Goal: Transaction & Acquisition: Download file/media

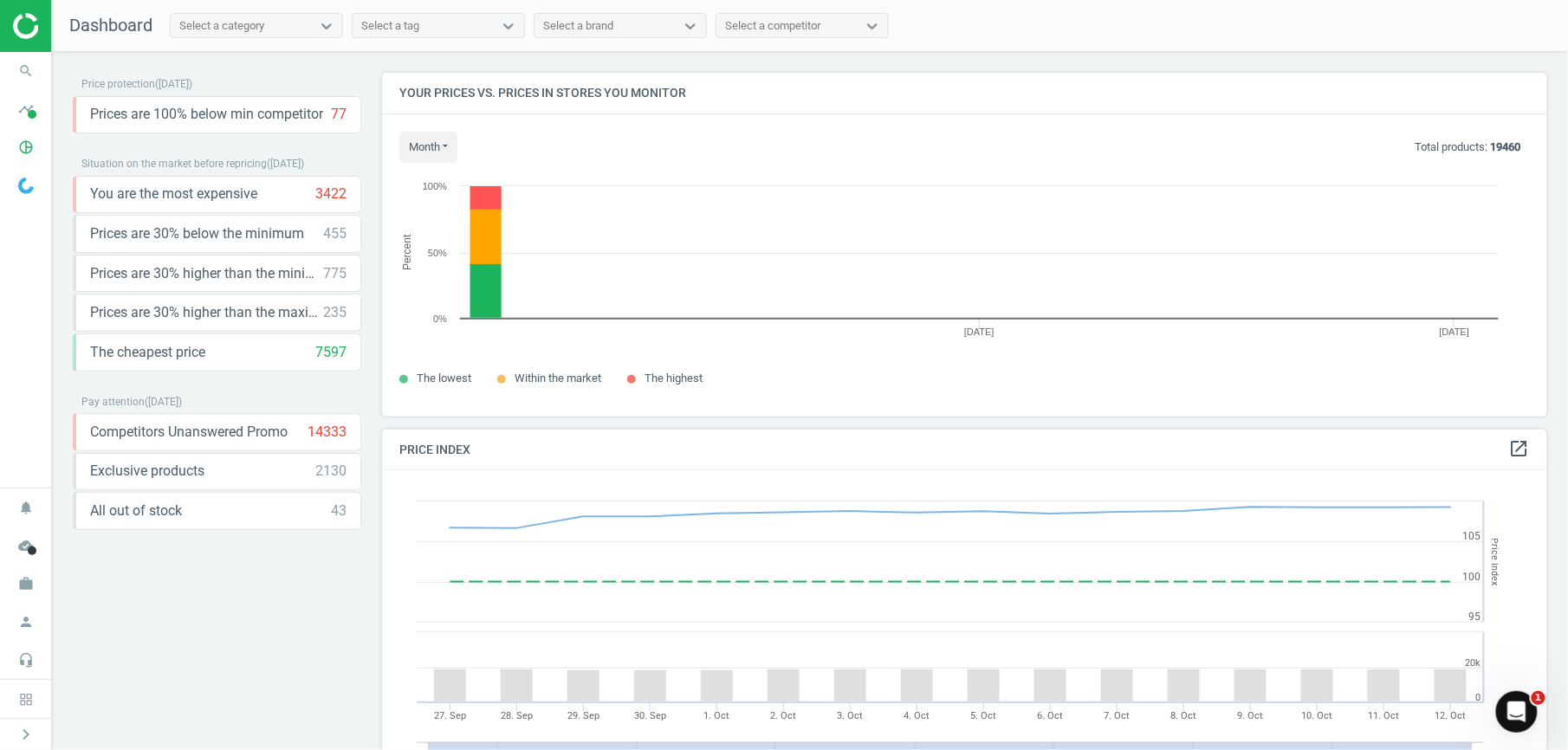
scroll to position [379, 1183]
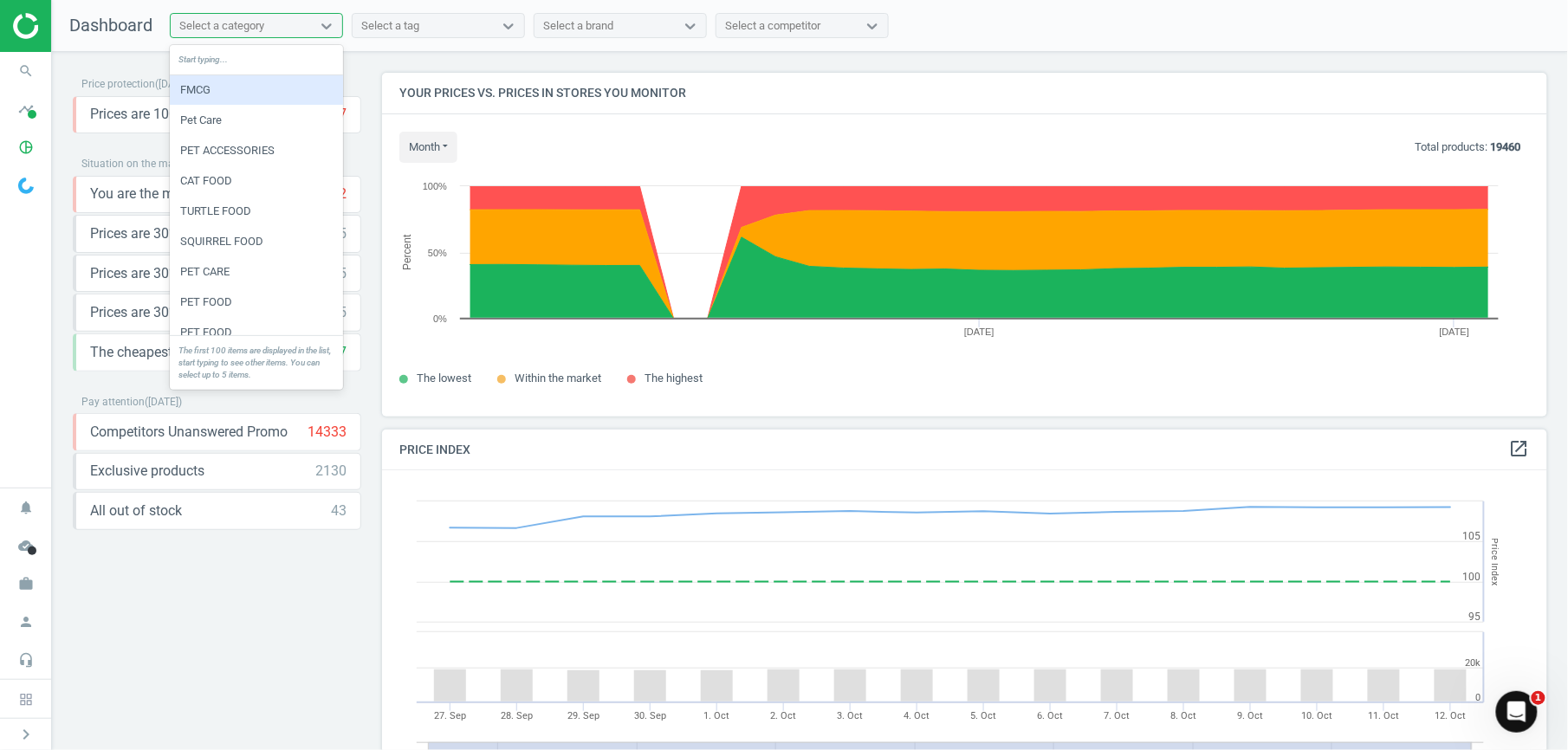
click at [269, 18] on div "Select a category" at bounding box center [241, 25] width 140 height 23
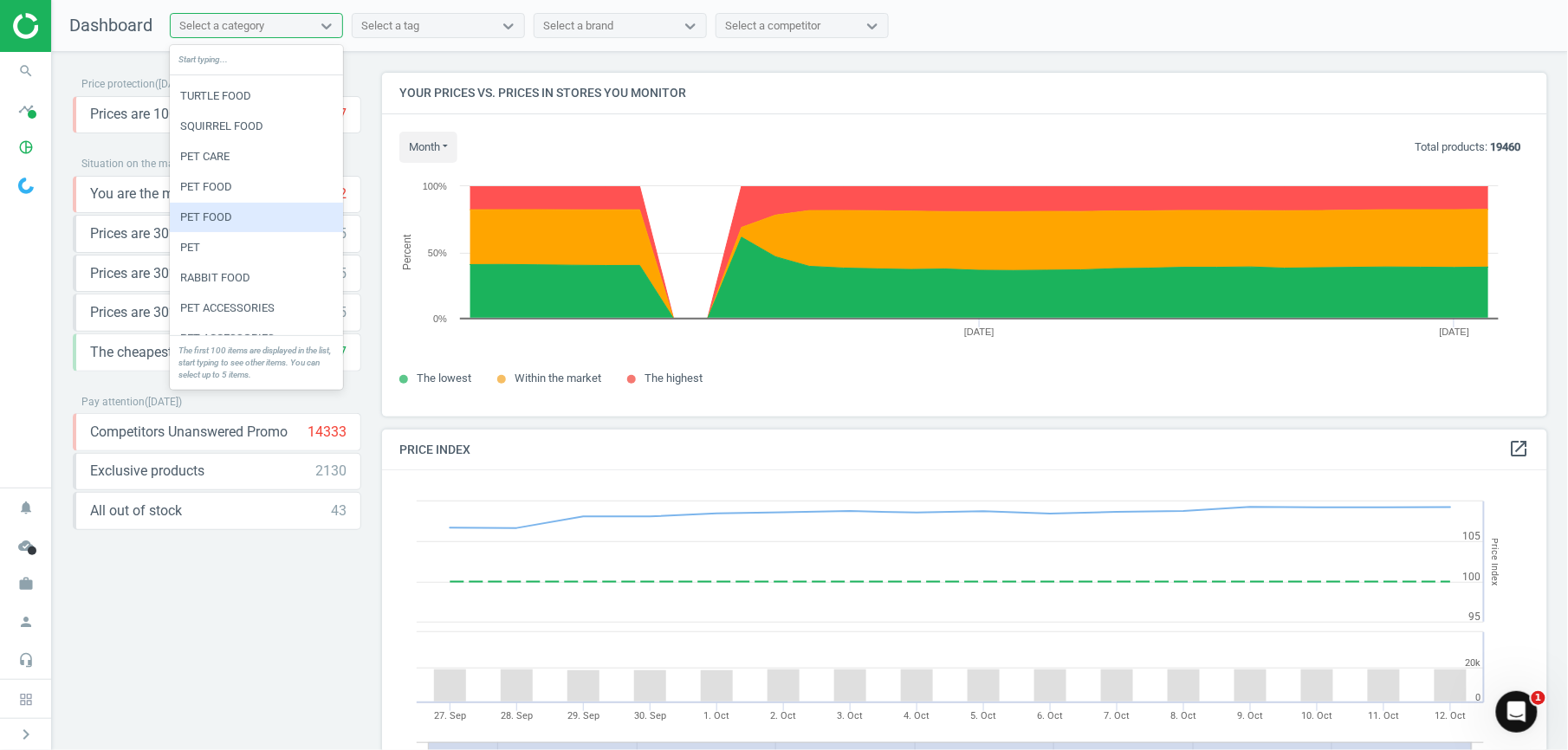
scroll to position [0, 0]
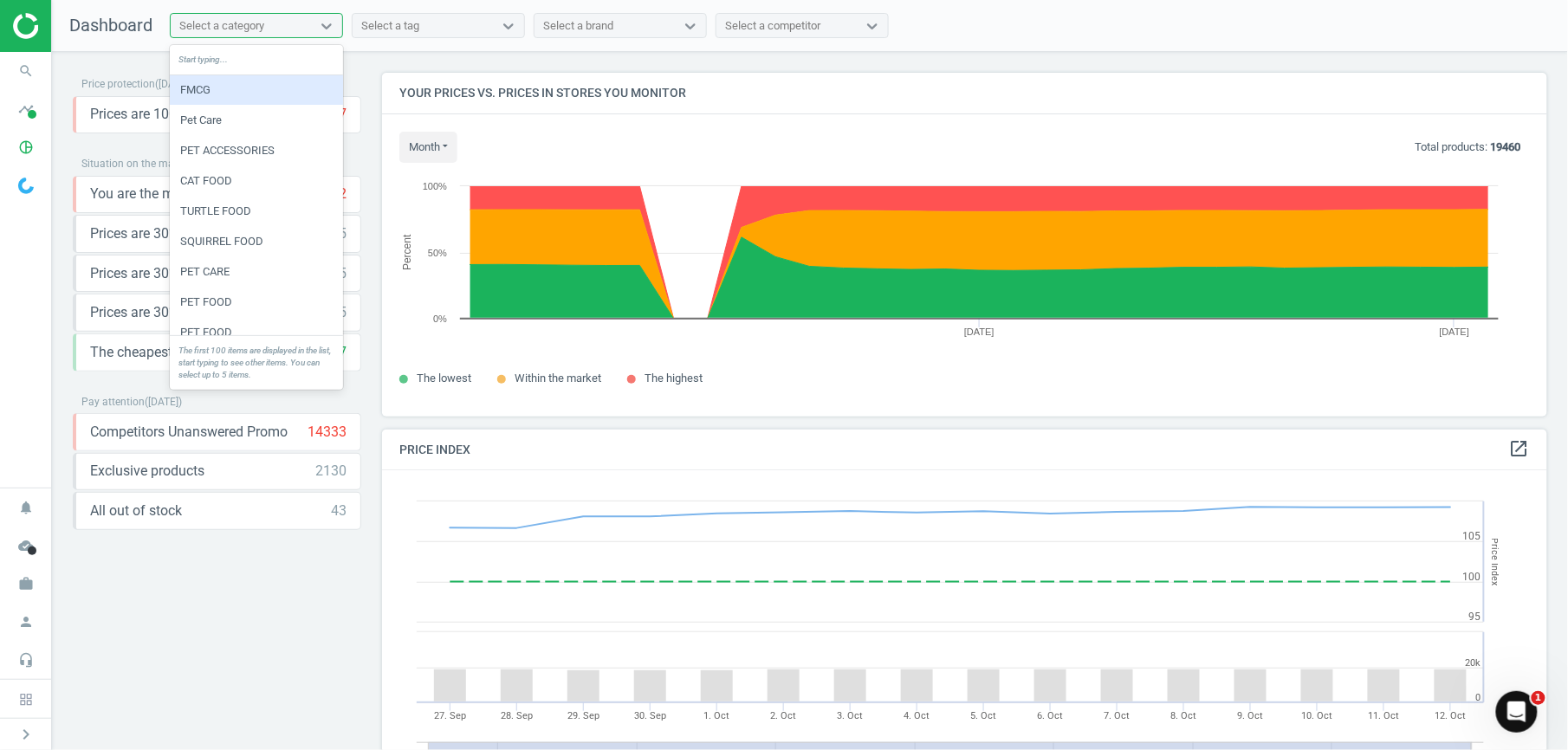
click at [214, 91] on div "FMCG" at bounding box center [256, 90] width 173 height 30
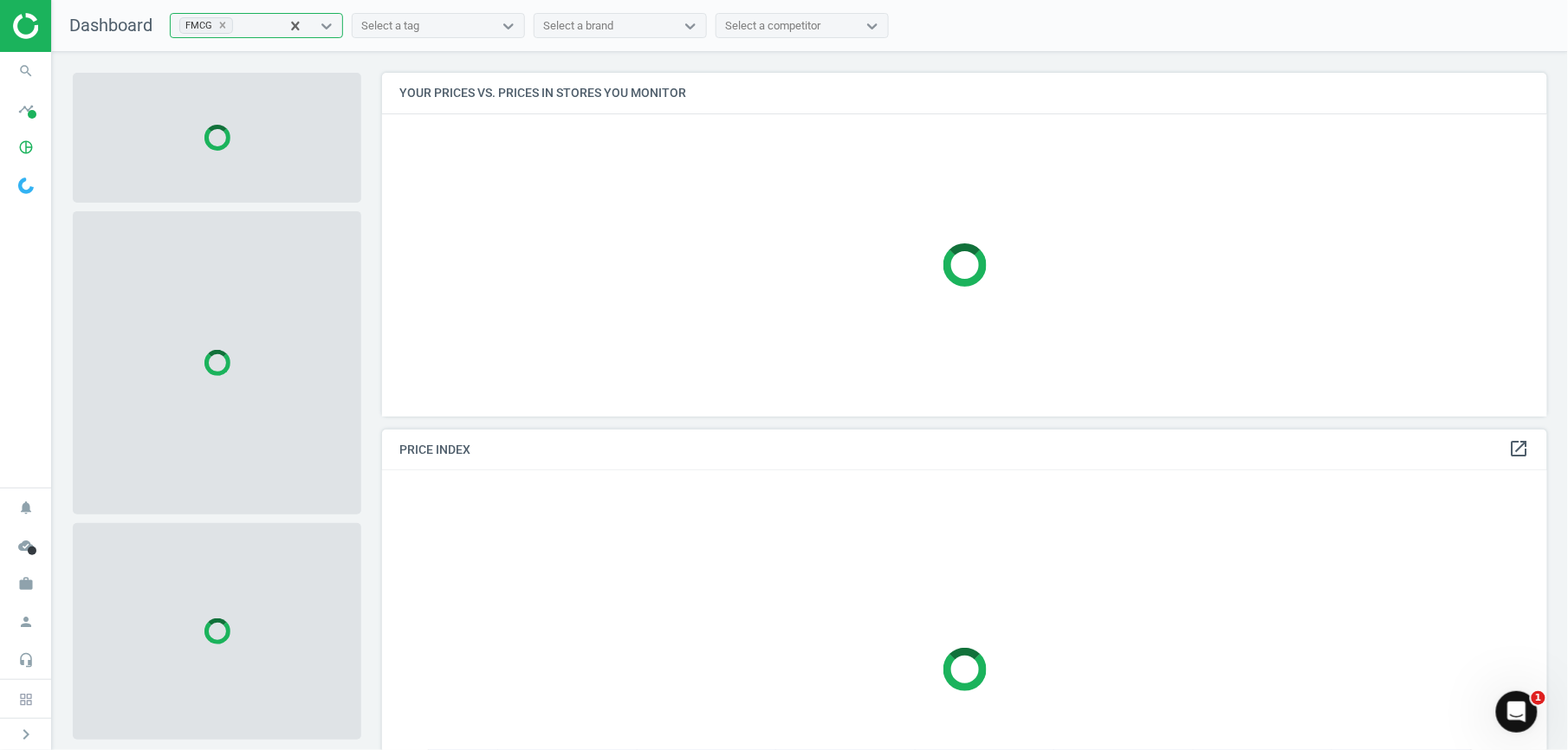
click at [419, 25] on div "Select a tag" at bounding box center [390, 25] width 58 height 15
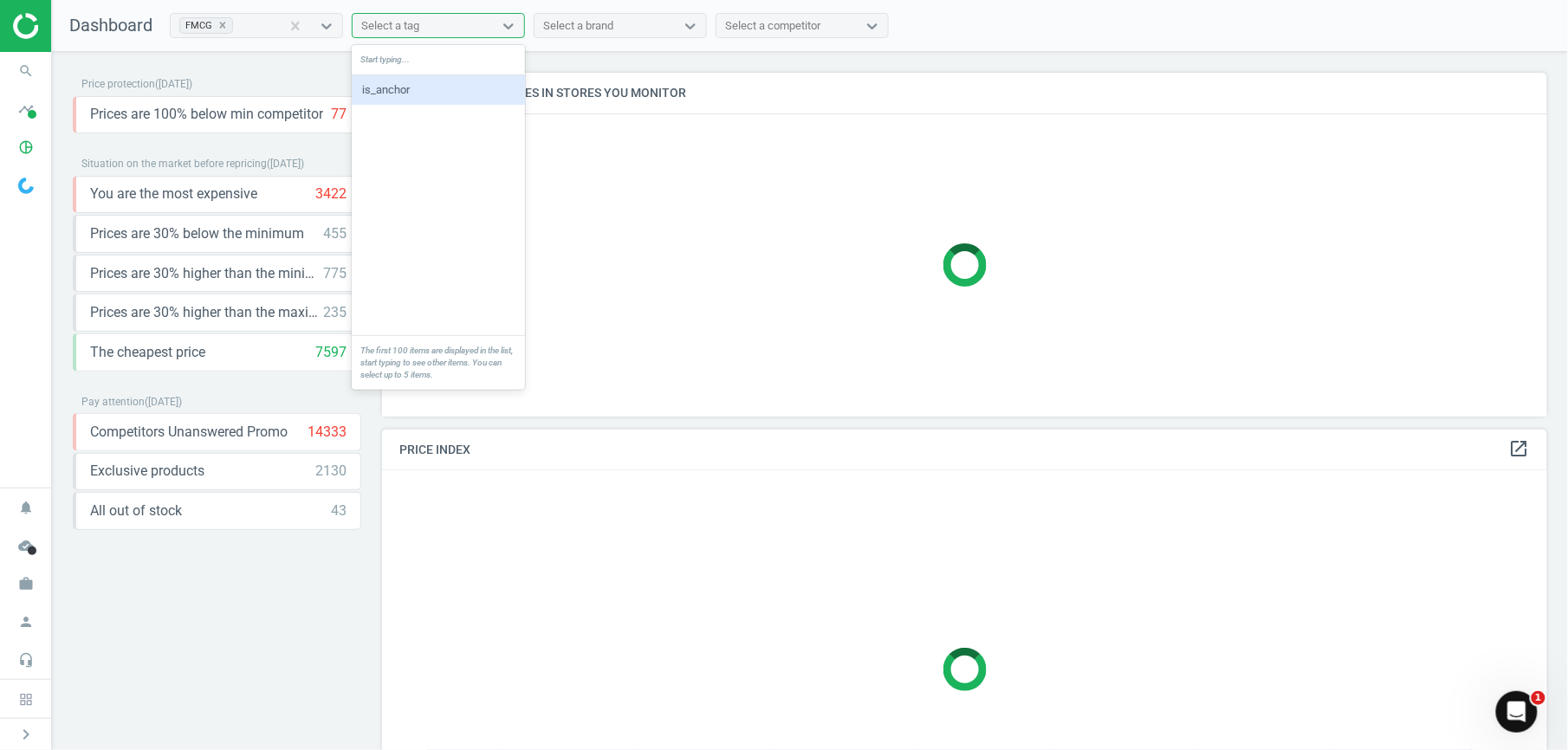
click at [419, 25] on div "Select a tag" at bounding box center [390, 25] width 58 height 15
click at [606, 24] on div "Select a brand" at bounding box center [578, 25] width 71 height 15
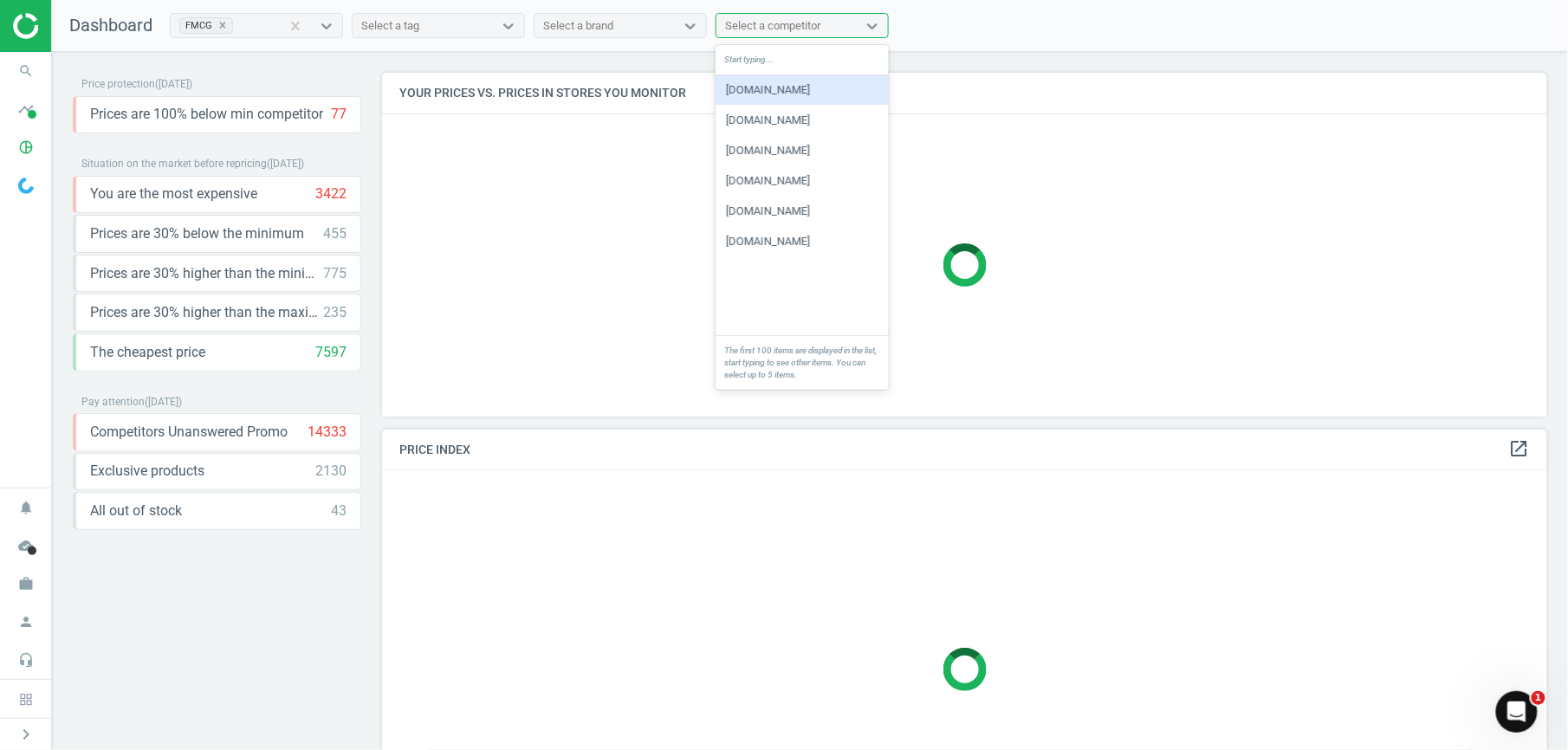
click at [757, 28] on div "Select a competitor" at bounding box center [772, 25] width 95 height 15
click at [761, 93] on div "[DOMAIN_NAME]" at bounding box center [802, 90] width 173 height 30
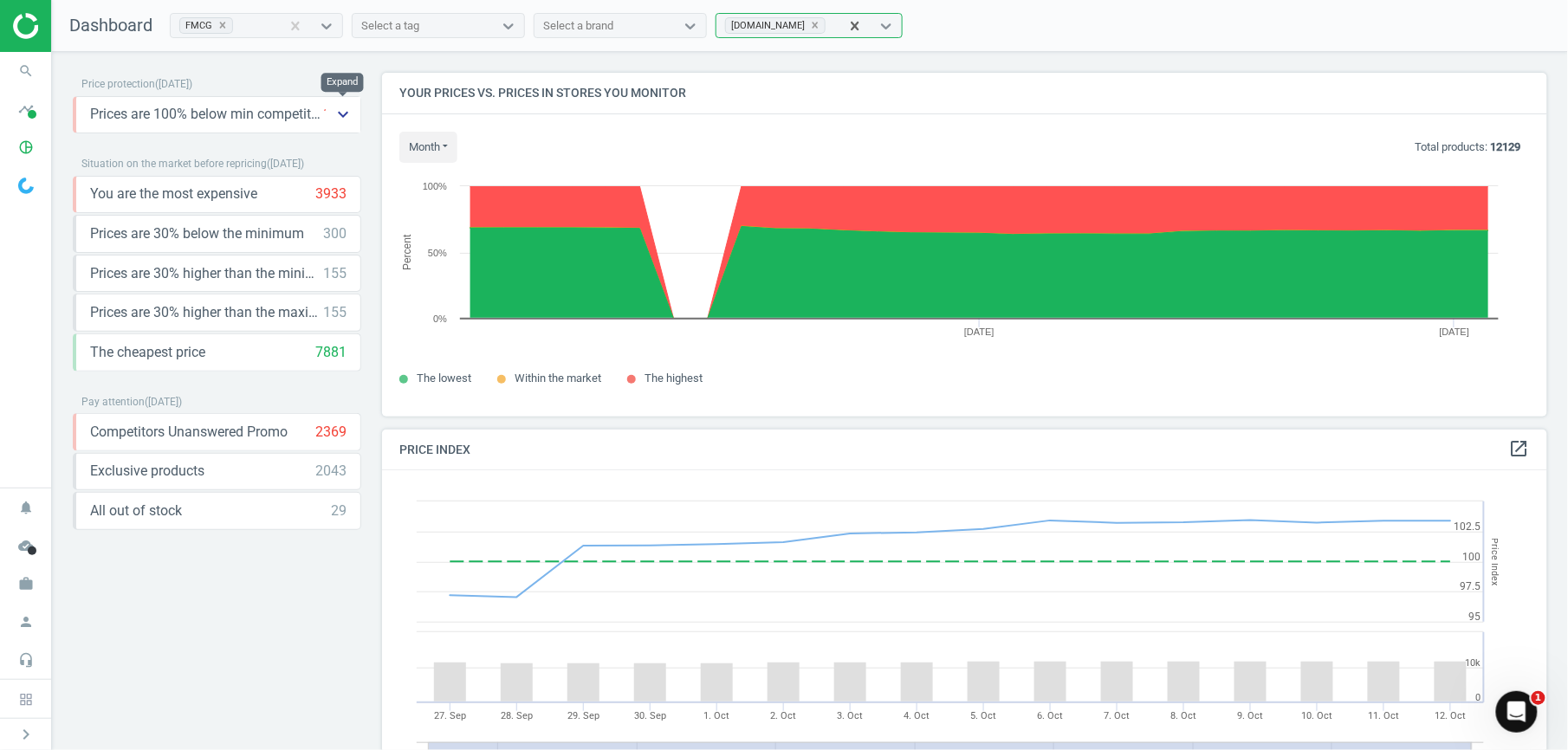
click at [337, 114] on icon "keyboard_arrow_down" at bounding box center [343, 114] width 21 height 21
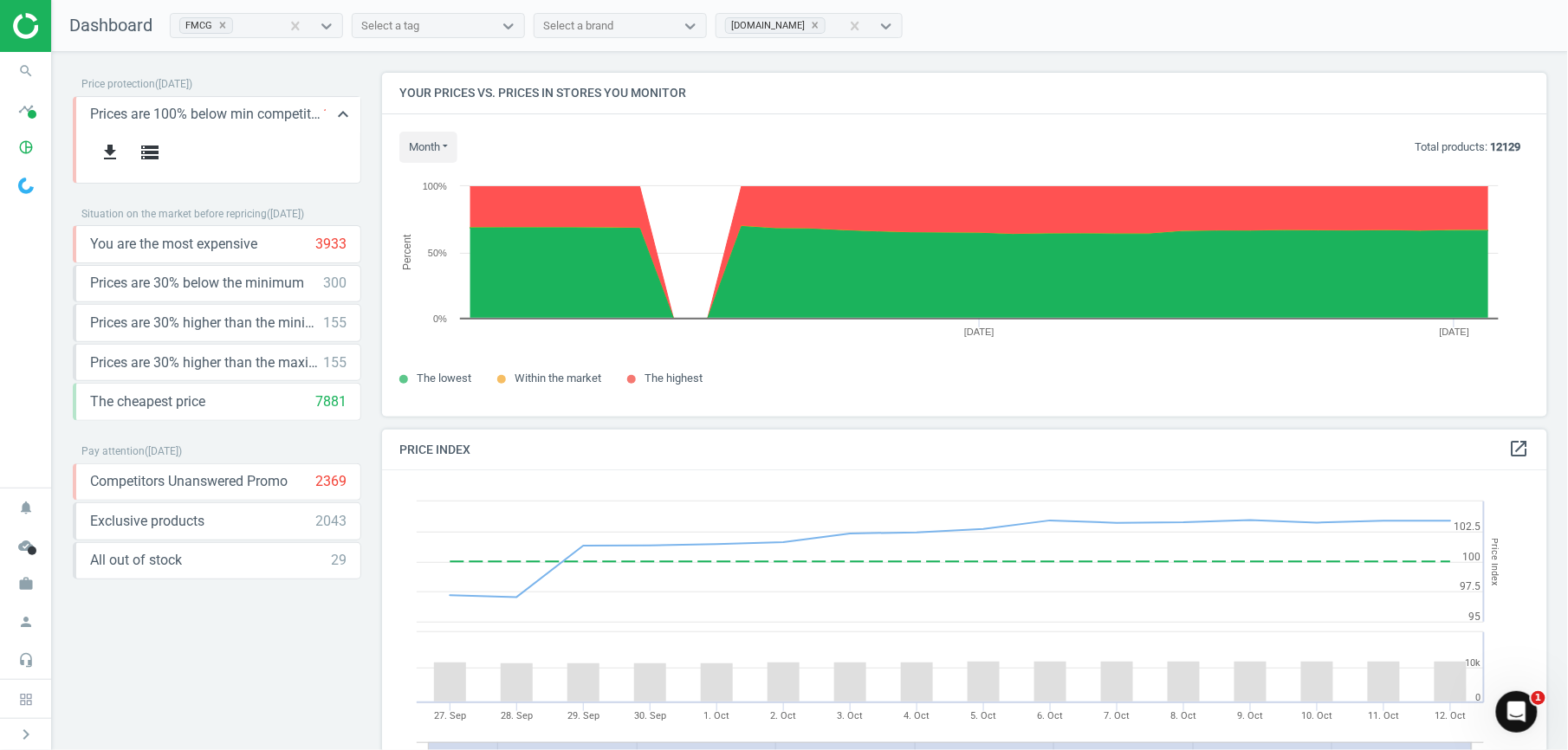
click at [241, 122] on span "Prices are 100% below min competitor" at bounding box center [207, 114] width 233 height 19
click at [340, 112] on icon "keyboard_arrow_up" at bounding box center [343, 114] width 21 height 21
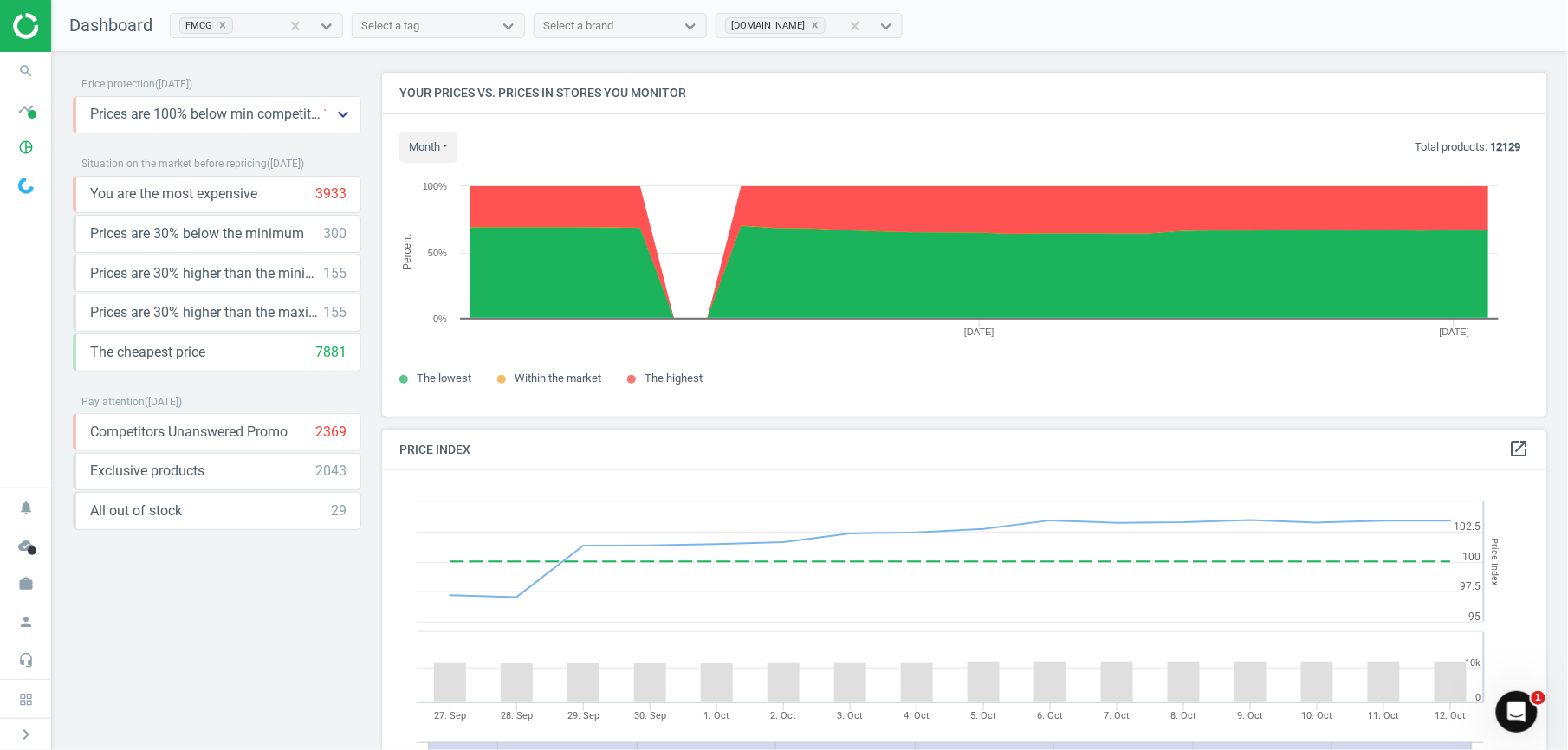
click at [341, 112] on icon "keyboard_arrow_down" at bounding box center [343, 114] width 21 height 21
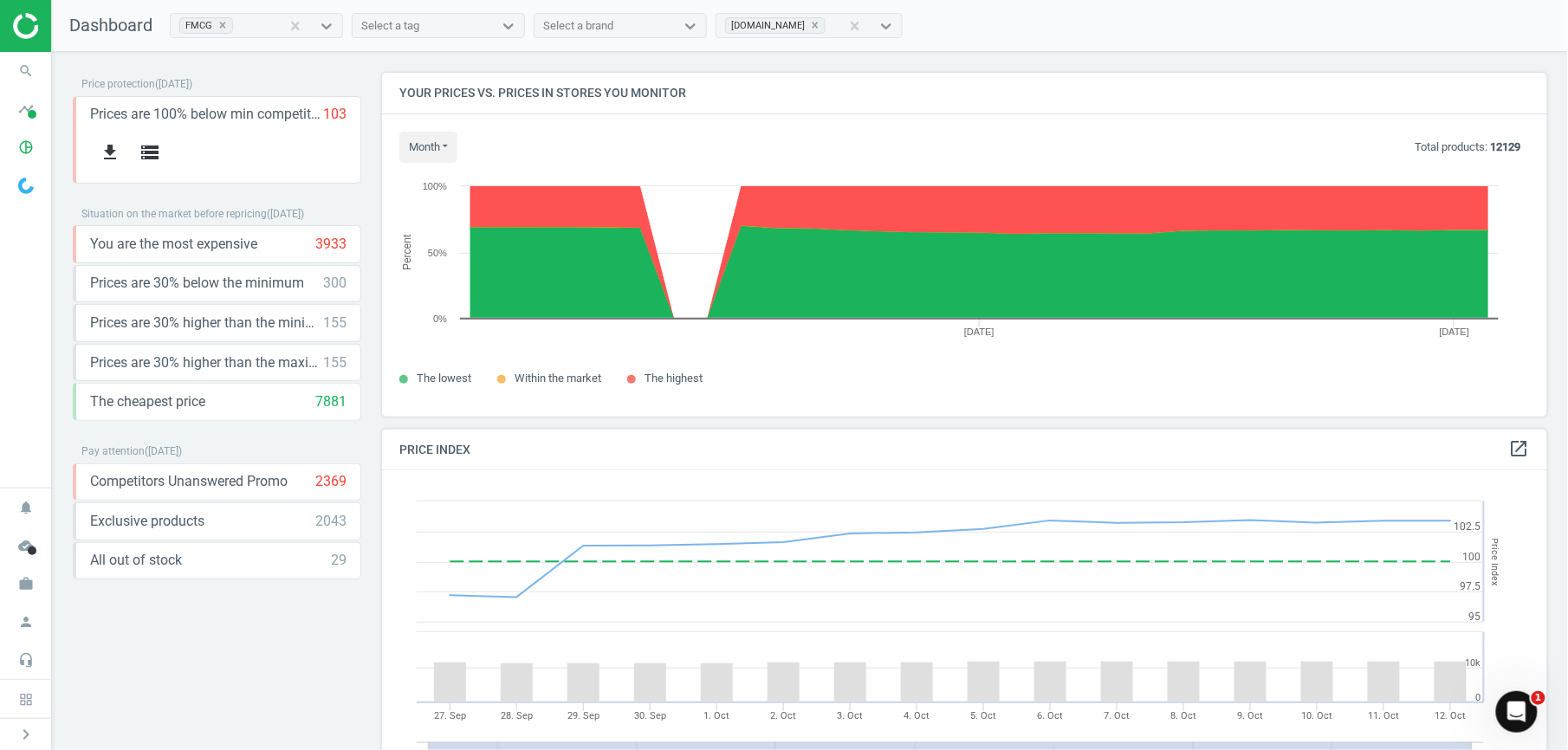
click at [252, 24] on div "FMCG" at bounding box center [225, 25] width 109 height 23
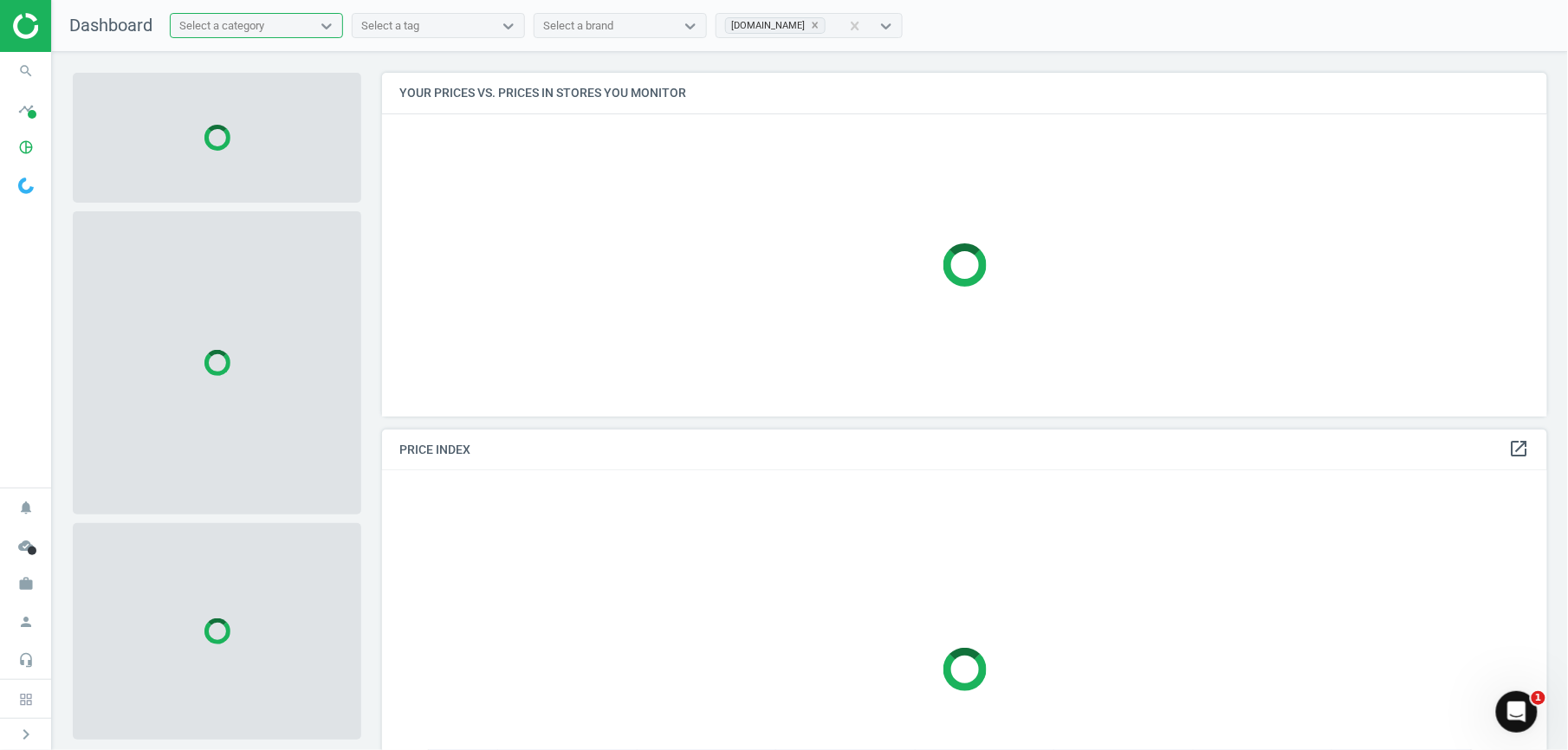
click at [305, 24] on div "Select a category" at bounding box center [241, 25] width 140 height 23
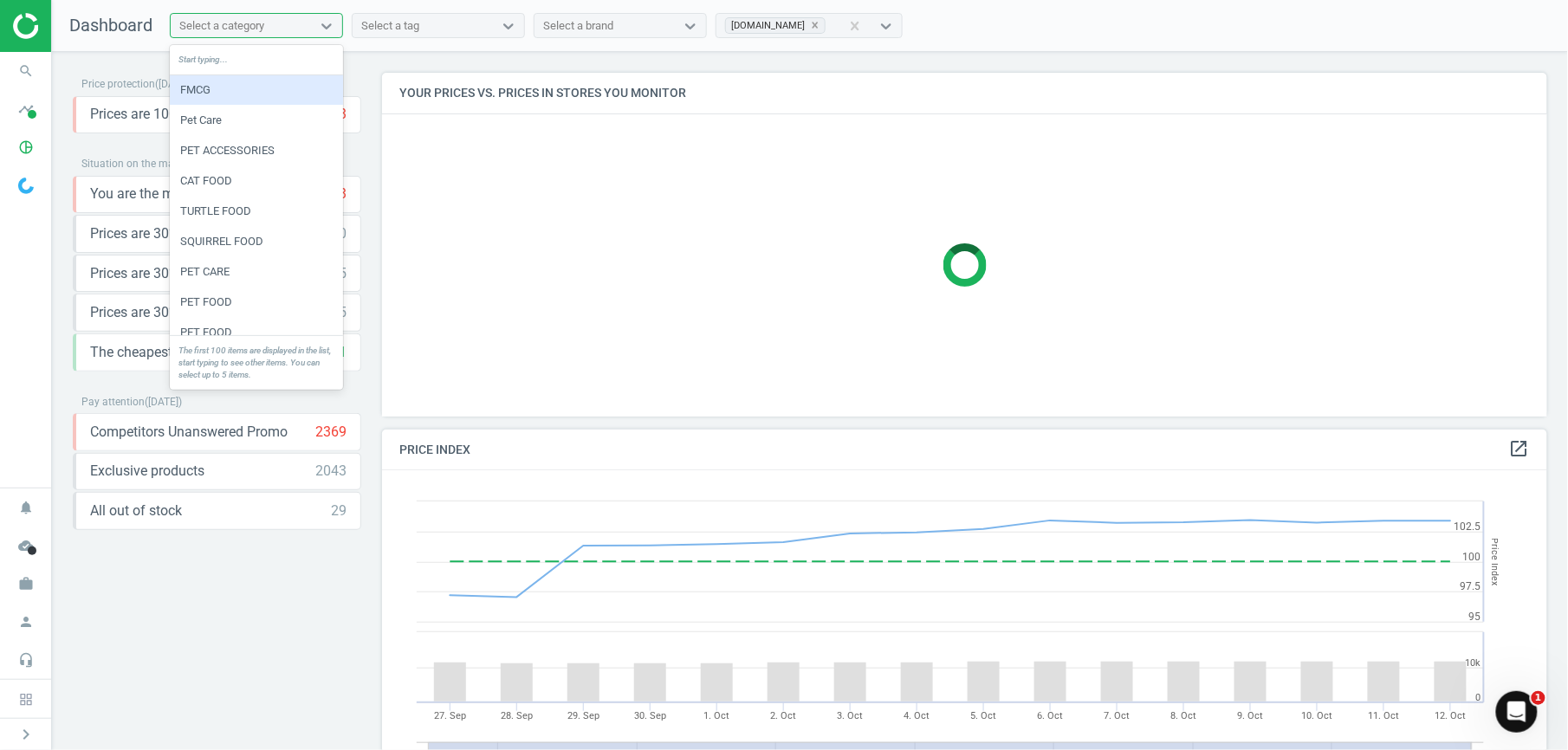
click at [213, 90] on div "FMCG" at bounding box center [256, 90] width 173 height 30
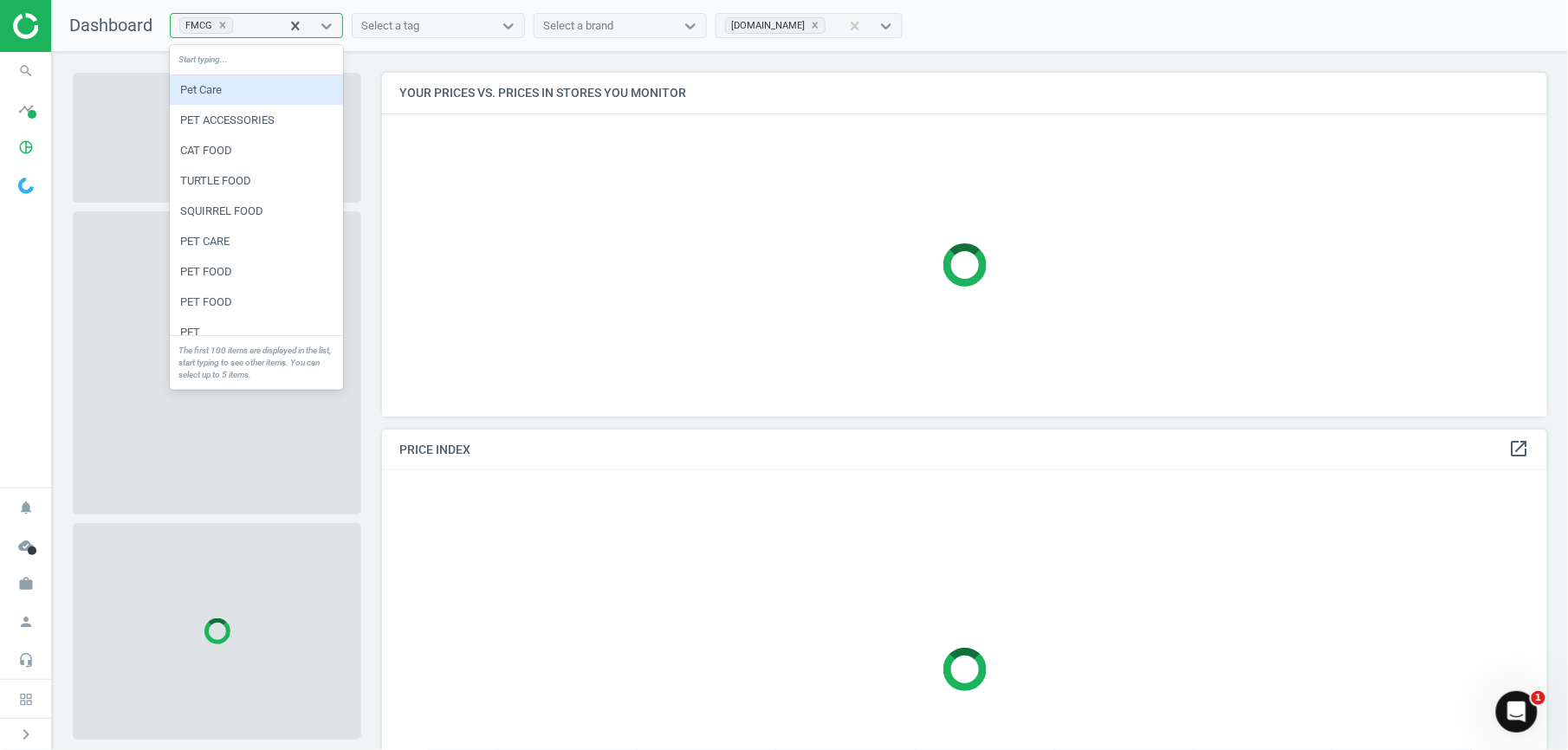
click at [189, 28] on div "FMCG" at bounding box center [196, 25] width 33 height 14
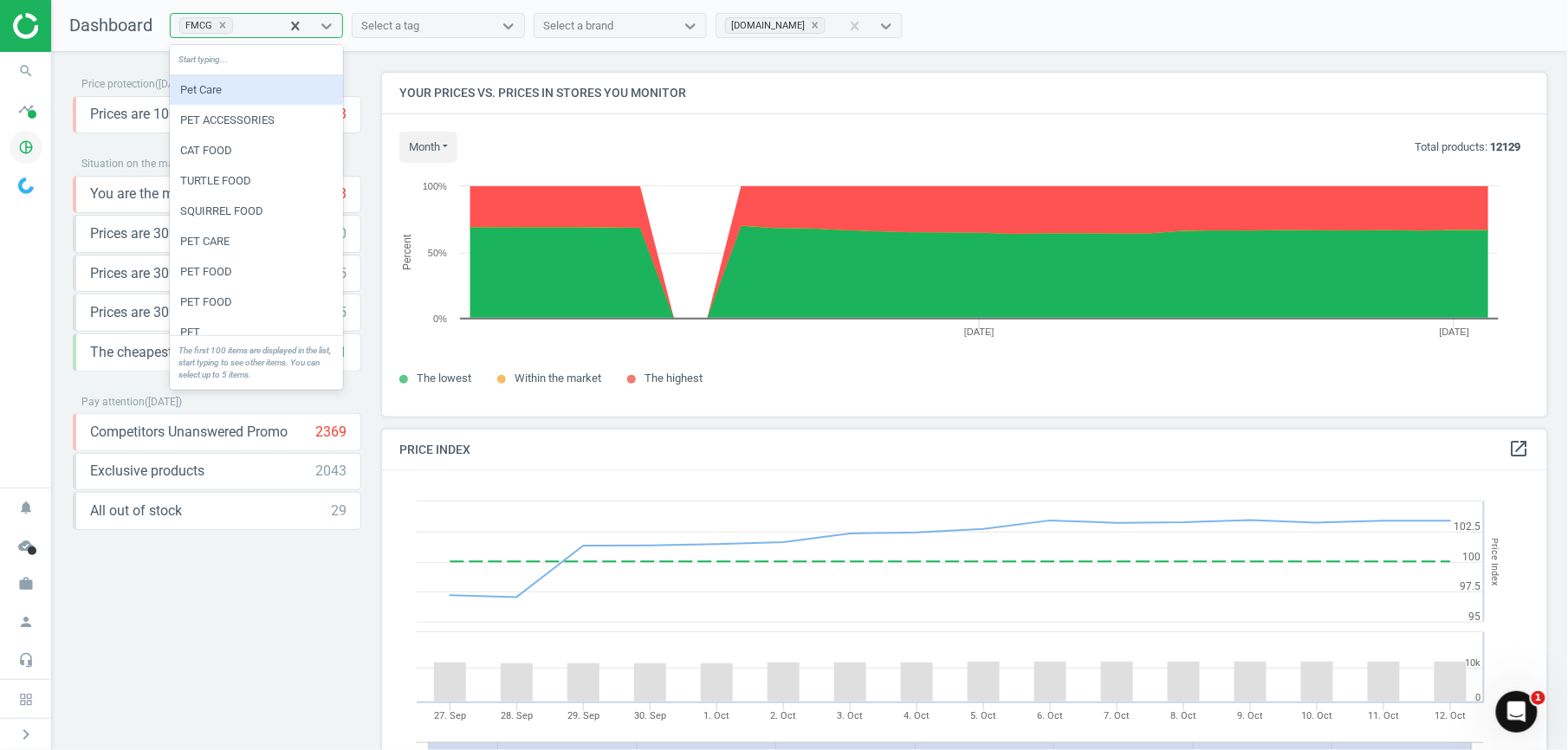
click at [35, 147] on icon "pie_chart_outlined" at bounding box center [26, 147] width 33 height 33
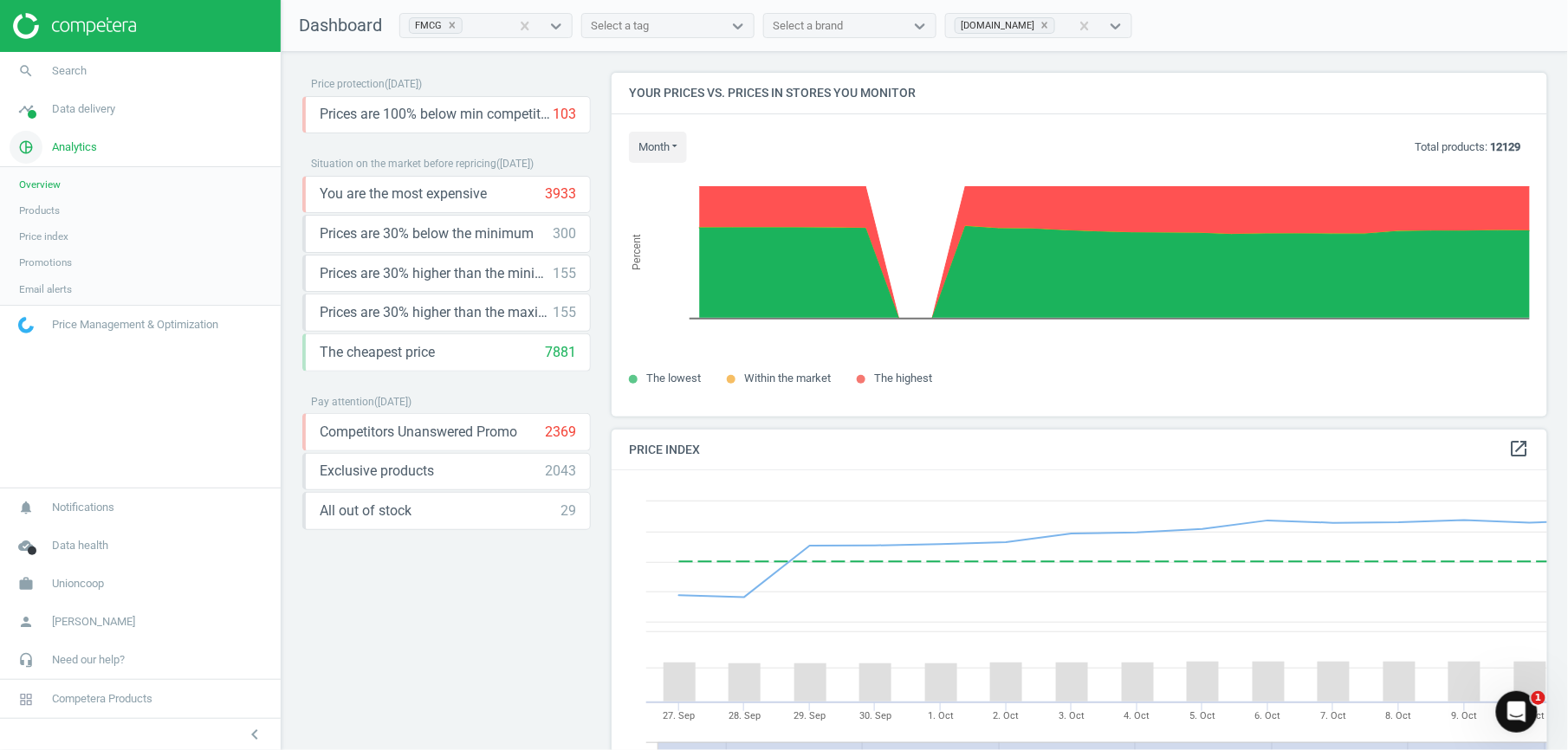
scroll to position [434, 955]
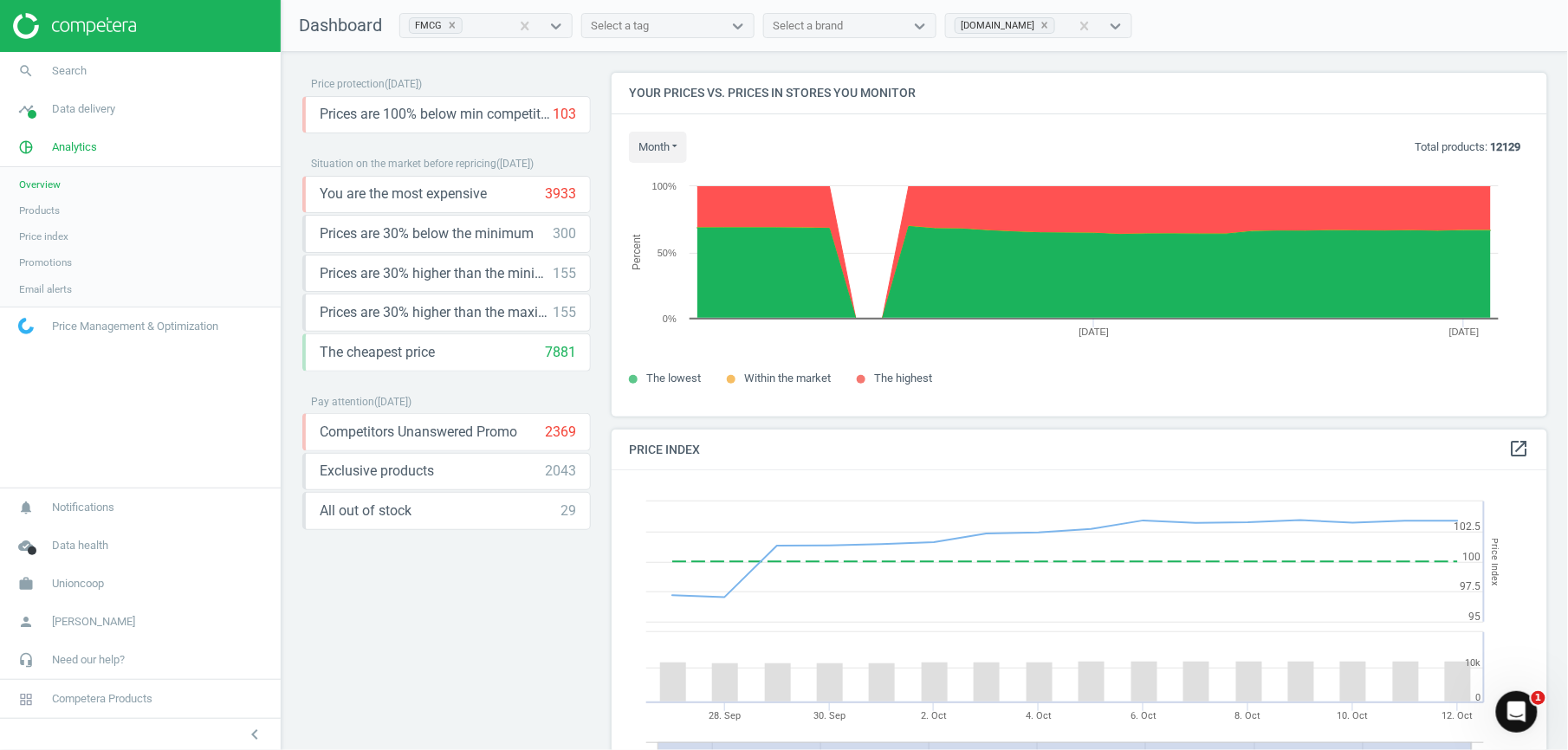
click at [52, 188] on span "Overview" at bounding box center [40, 184] width 42 height 14
click at [52, 206] on span "Products" at bounding box center [39, 210] width 41 height 14
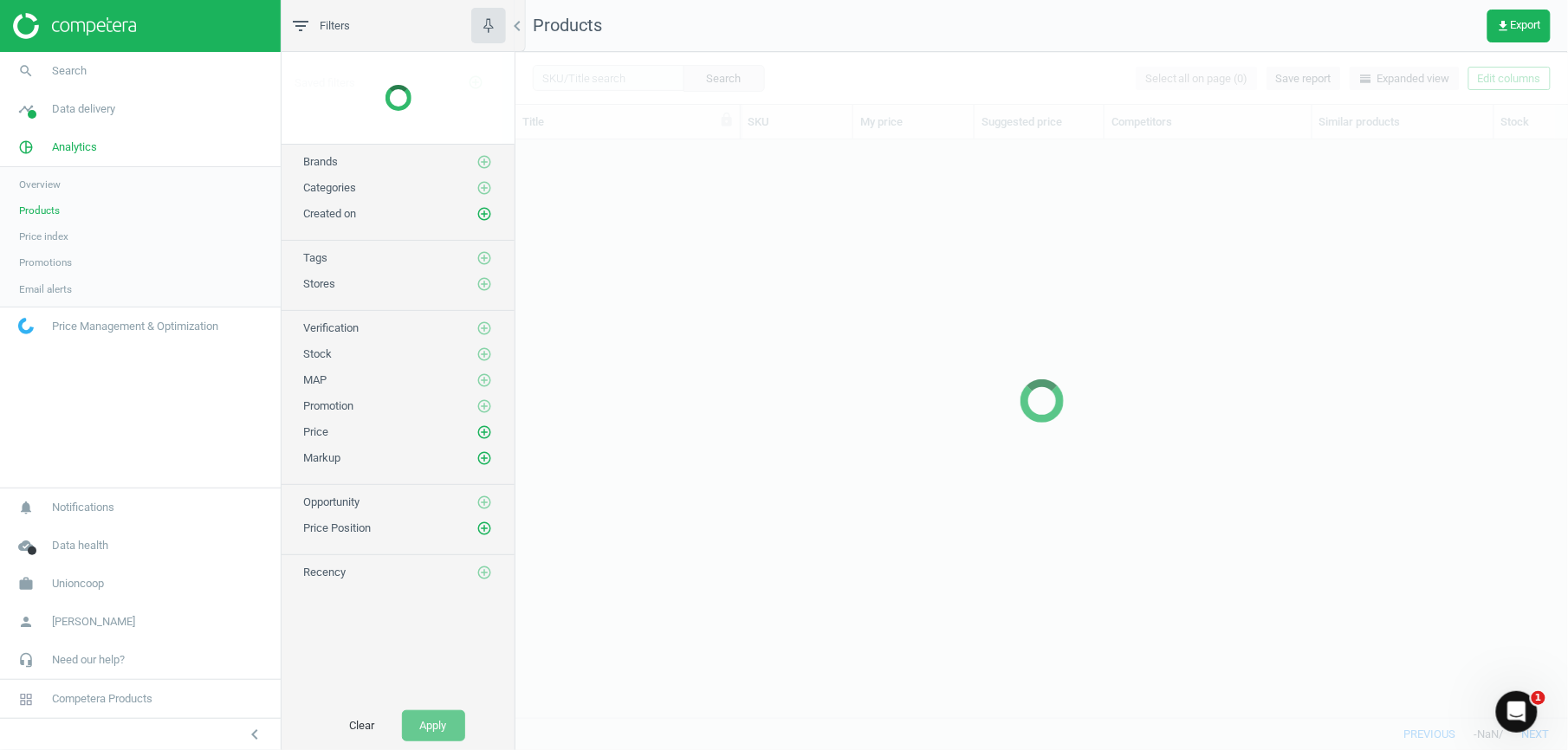
scroll to position [542, 1036]
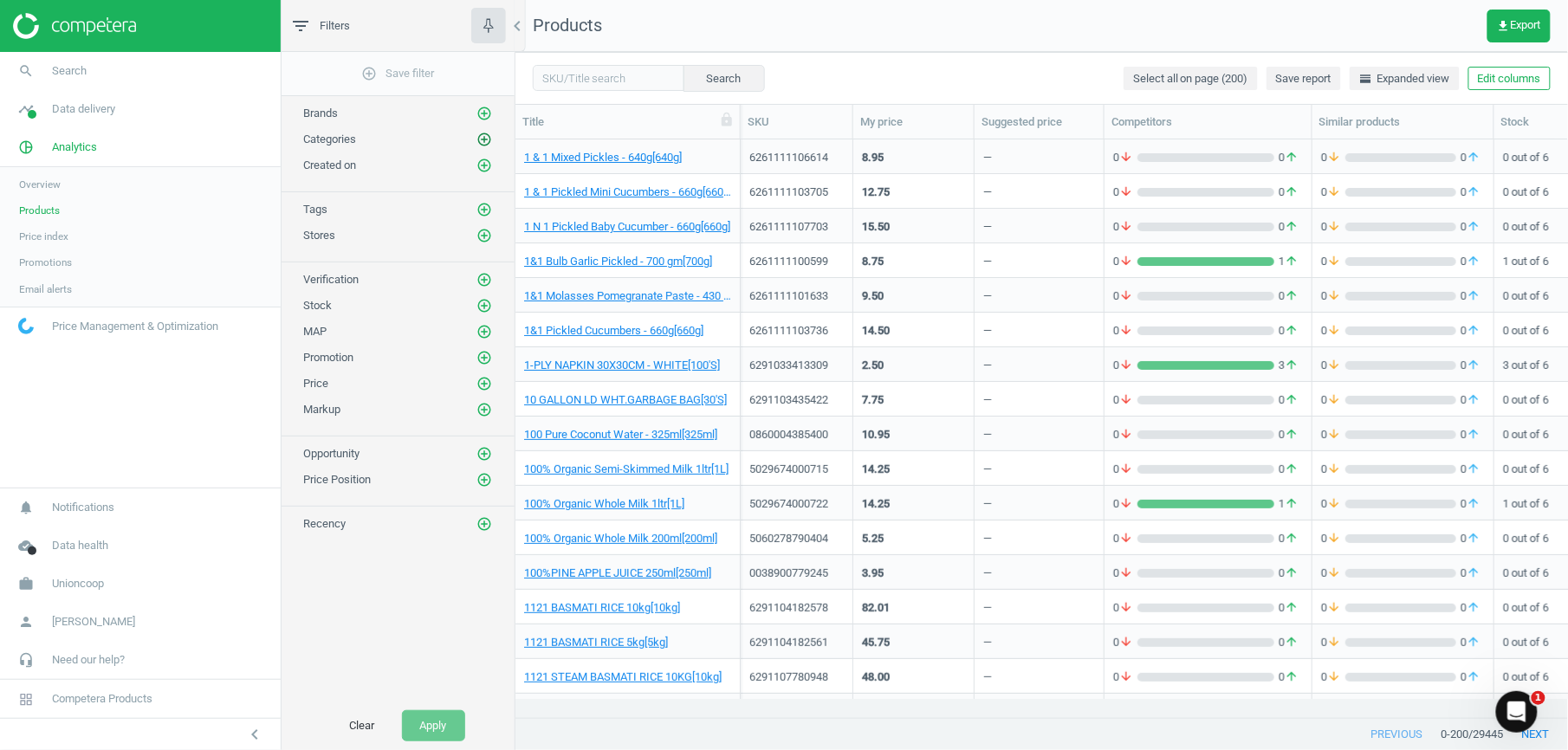
click at [486, 139] on icon "add_circle_outline" at bounding box center [484, 139] width 15 height 15
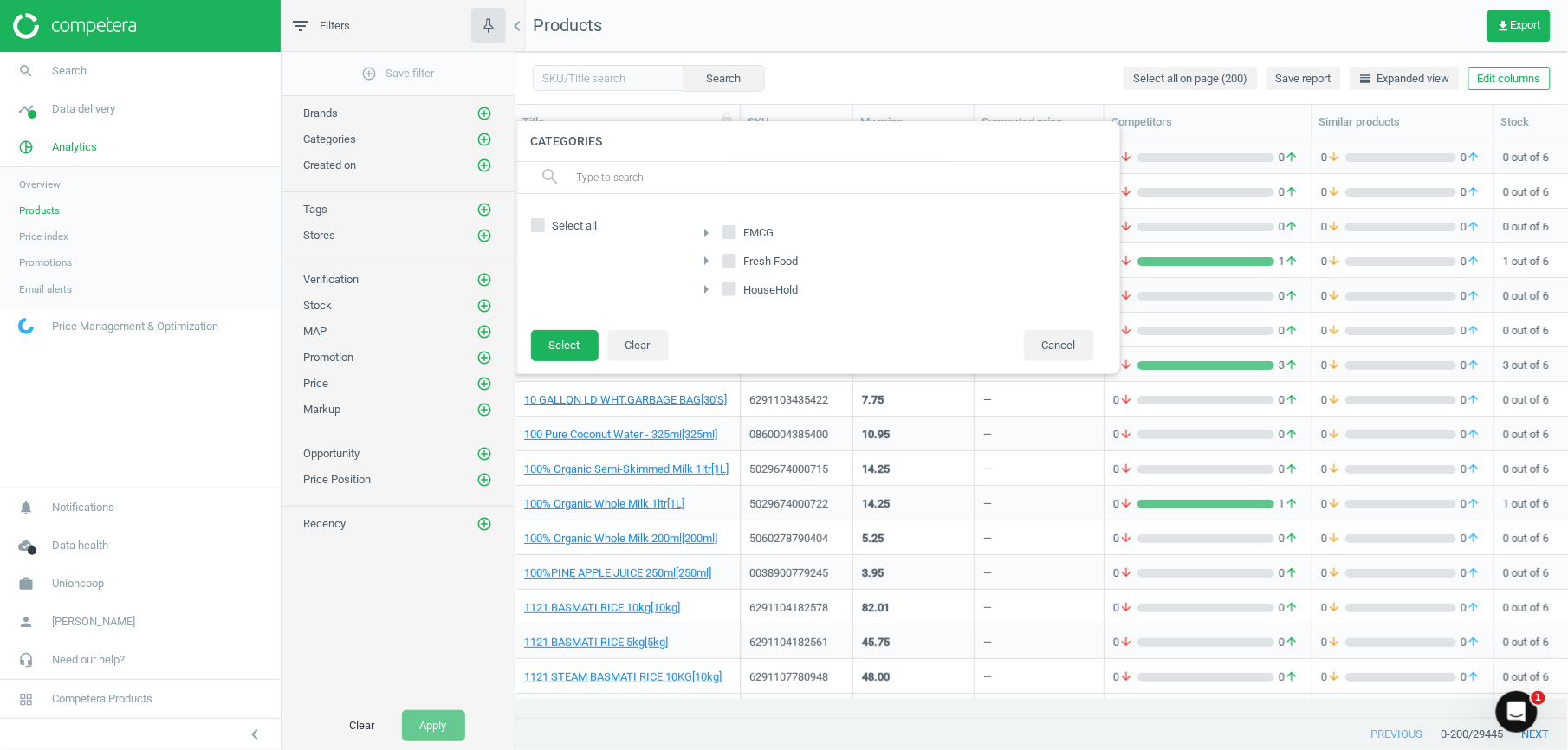
click at [704, 233] on icon "arrow_right" at bounding box center [707, 233] width 21 height 21
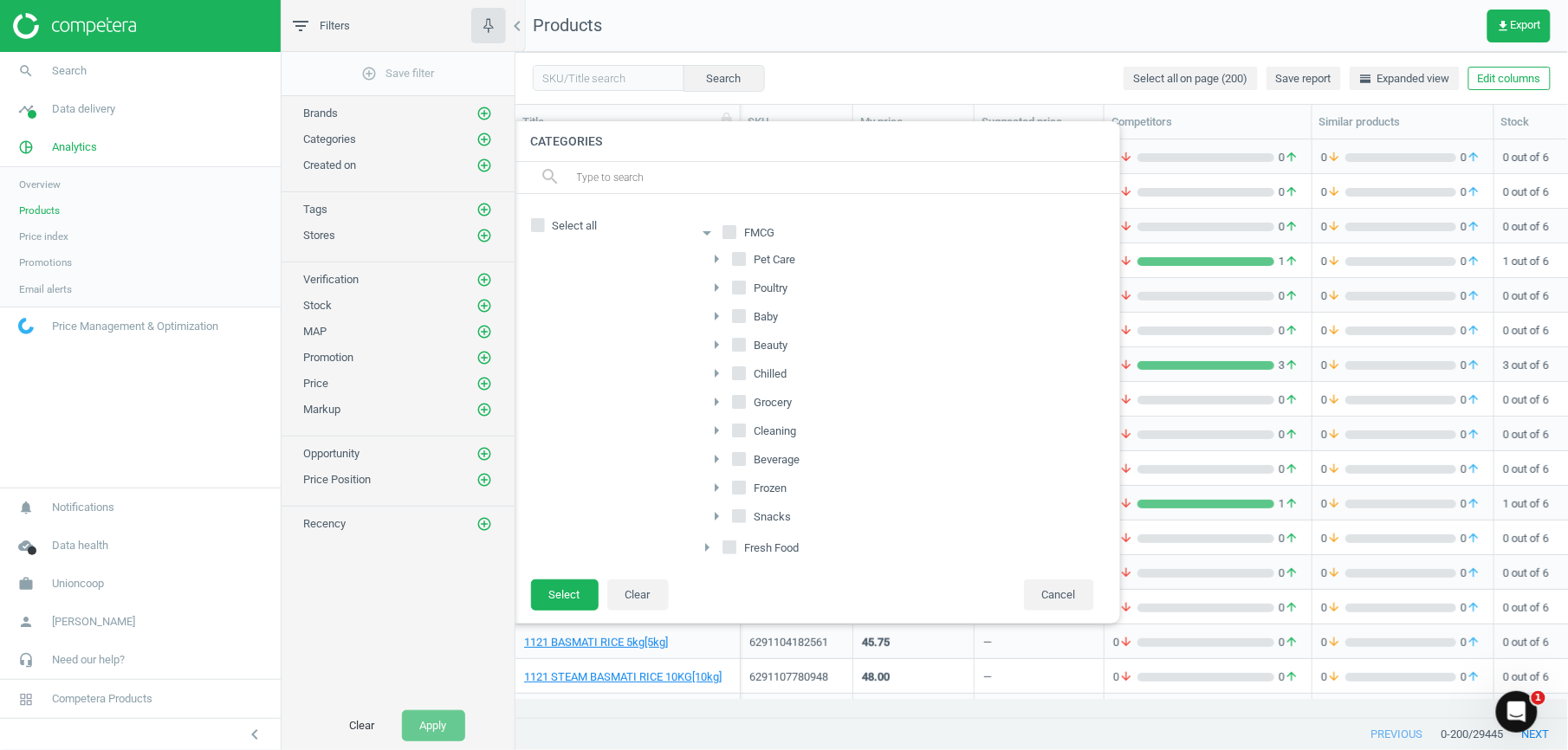
click at [727, 231] on input "FMCG" at bounding box center [728, 233] width 11 height 11
checkbox input "true"
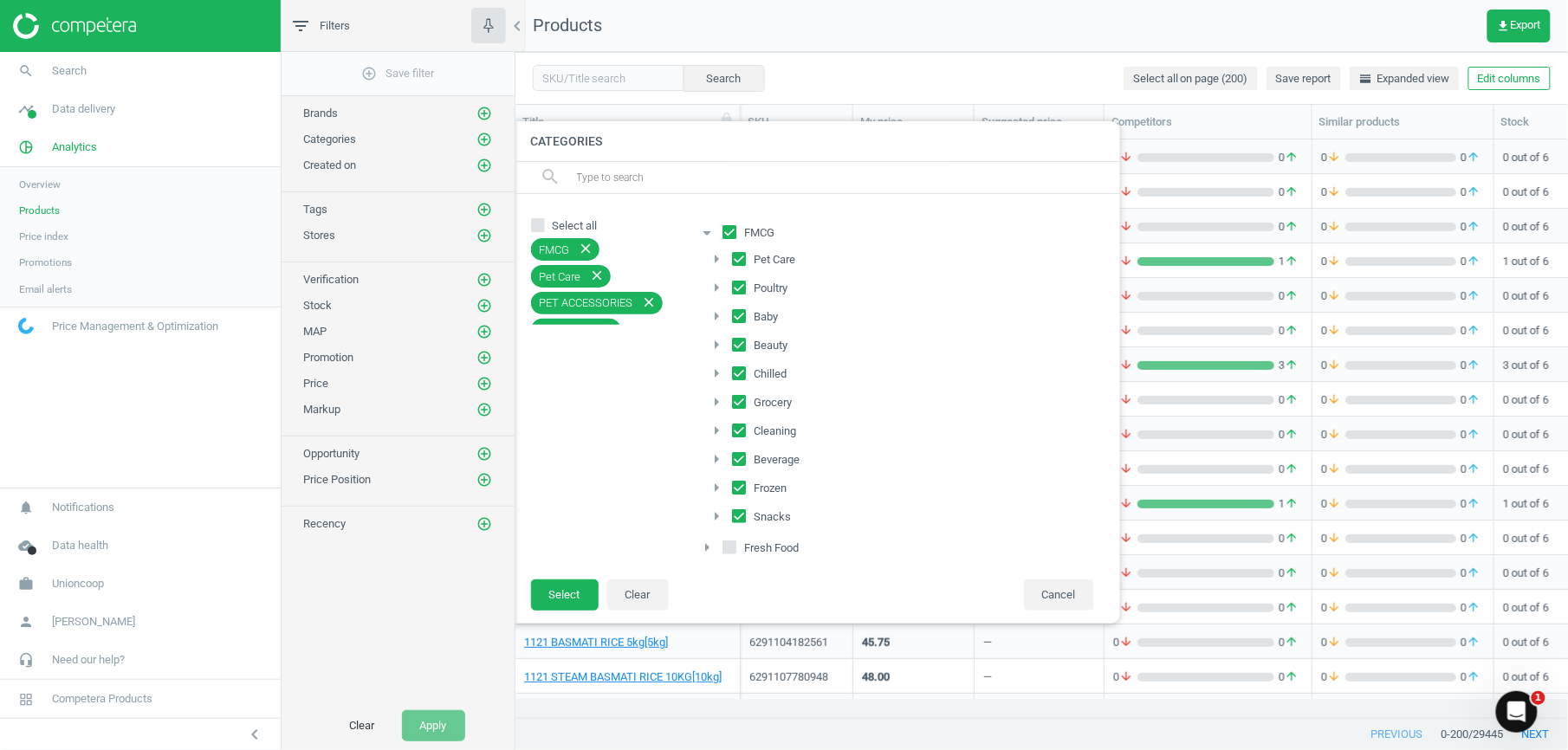
checkbox input "true"
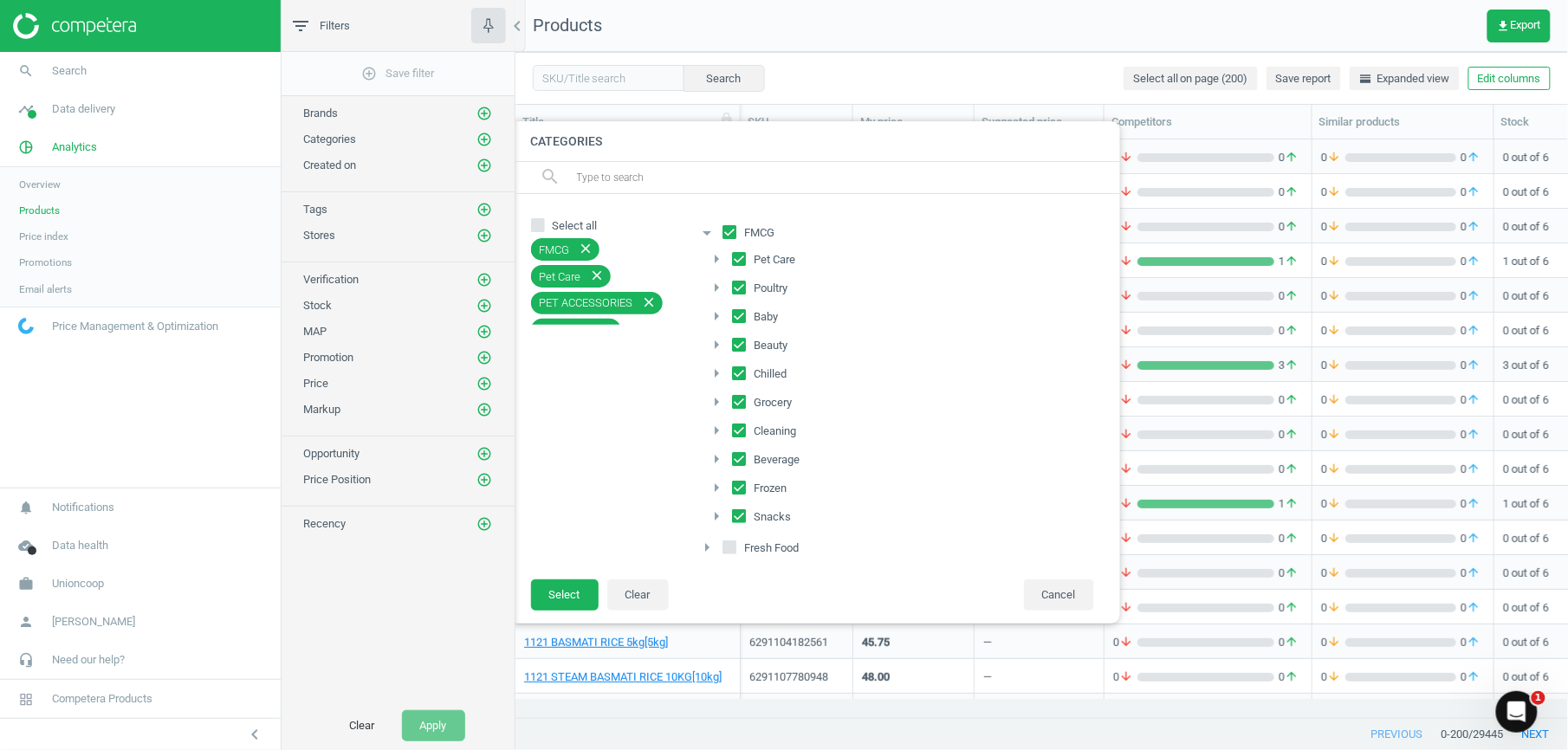
checkbox input "true"
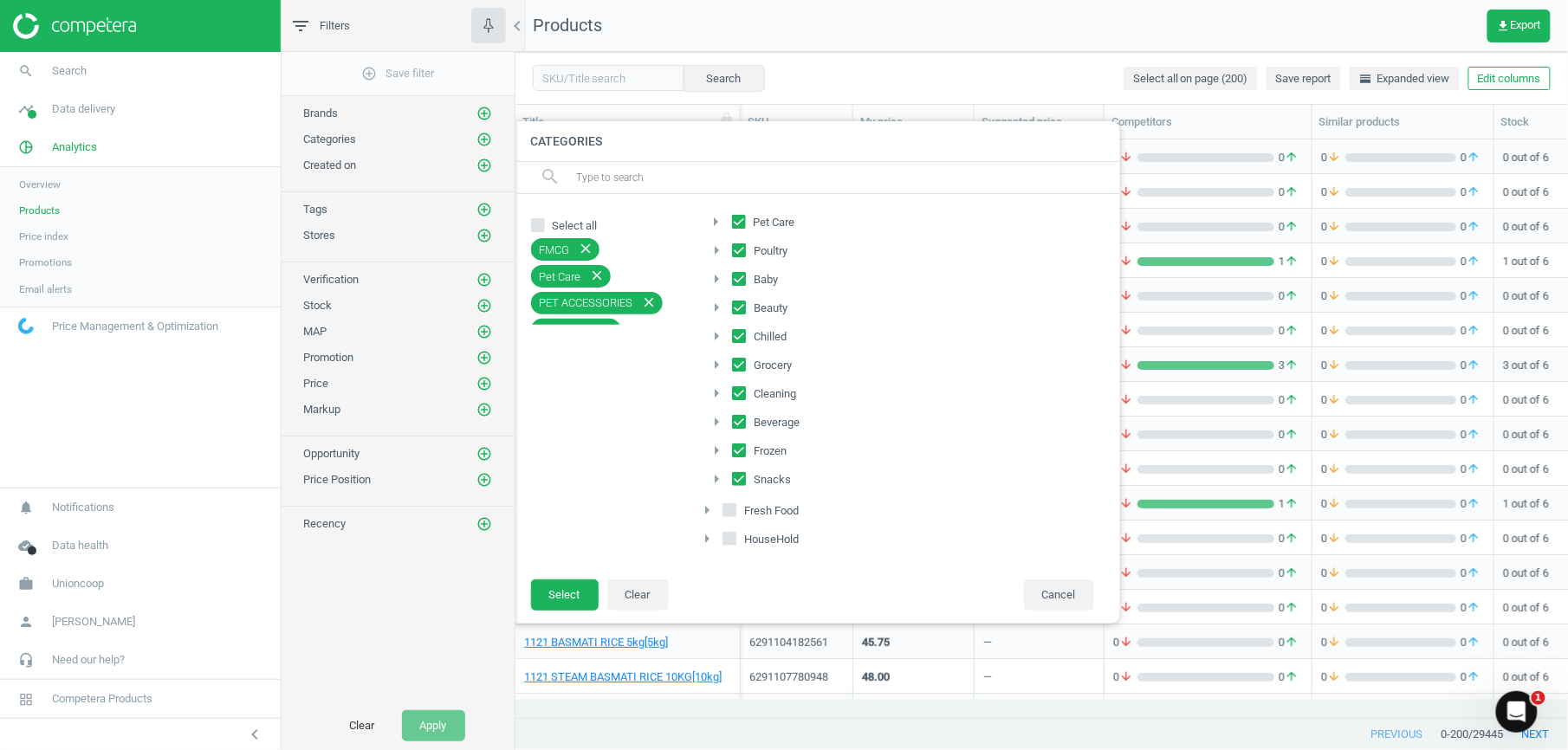
scroll to position [0, 0]
click at [727, 229] on input "FMCG" at bounding box center [728, 233] width 11 height 11
checkbox input "false"
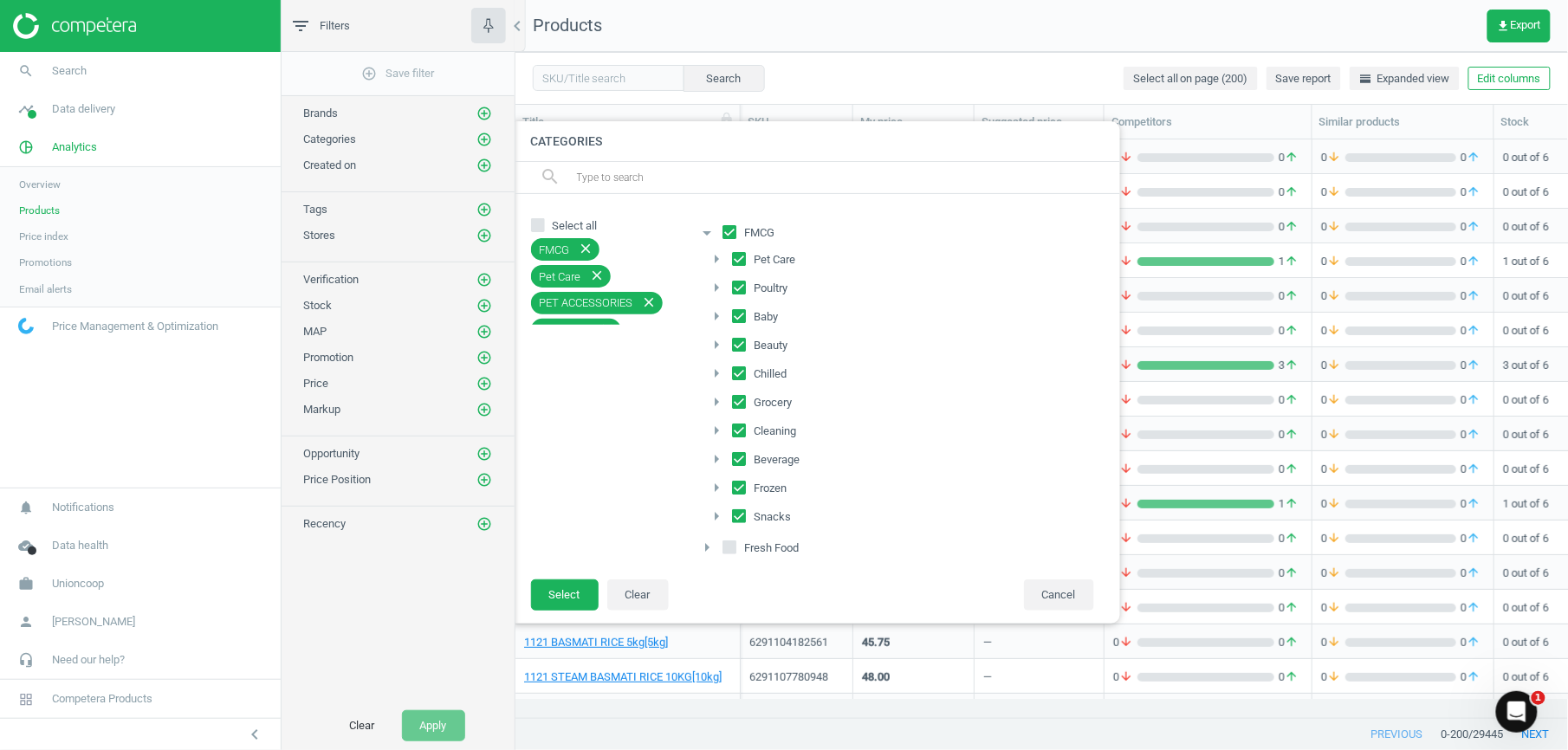
checkbox input "false"
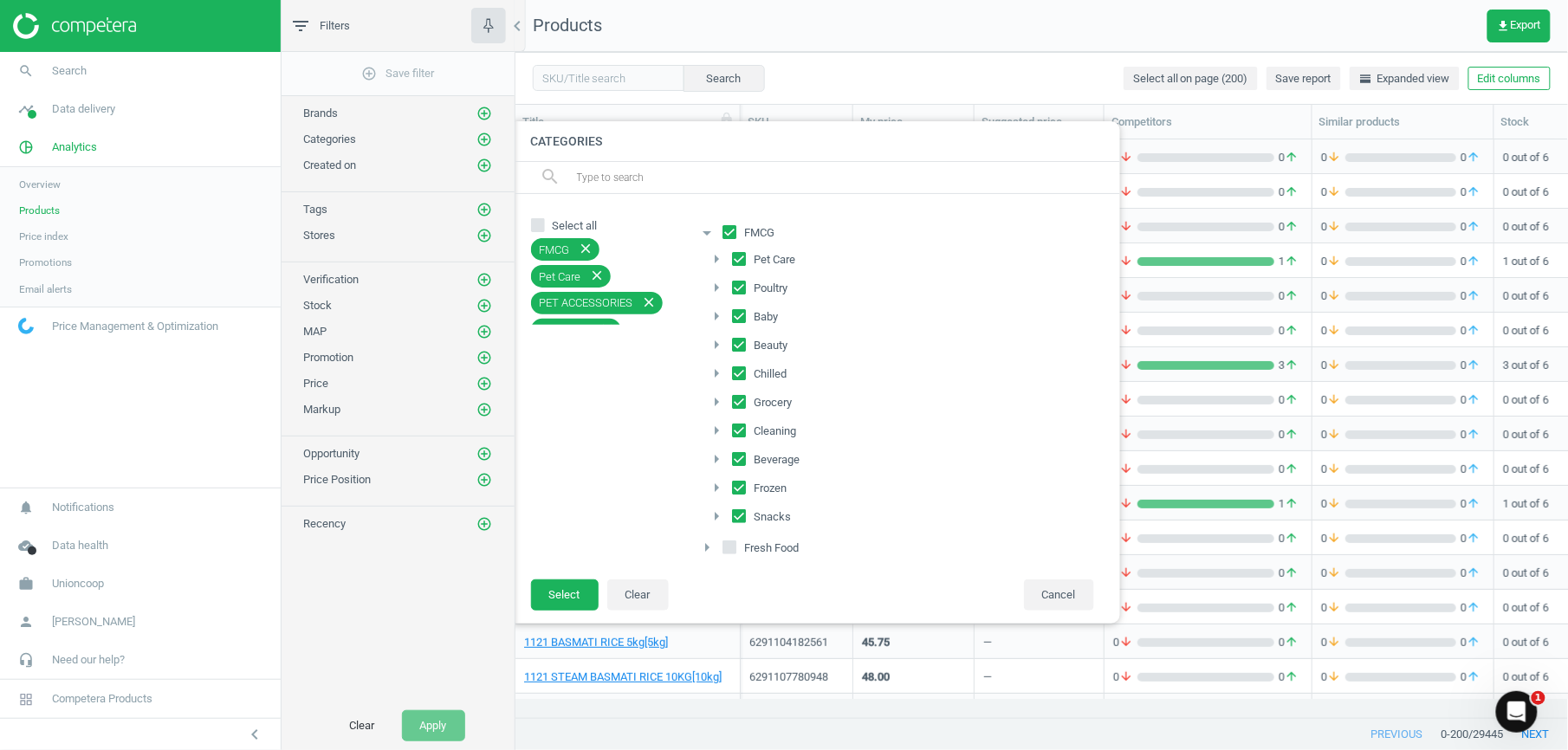
checkbox input "false"
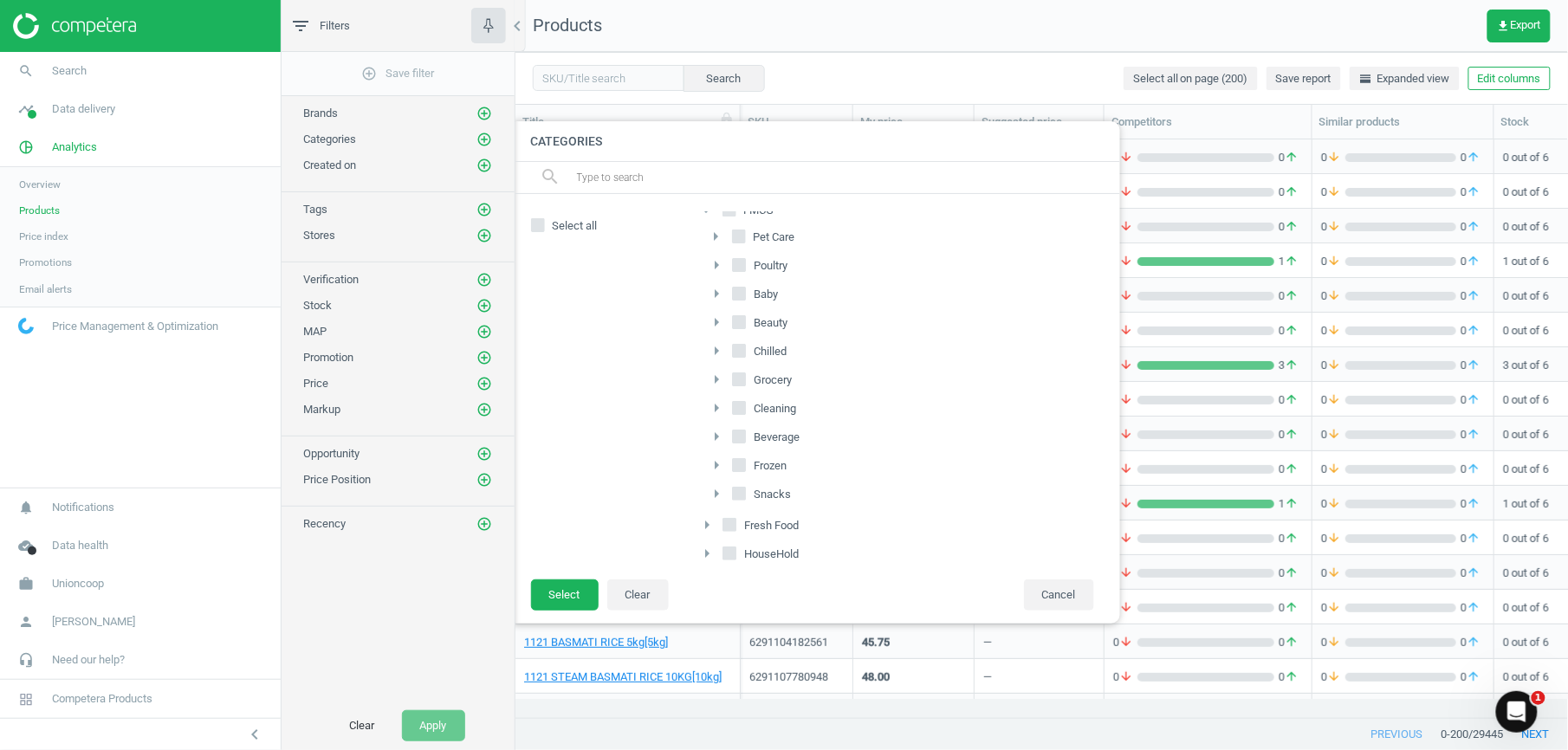
scroll to position [46, 0]
click at [716, 301] on icon "arrow_right" at bounding box center [716, 307] width 21 height 21
click at [743, 299] on input "Beauty" at bounding box center [738, 299] width 11 height 11
checkbox input "true"
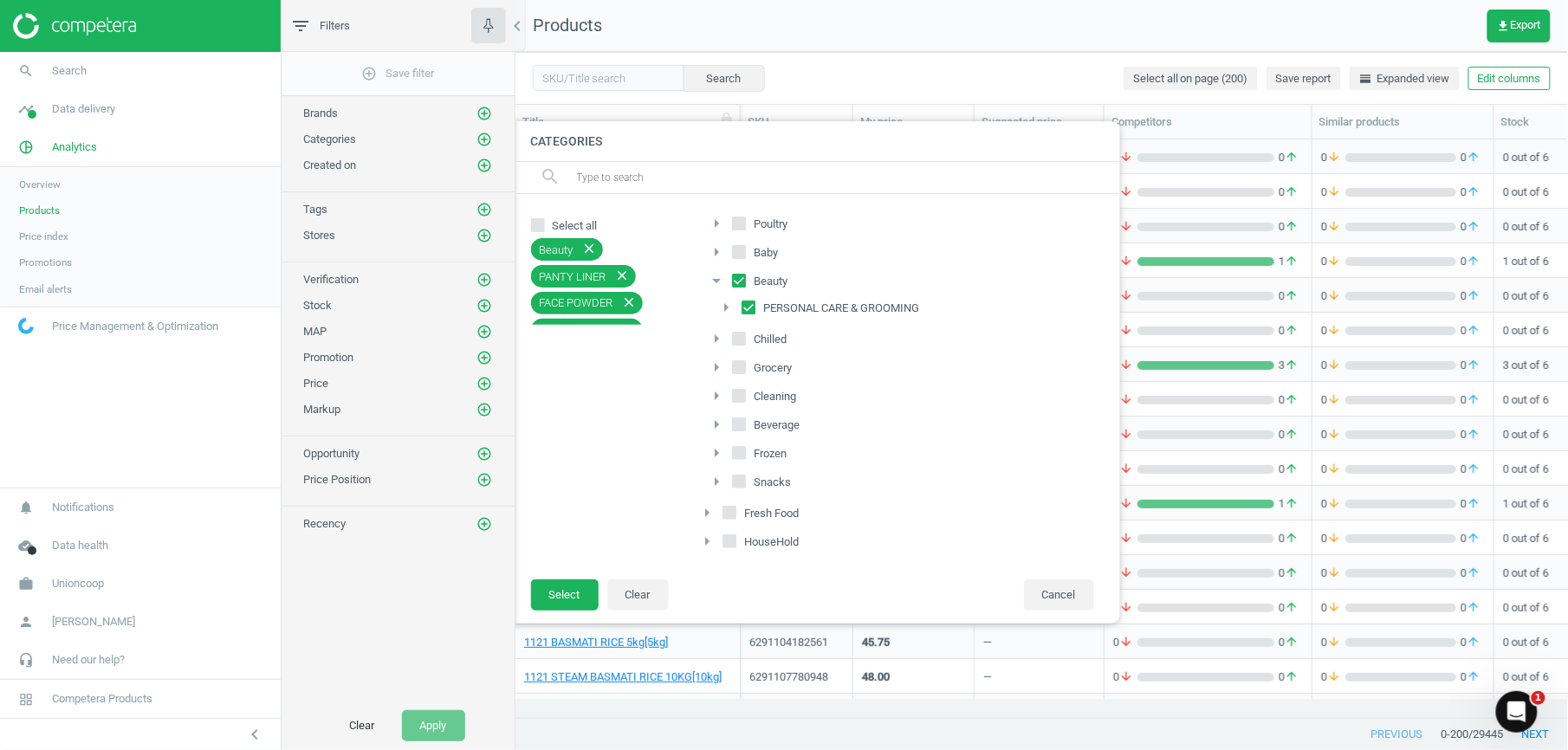
scroll to position [76, 0]
click at [566, 593] on button "Select" at bounding box center [565, 595] width 68 height 31
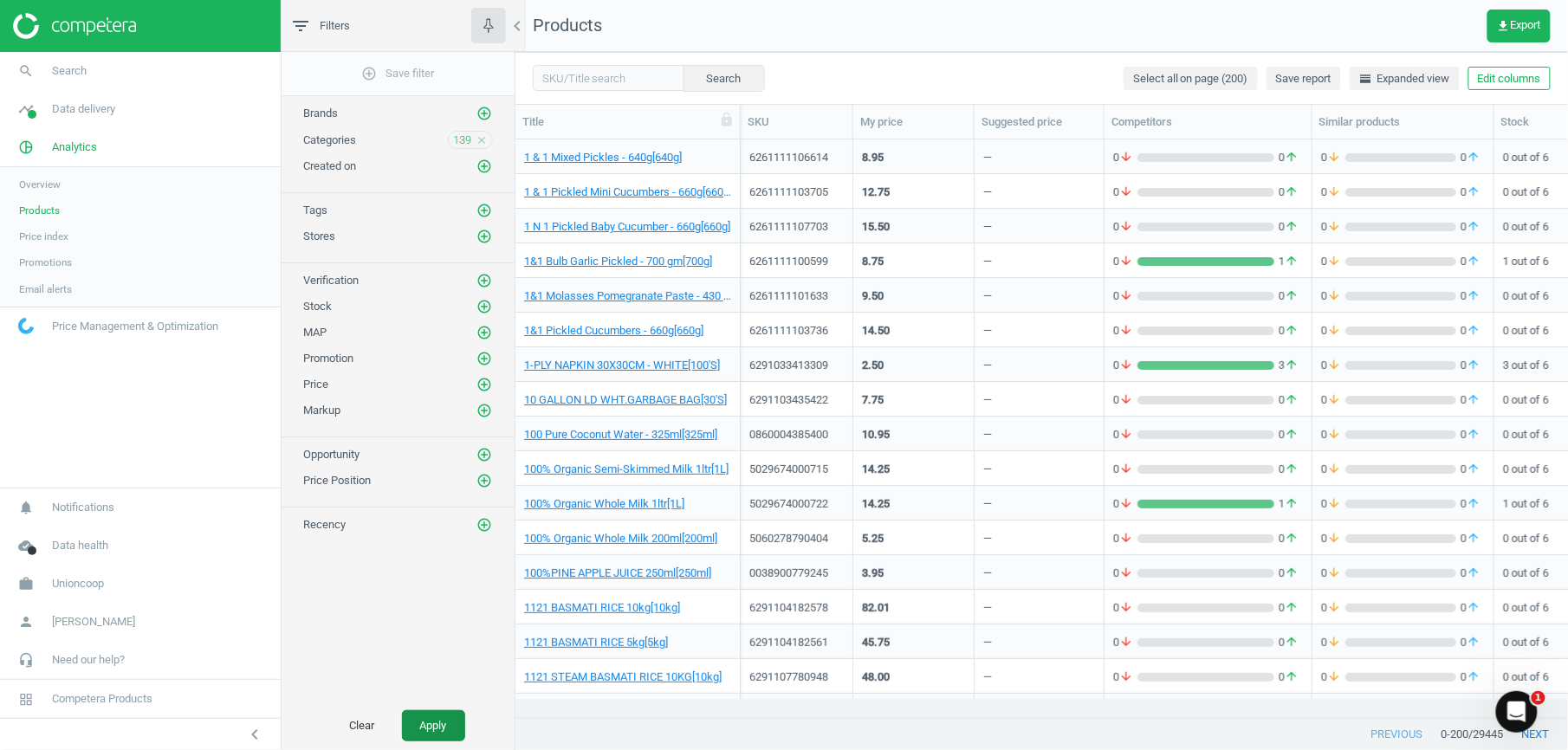
click at [428, 723] on button "Apply" at bounding box center [433, 726] width 63 height 31
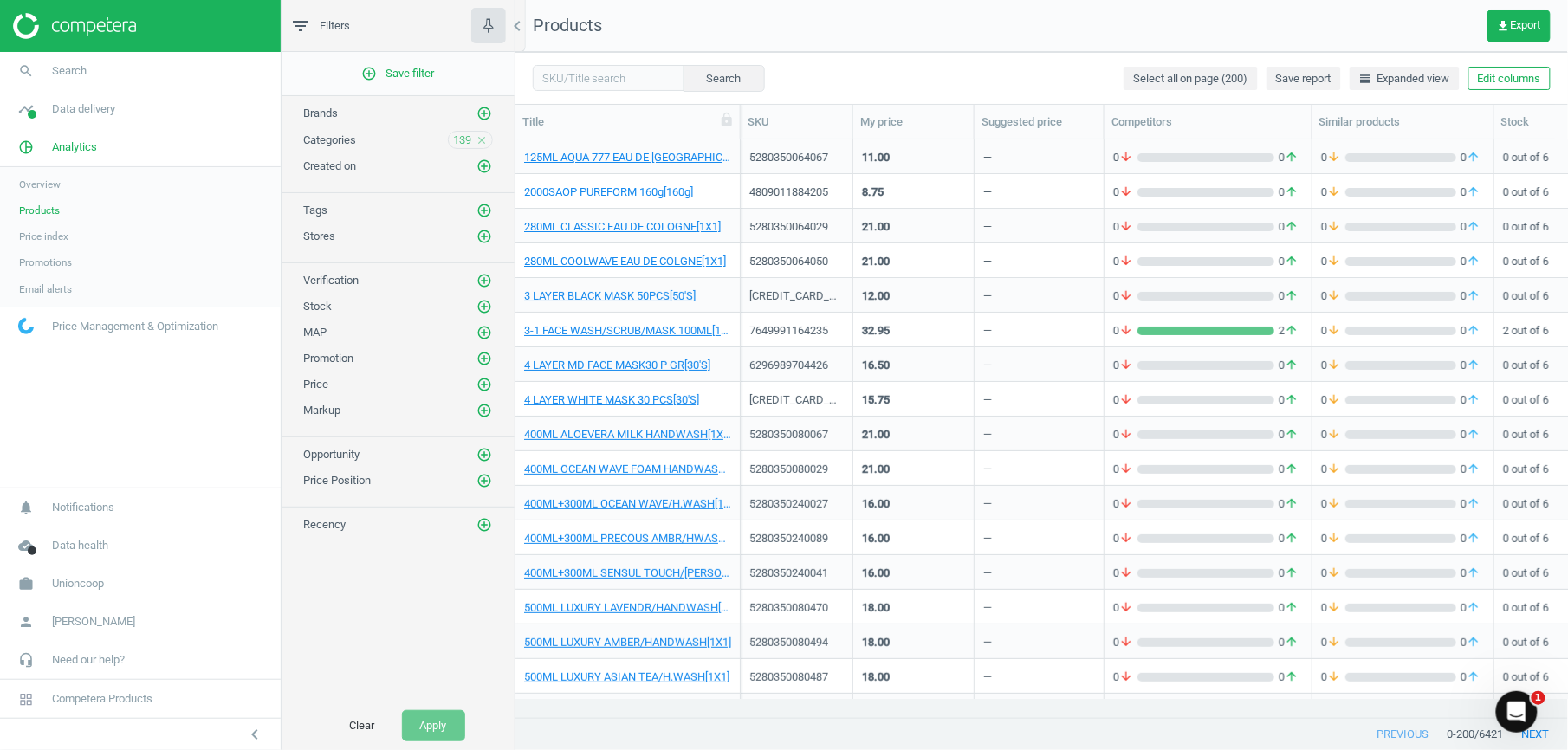
drag, startPoint x: 40, startPoint y: 180, endPoint x: 89, endPoint y: 194, distance: 51.0
click at [40, 178] on span "Overview" at bounding box center [40, 184] width 42 height 14
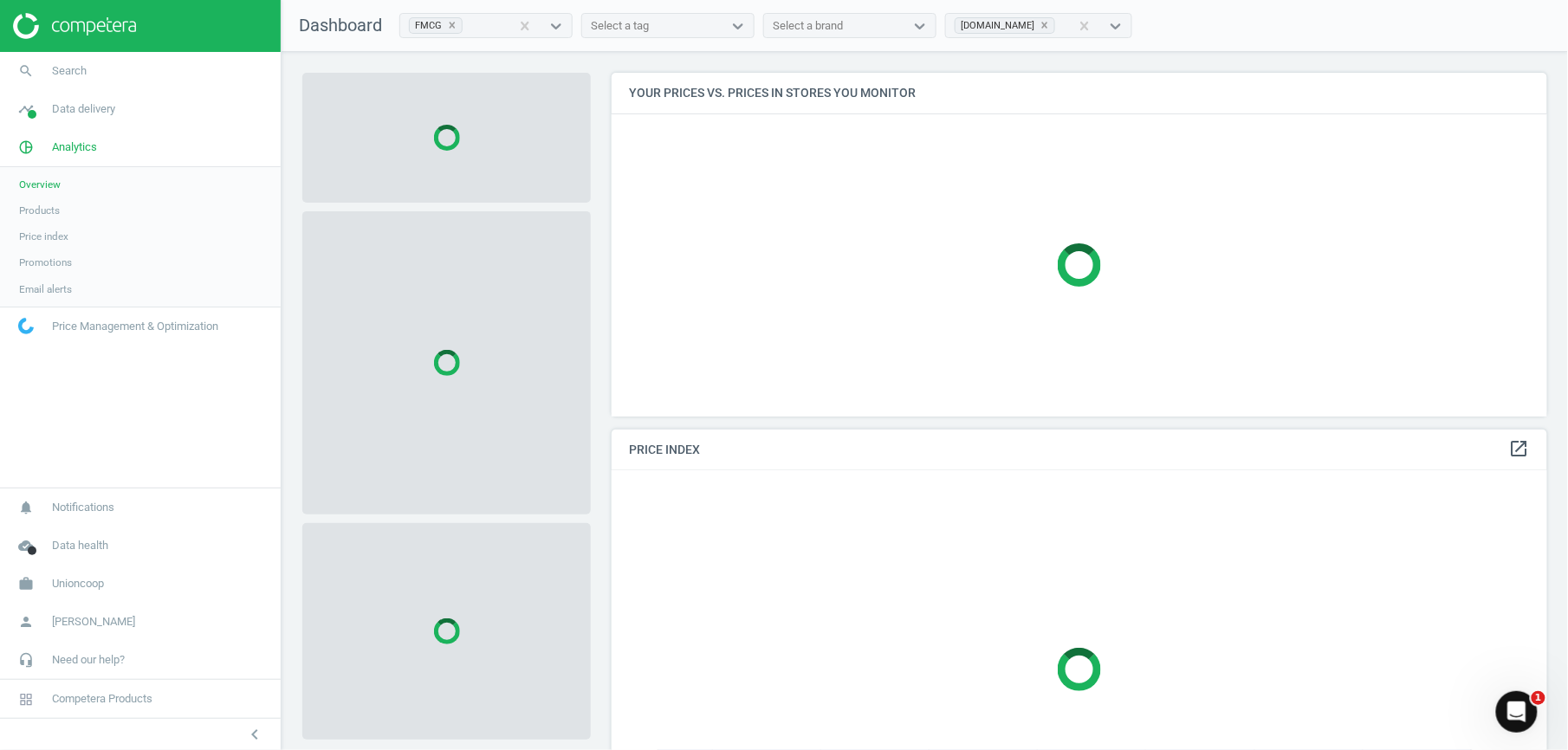
scroll to position [434, 955]
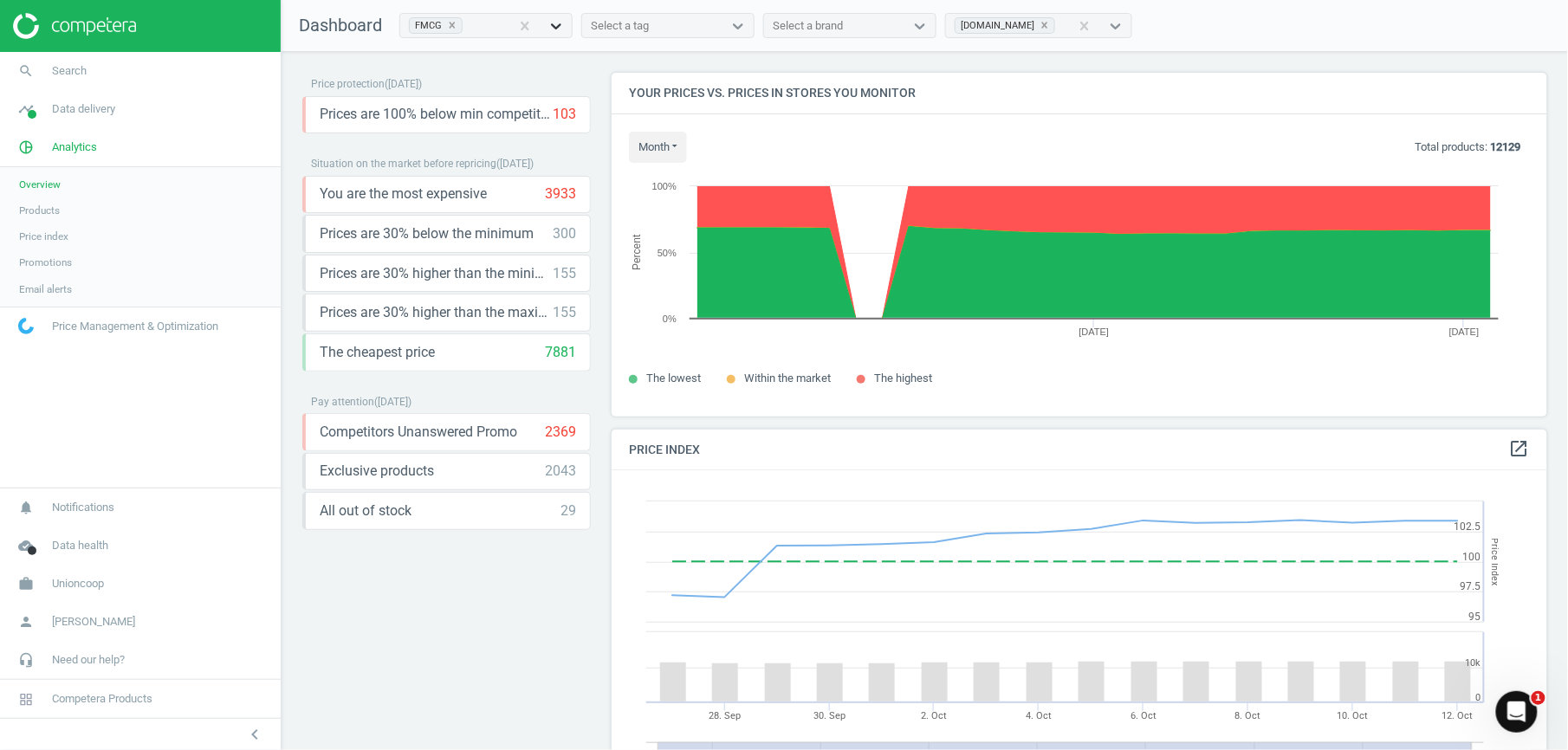
click at [565, 23] on icon at bounding box center [556, 25] width 17 height 17
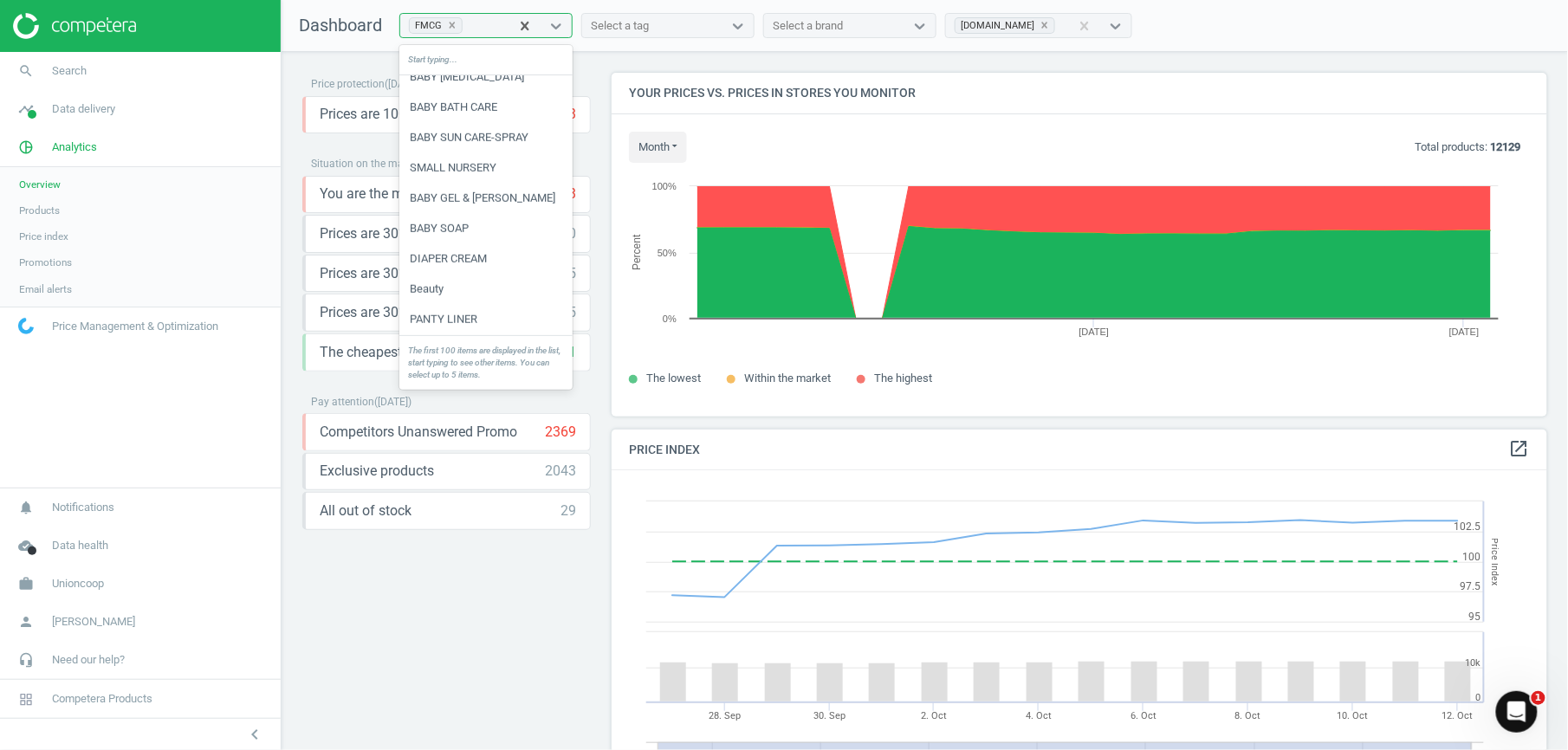
scroll to position [2352, 0]
click at [461, 62] on div "Start typing..." at bounding box center [485, 61] width 173 height 31
click at [458, 31] on div "FMCG" at bounding box center [435, 25] width 53 height 16
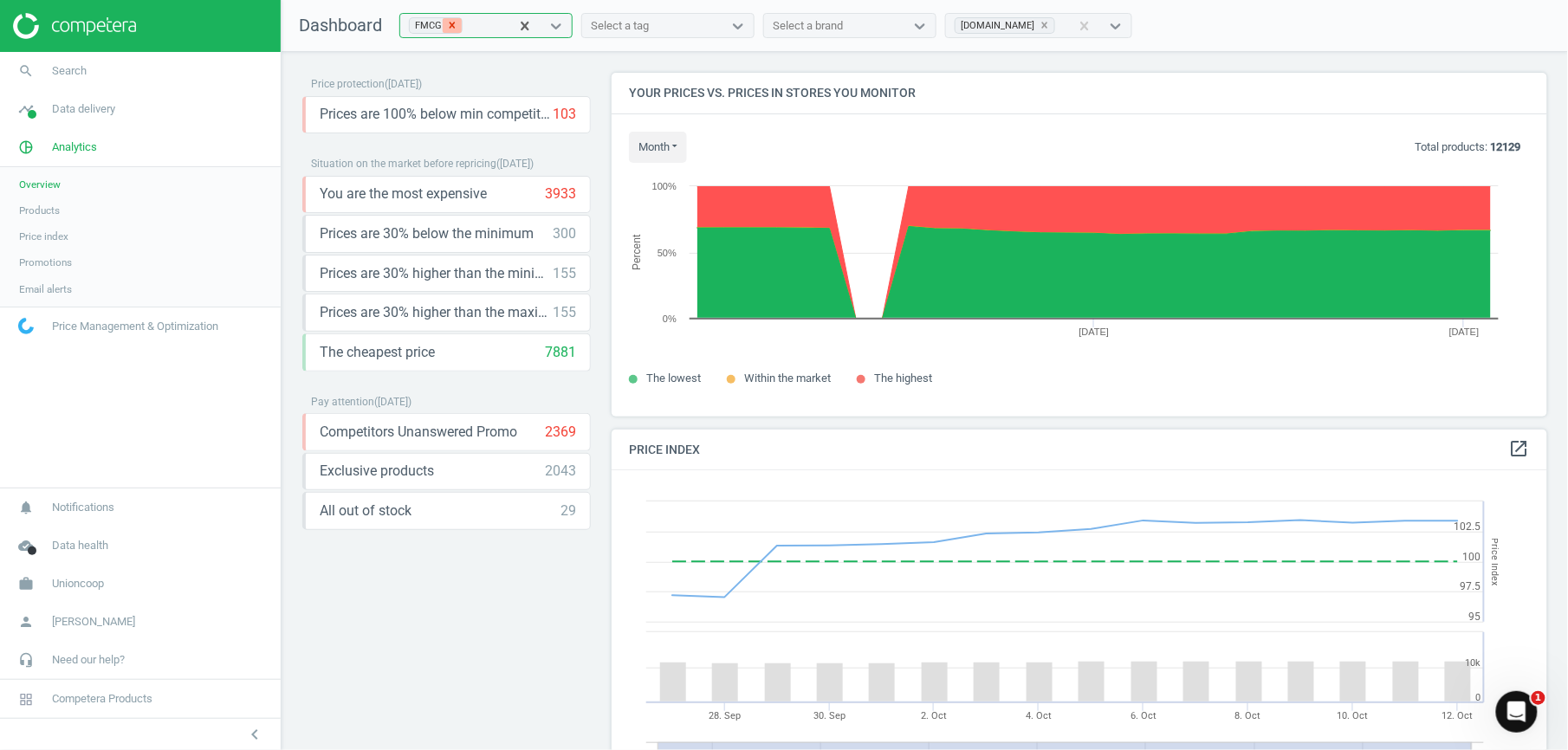
click at [451, 25] on icon at bounding box center [452, 25] width 6 height 6
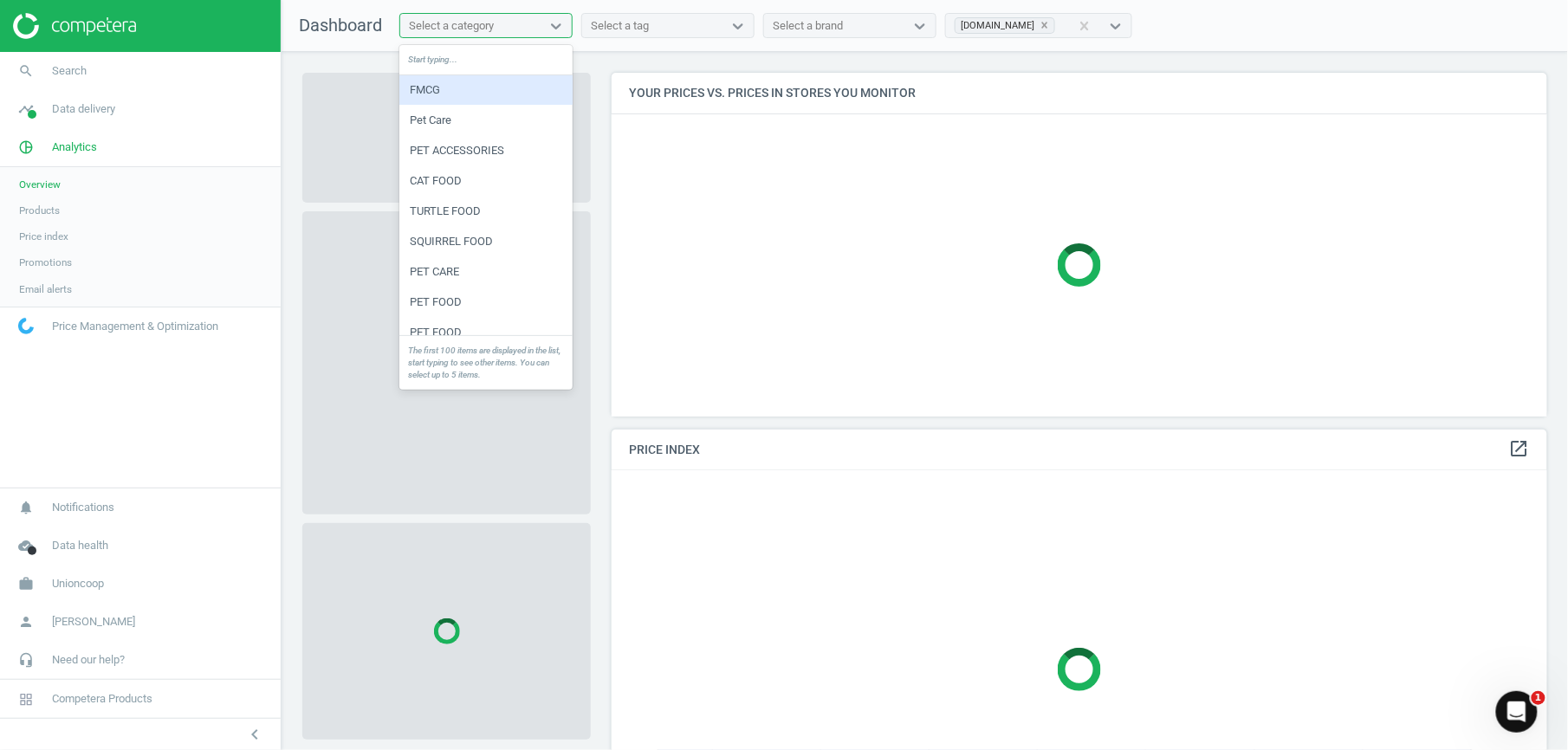
click at [464, 25] on div "Select a category" at bounding box center [451, 25] width 85 height 15
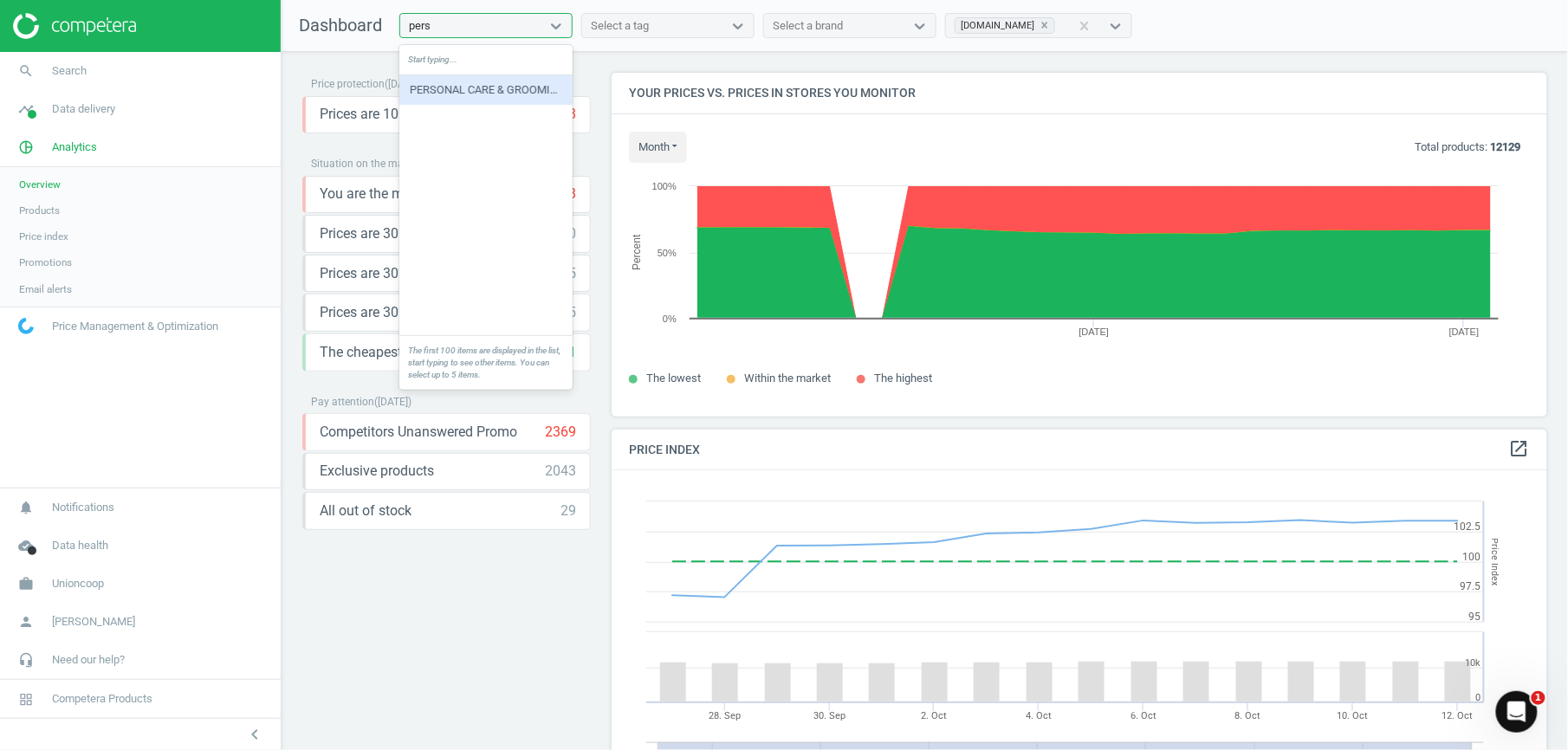
type input "perso"
click at [527, 88] on div "PERSONAL CARE & GROOMING" at bounding box center [485, 90] width 173 height 30
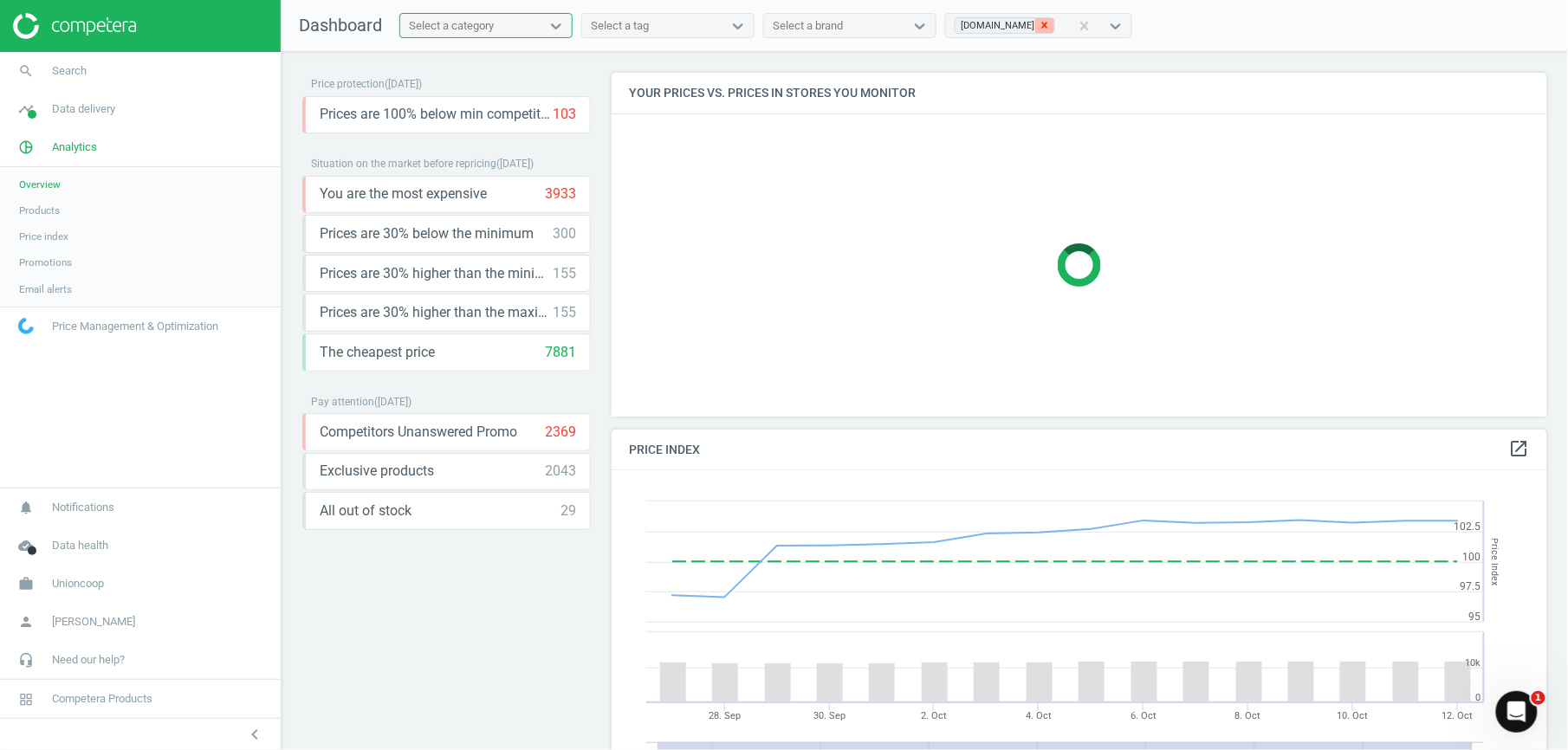
click at [1048, 29] on icon at bounding box center [1044, 24] width 12 height 12
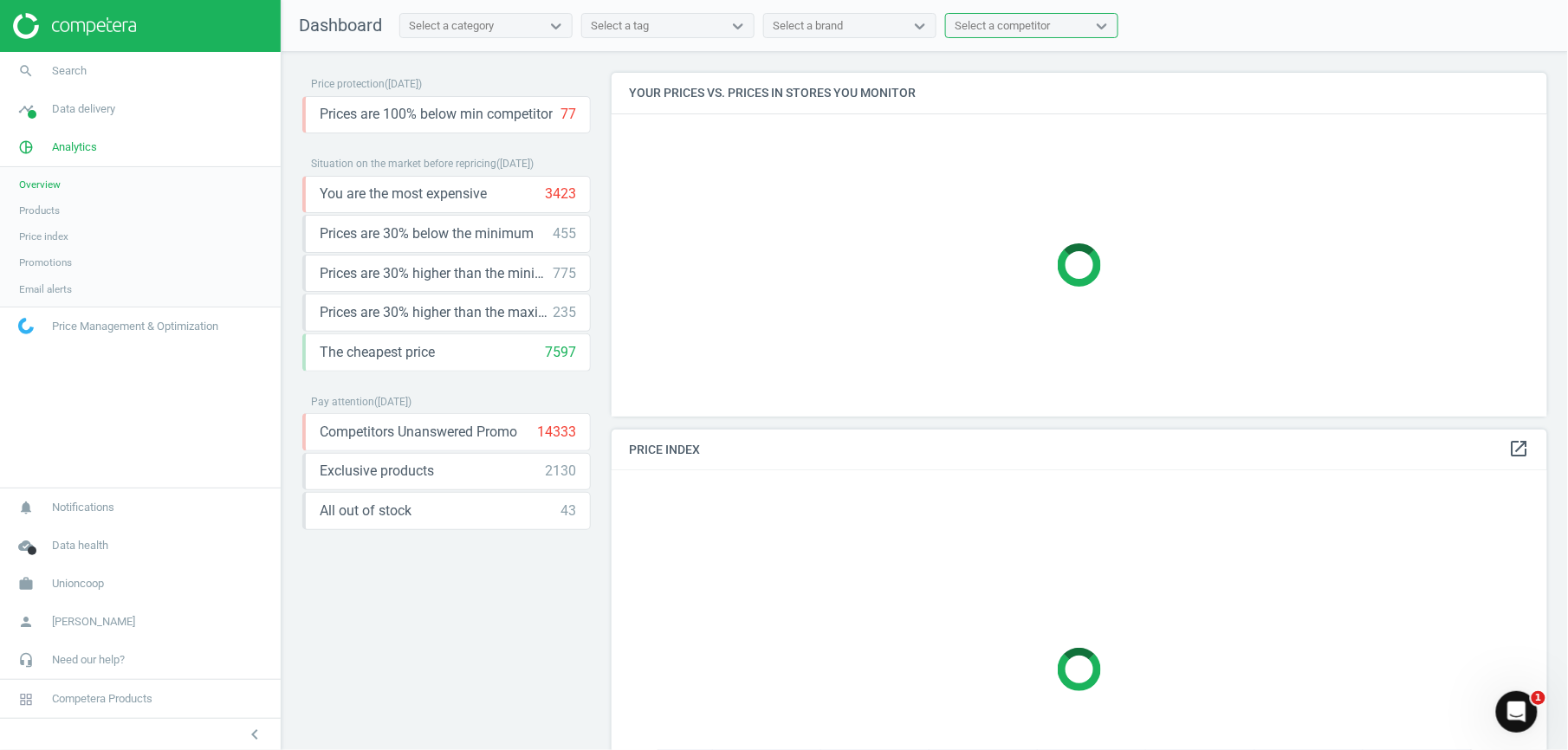
click at [459, 665] on div "Price protection ( [DATE] ) Prices are 100% below min competitor 77 keyboard_ar…" at bounding box center [446, 404] width 289 height 665
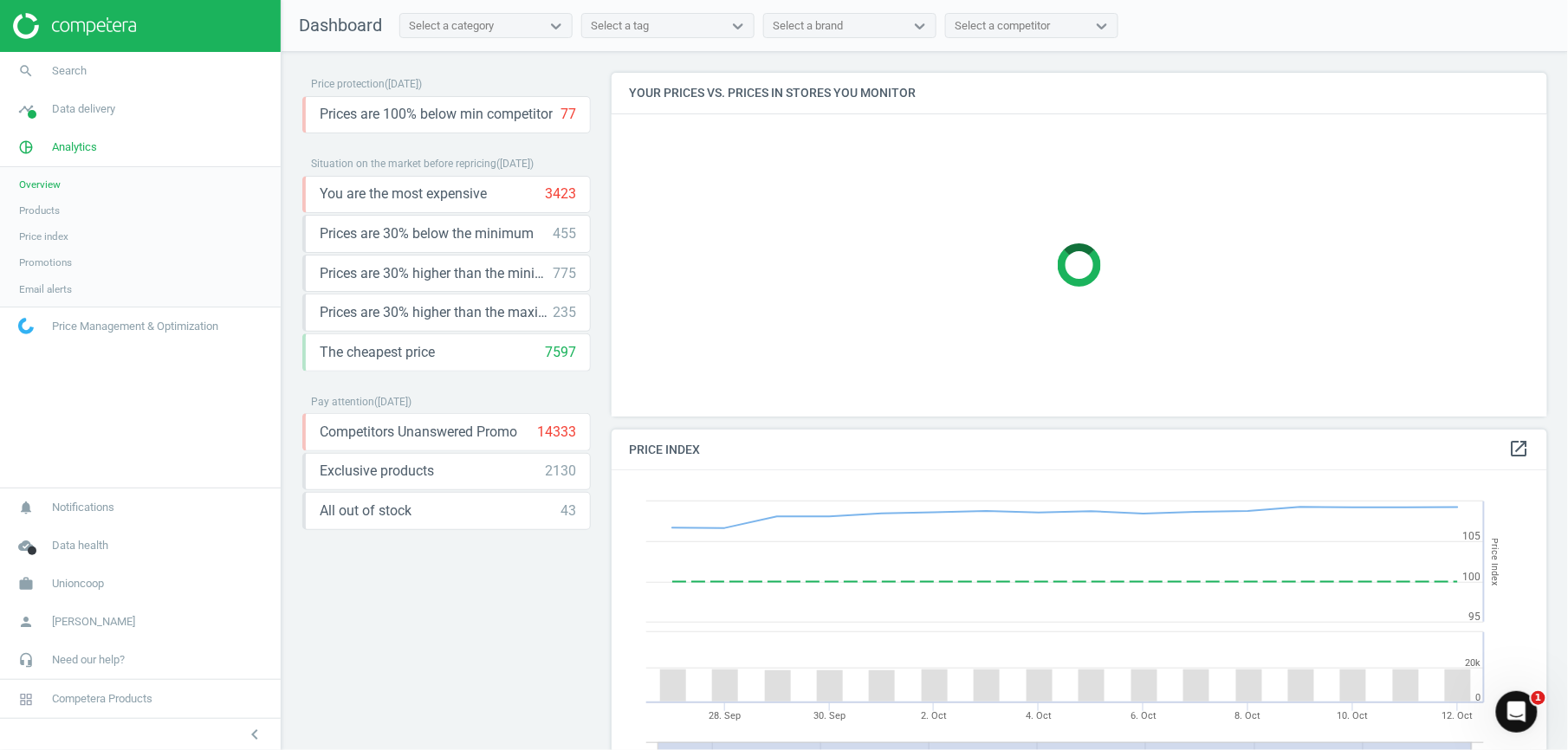
drag, startPoint x: 68, startPoint y: 204, endPoint x: 78, endPoint y: 208, distance: 10.8
click at [68, 204] on link "Products" at bounding box center [140, 210] width 280 height 26
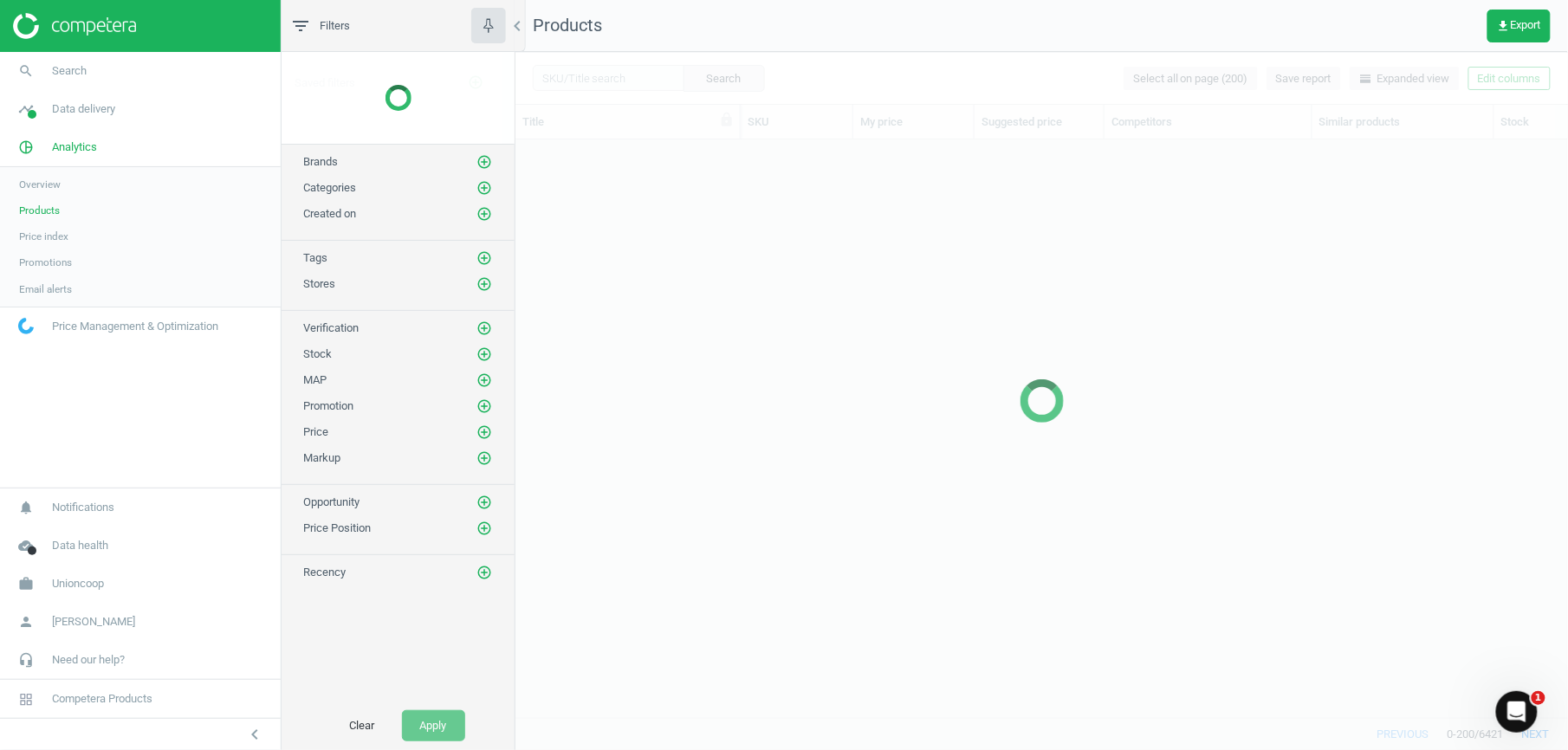
scroll to position [542, 1036]
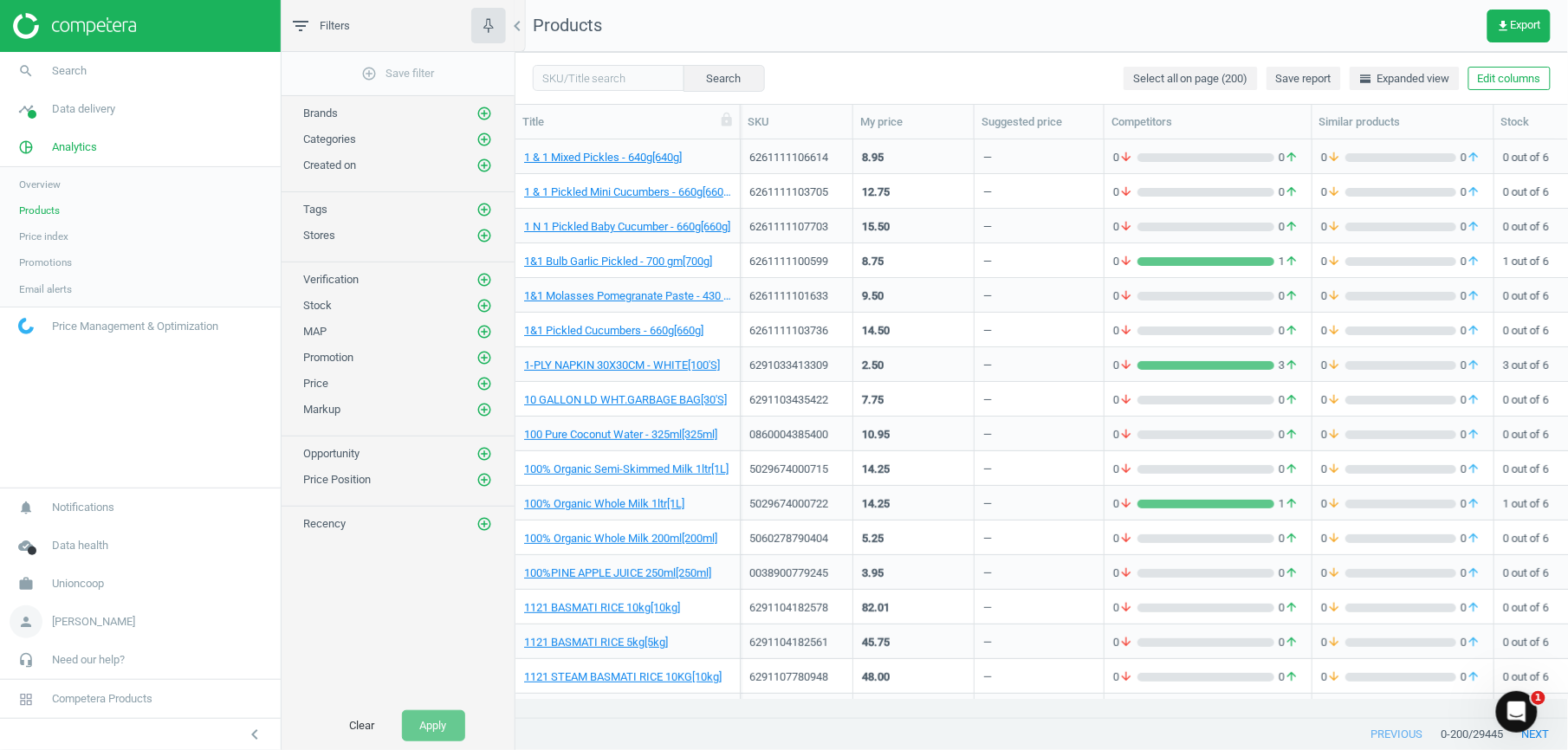
click at [97, 625] on span "[PERSON_NAME]" at bounding box center [93, 622] width 83 height 15
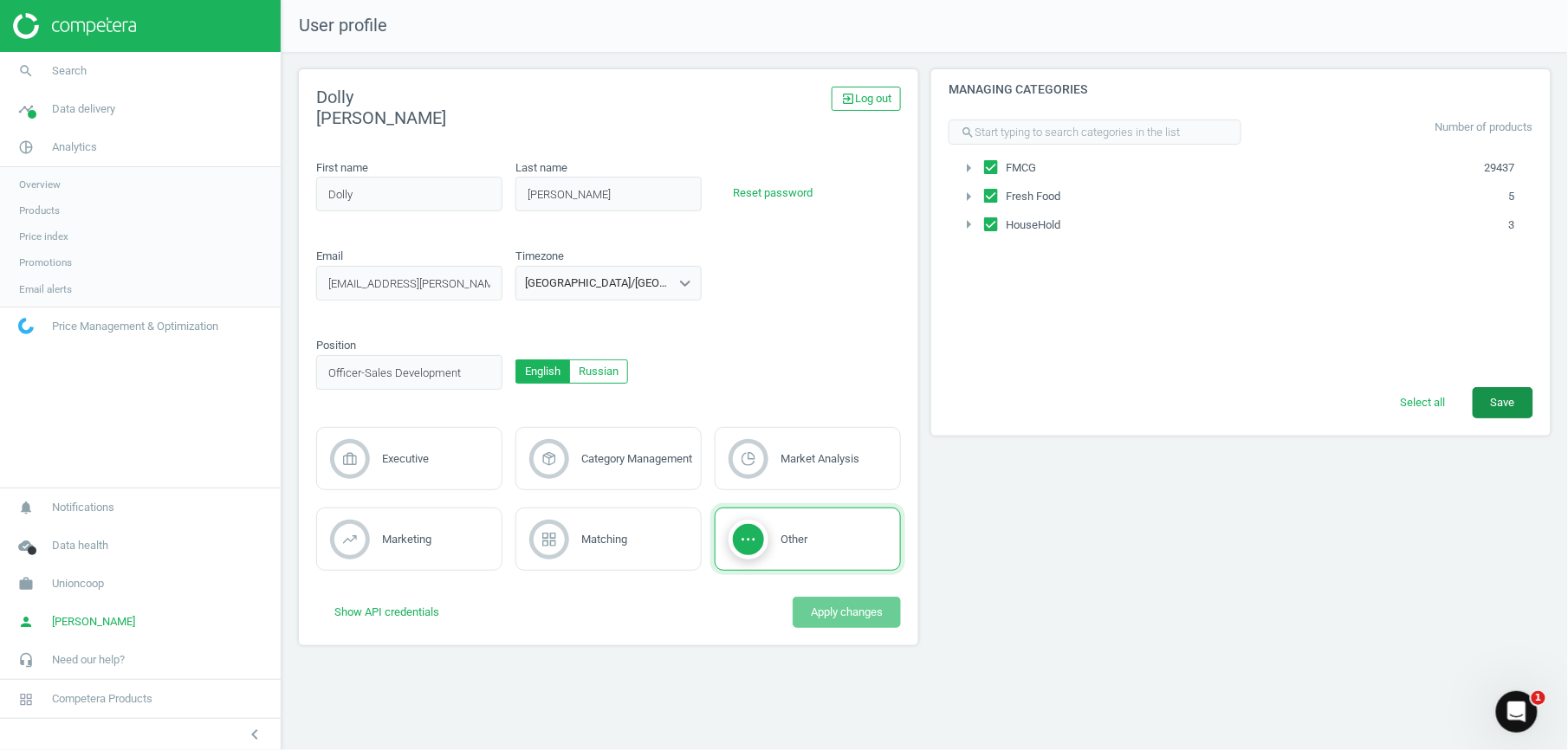
drag, startPoint x: 1512, startPoint y: 398, endPoint x: 1490, endPoint y: 417, distance: 29.1
click at [1512, 399] on span "Save" at bounding box center [1503, 403] width 24 height 15
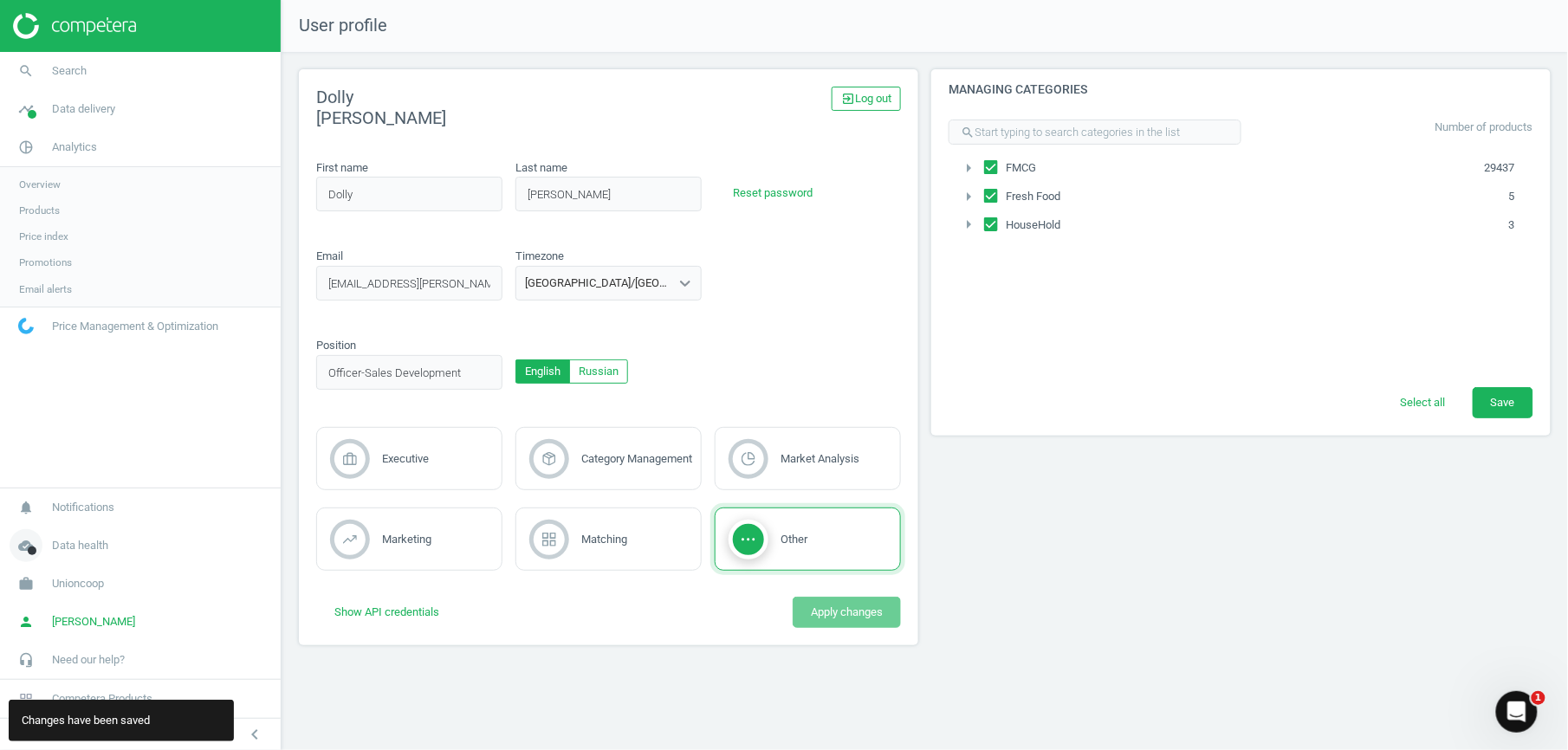
click at [87, 551] on span "Data health" at bounding box center [80, 546] width 56 height 15
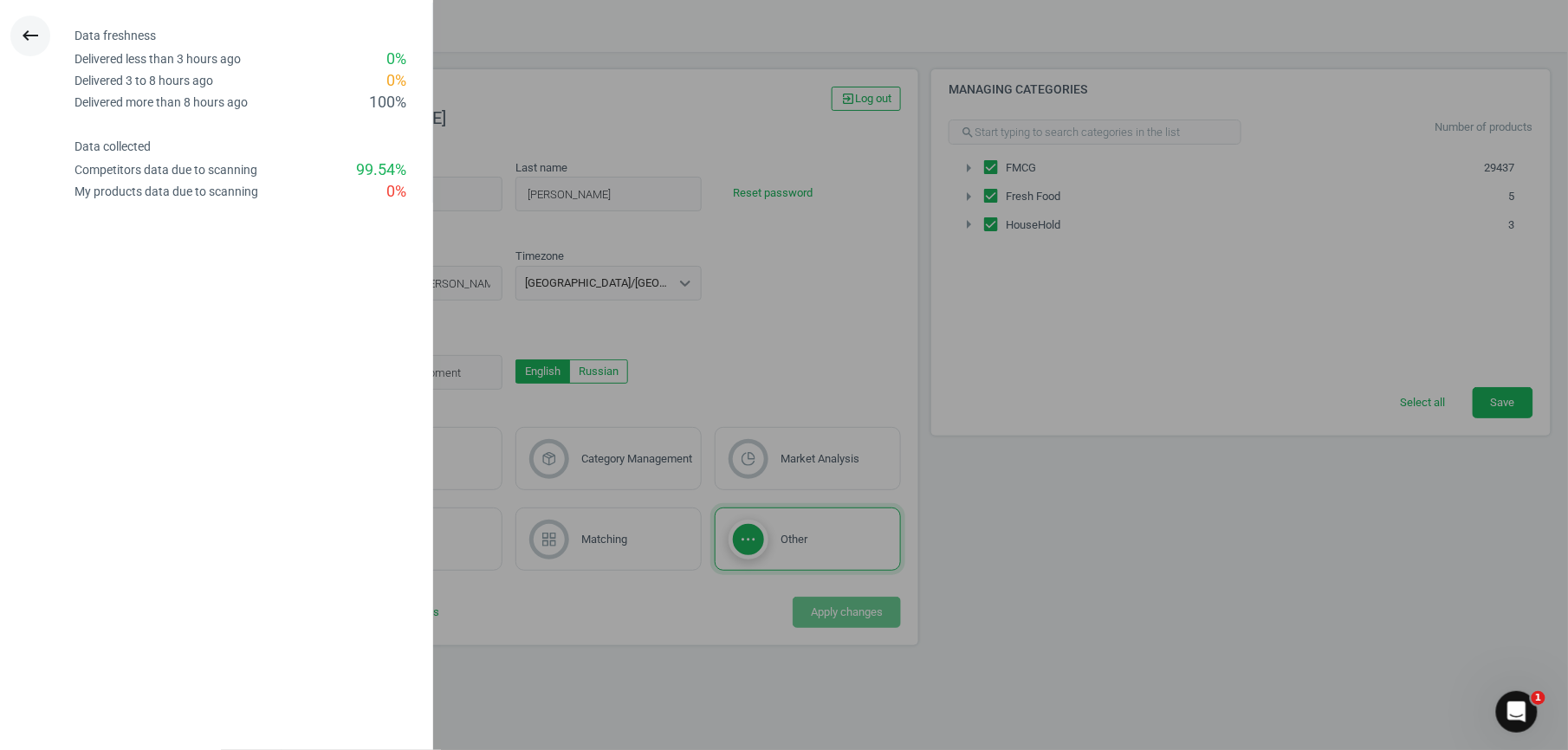
click at [30, 31] on icon "keyboard_backspace" at bounding box center [30, 35] width 21 height 21
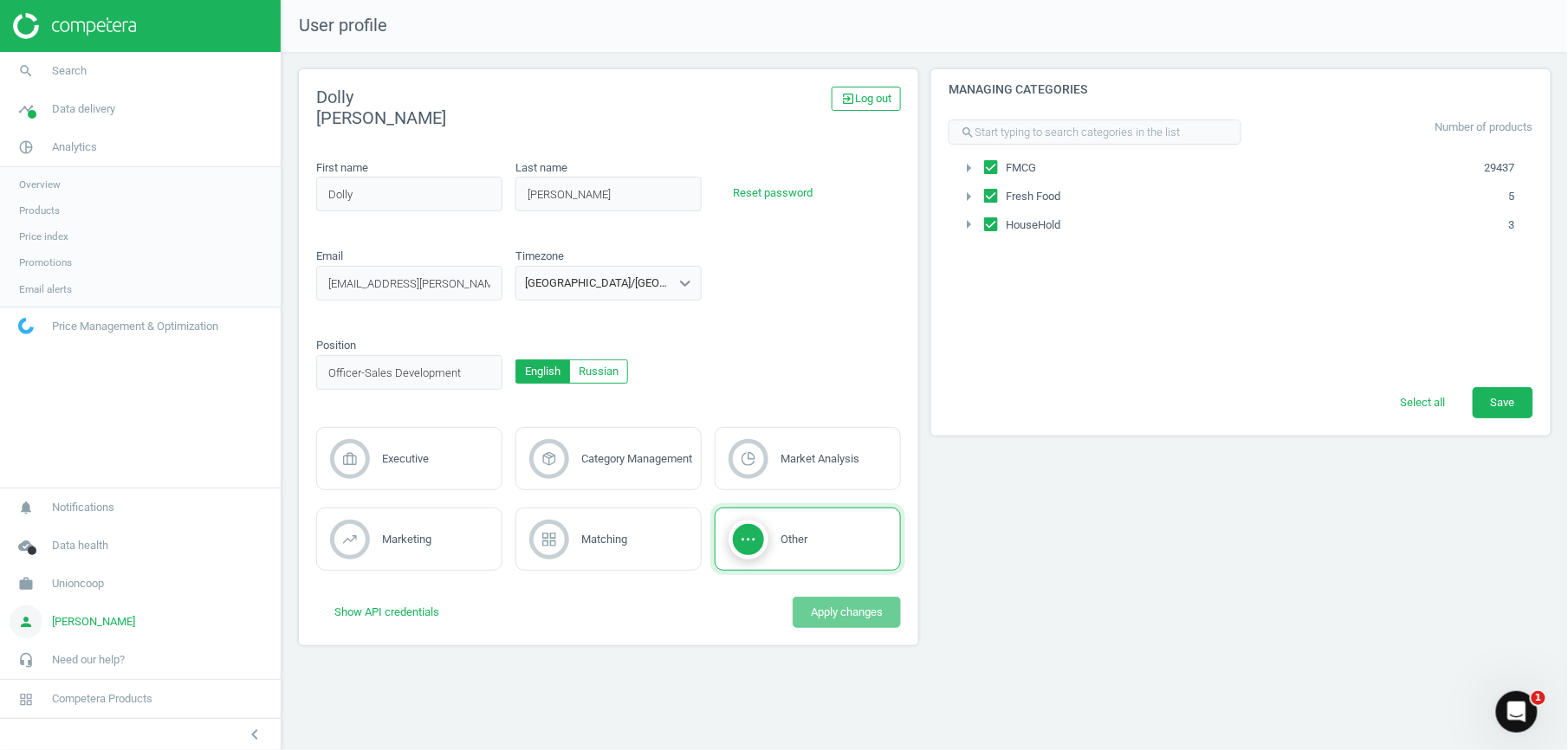
click at [125, 625] on link "person [PERSON_NAME]" at bounding box center [140, 622] width 280 height 38
click at [78, 583] on span "Unioncoop" at bounding box center [77, 584] width 52 height 15
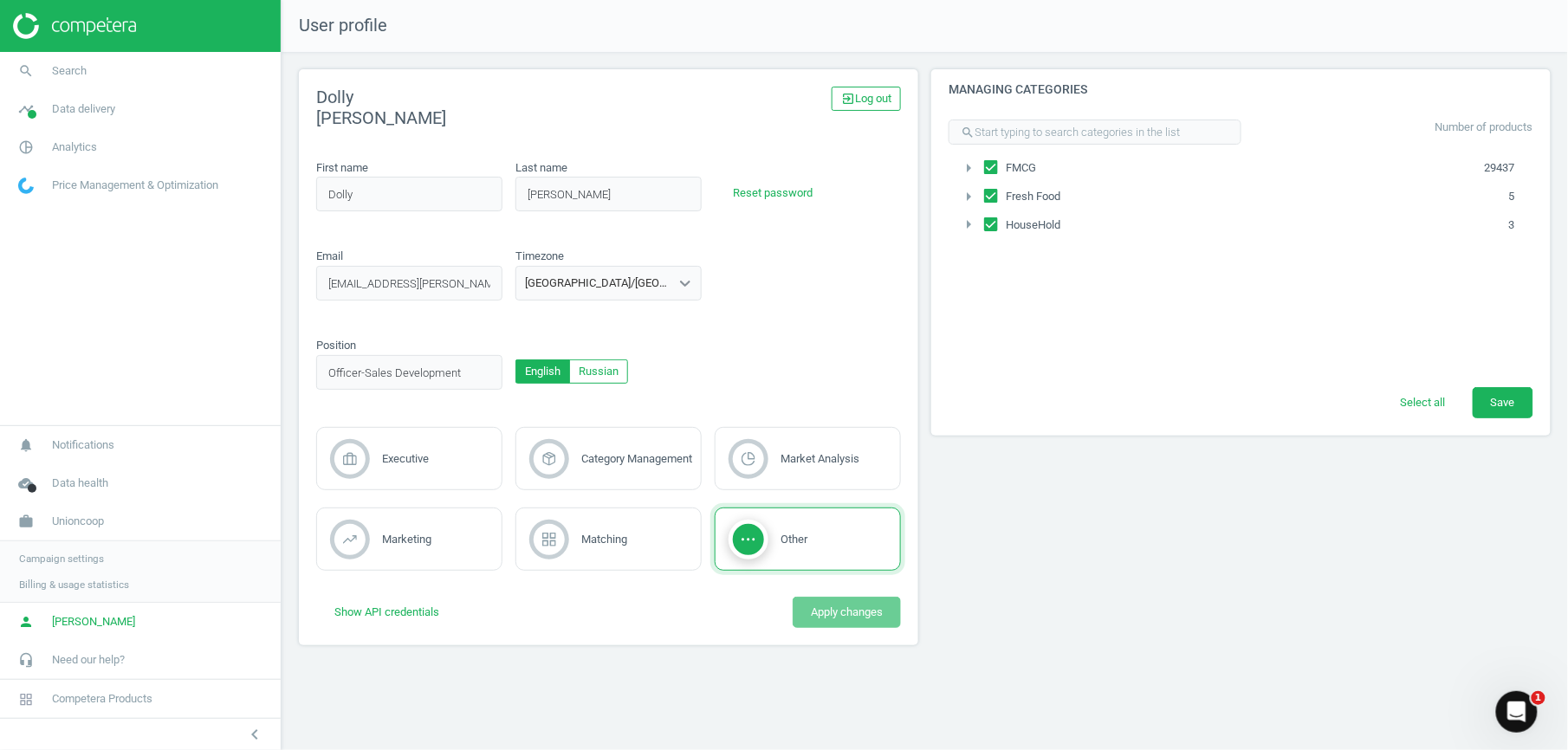
drag, startPoint x: 95, startPoint y: 177, endPoint x: 91, endPoint y: 170, distance: 8.1
click at [95, 177] on span "Price Management & Optimization" at bounding box center [135, 185] width 166 height 15
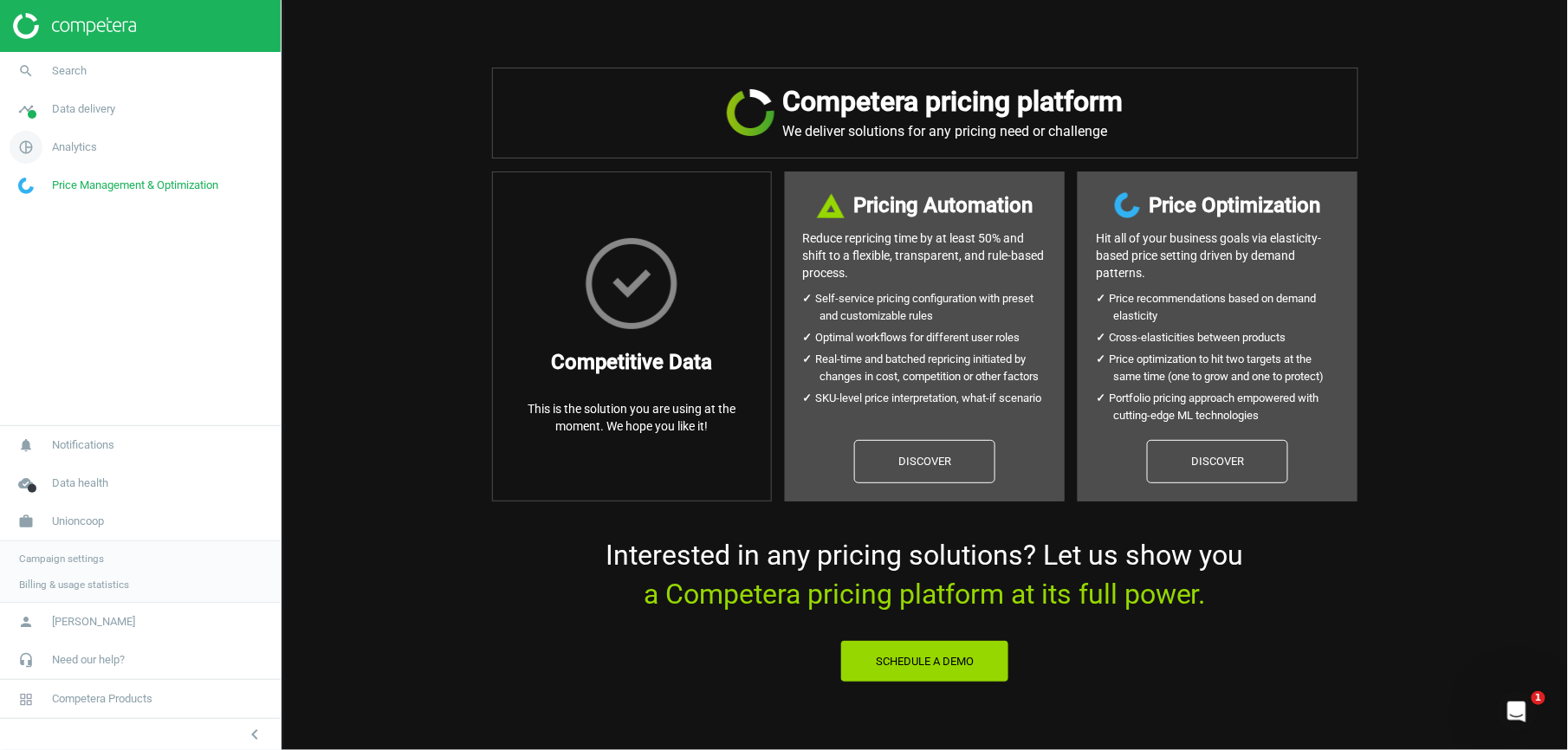
drag, startPoint x: 78, startPoint y: 153, endPoint x: 97, endPoint y: 154, distance: 19.0
click at [78, 153] on span "Analytics" at bounding box center [74, 147] width 45 height 15
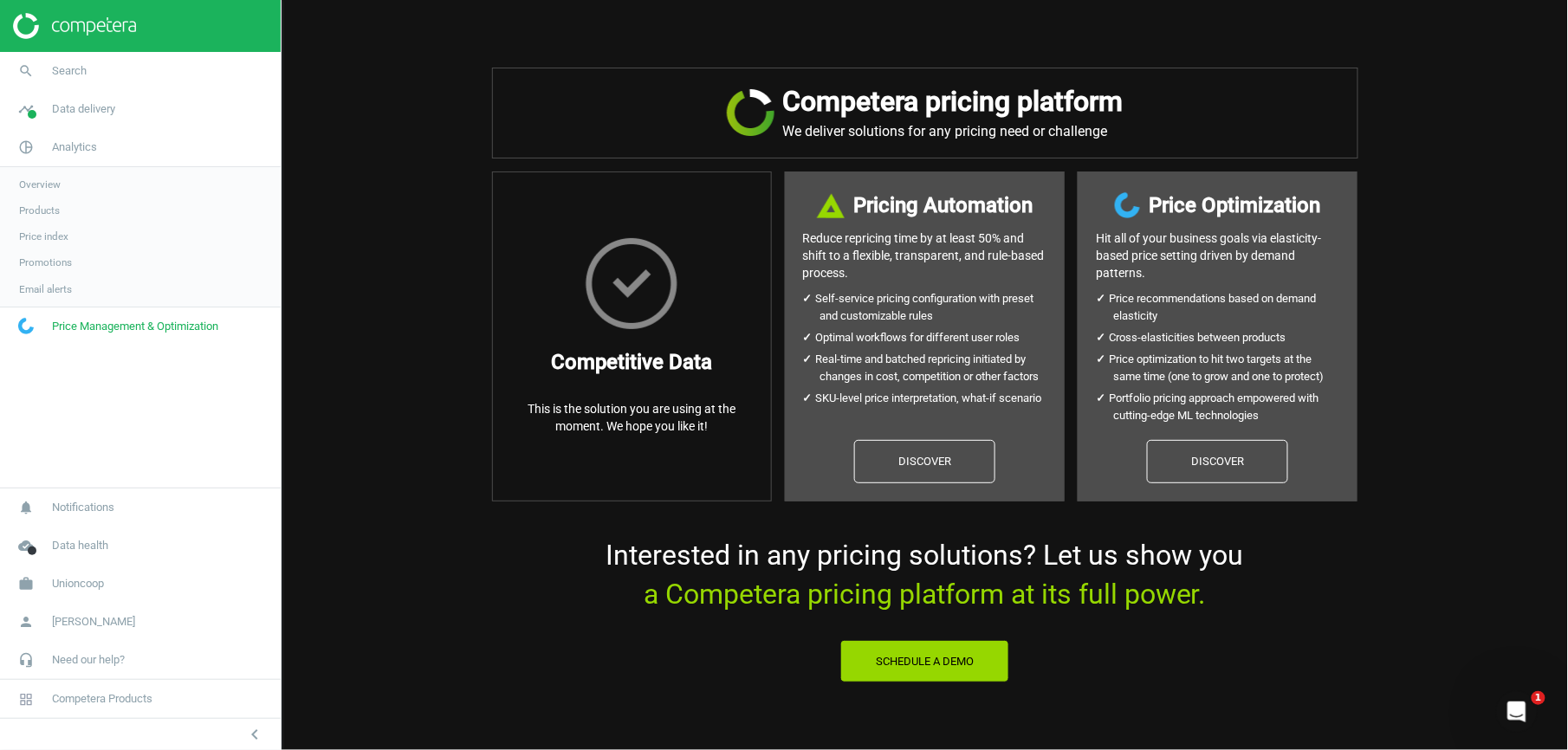
click at [68, 227] on link "Price index" at bounding box center [140, 236] width 280 height 26
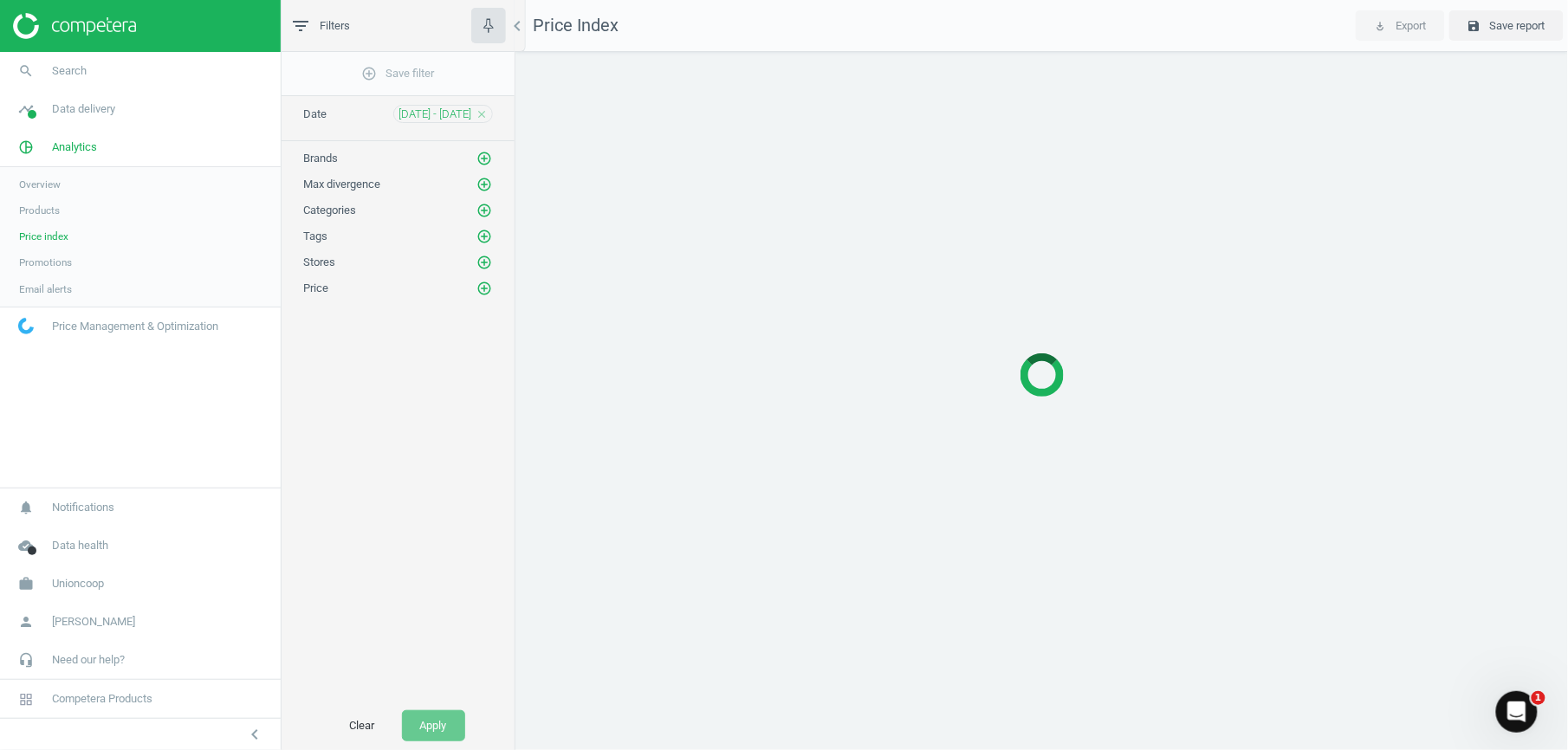
click at [53, 209] on span "Products" at bounding box center [39, 210] width 41 height 14
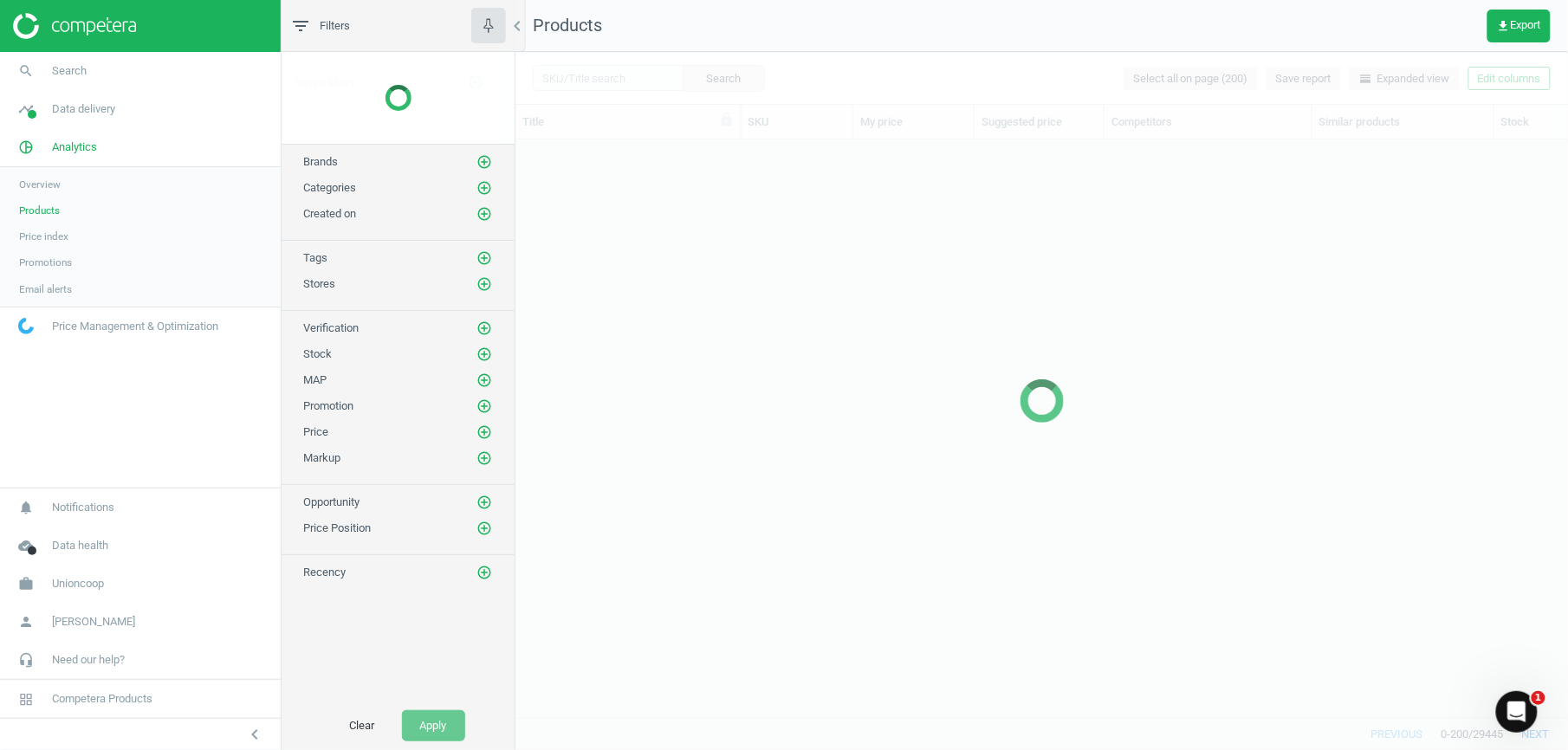
scroll to position [542, 1036]
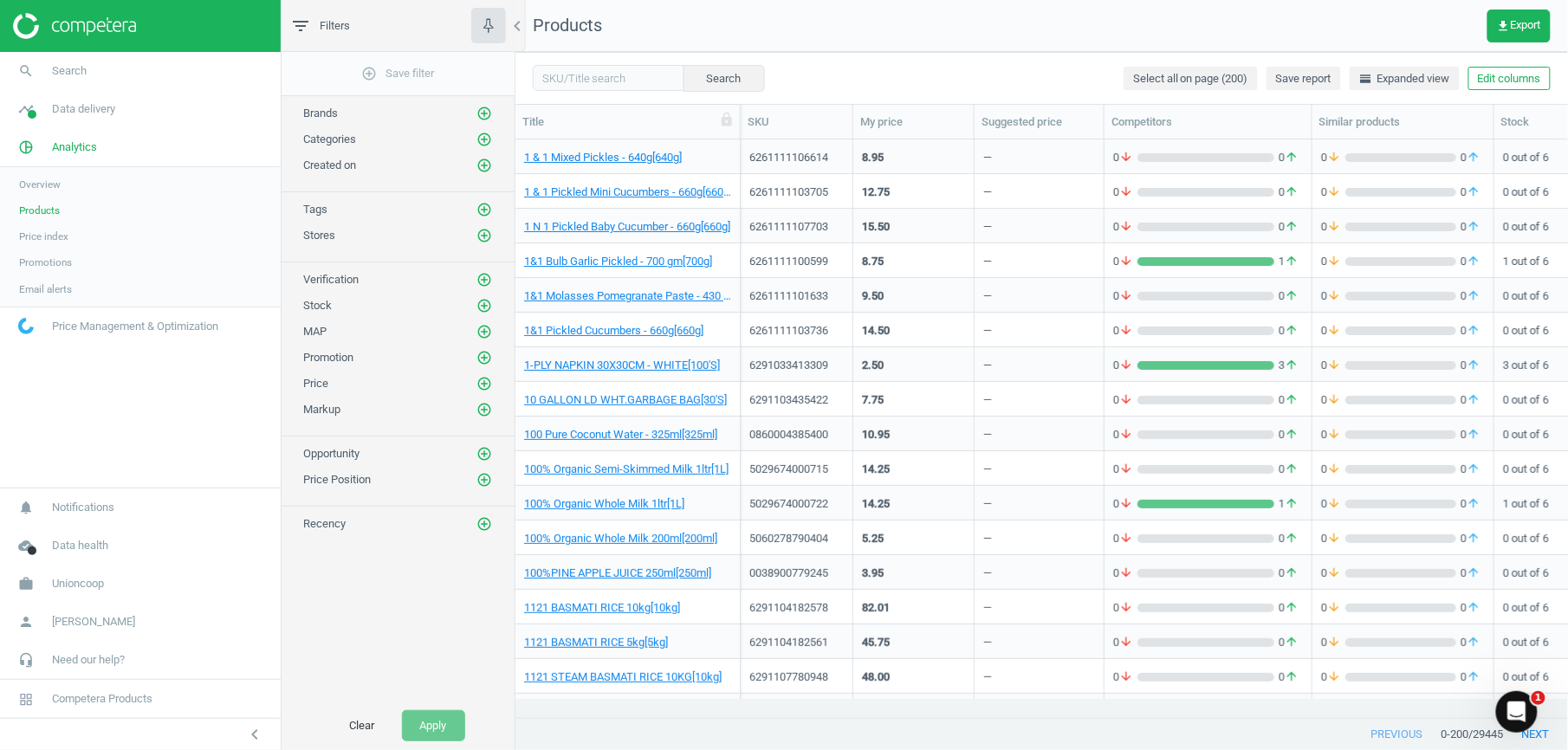
drag, startPoint x: 52, startPoint y: 231, endPoint x: 109, endPoint y: 239, distance: 57.6
click at [55, 231] on span "Price index" at bounding box center [43, 236] width 50 height 14
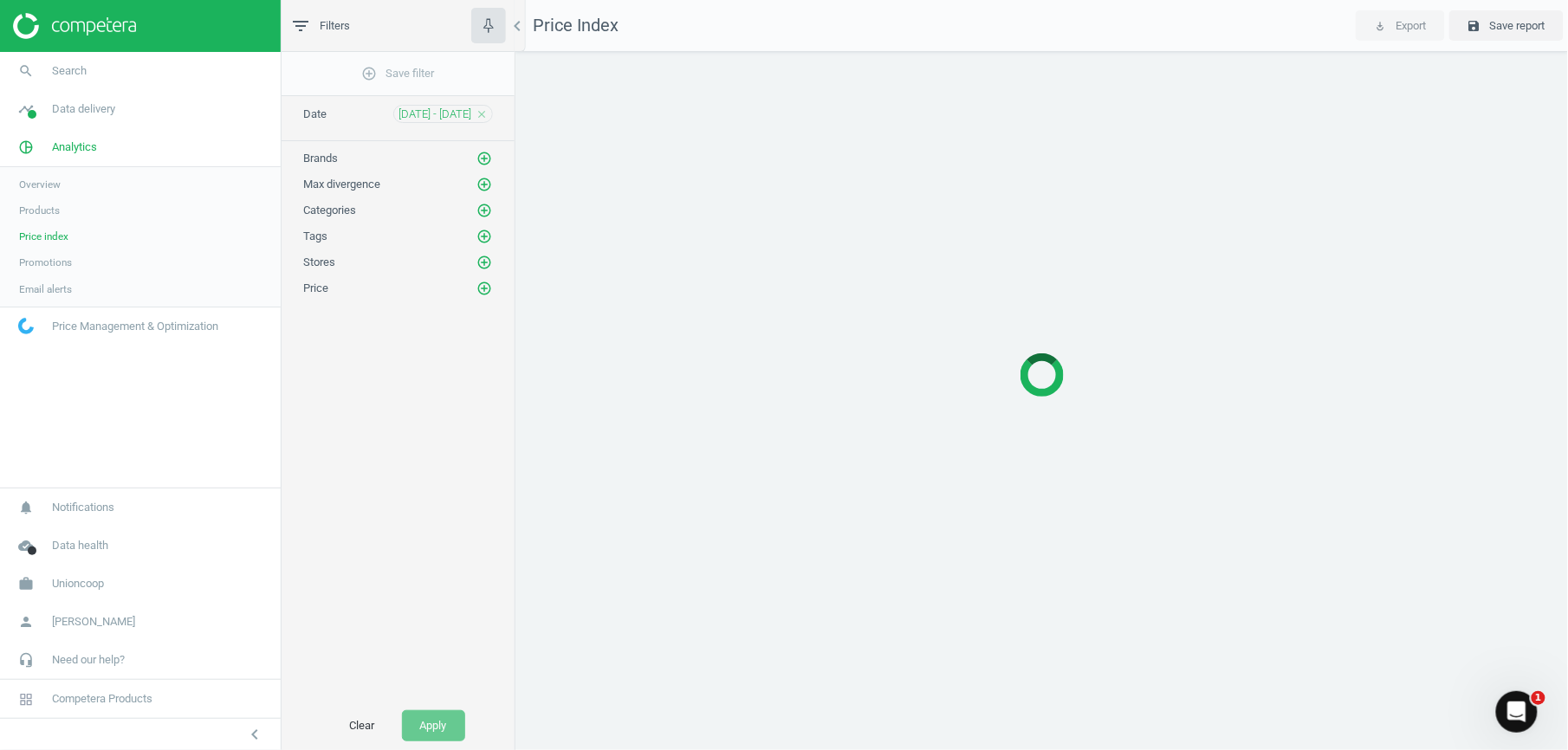
click at [63, 213] on link "Products" at bounding box center [140, 210] width 280 height 26
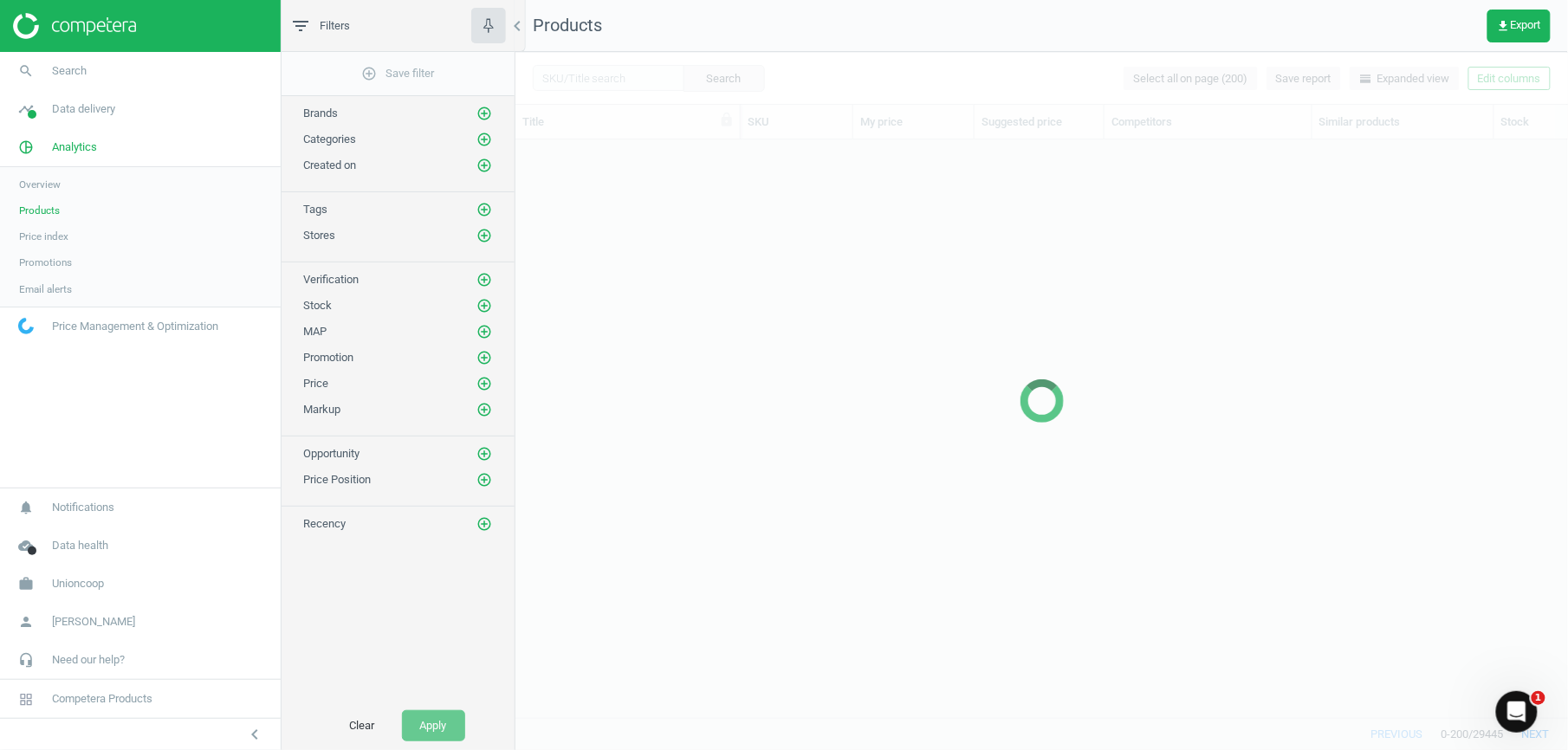
scroll to position [542, 1036]
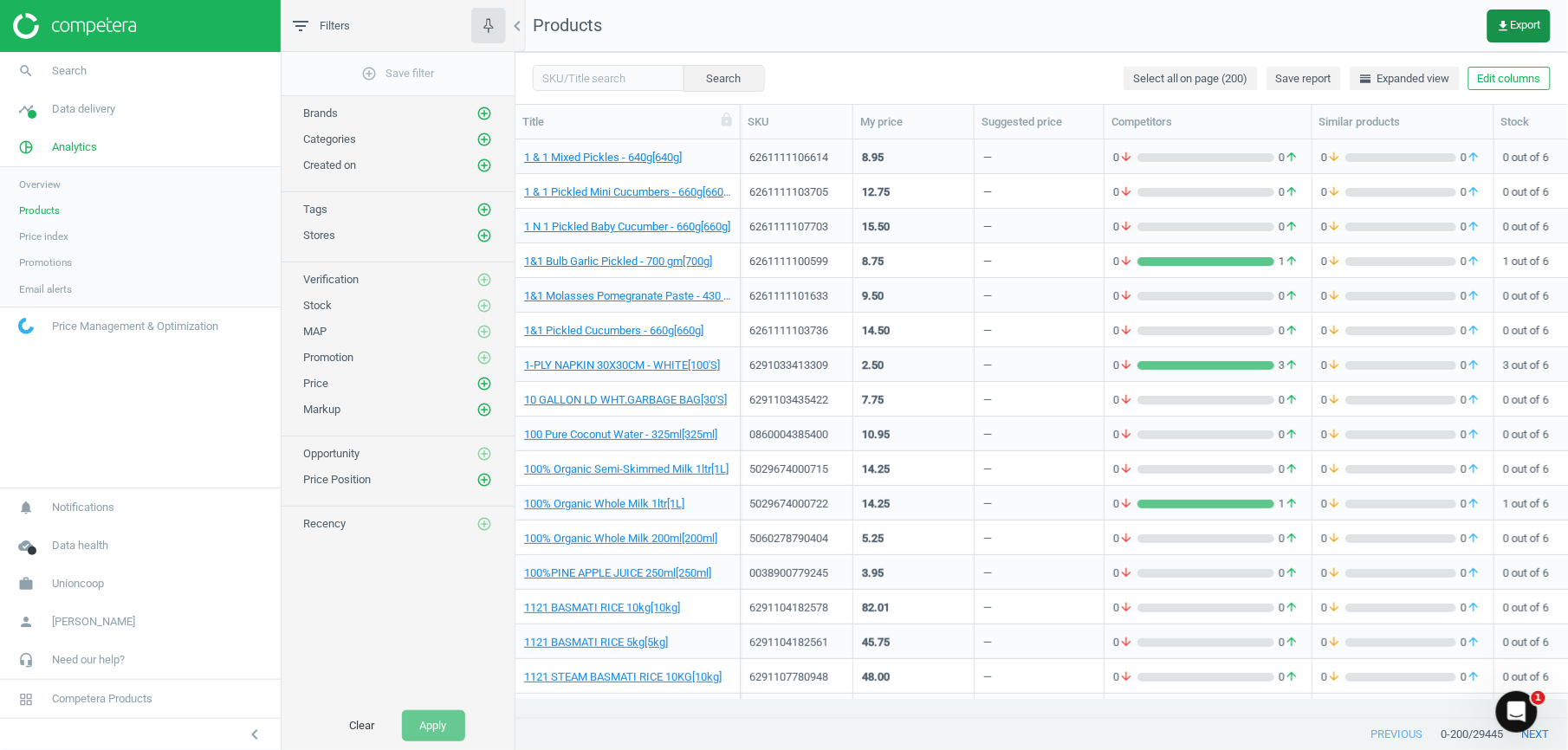
click at [1506, 30] on icon "get_app" at bounding box center [1503, 25] width 14 height 14
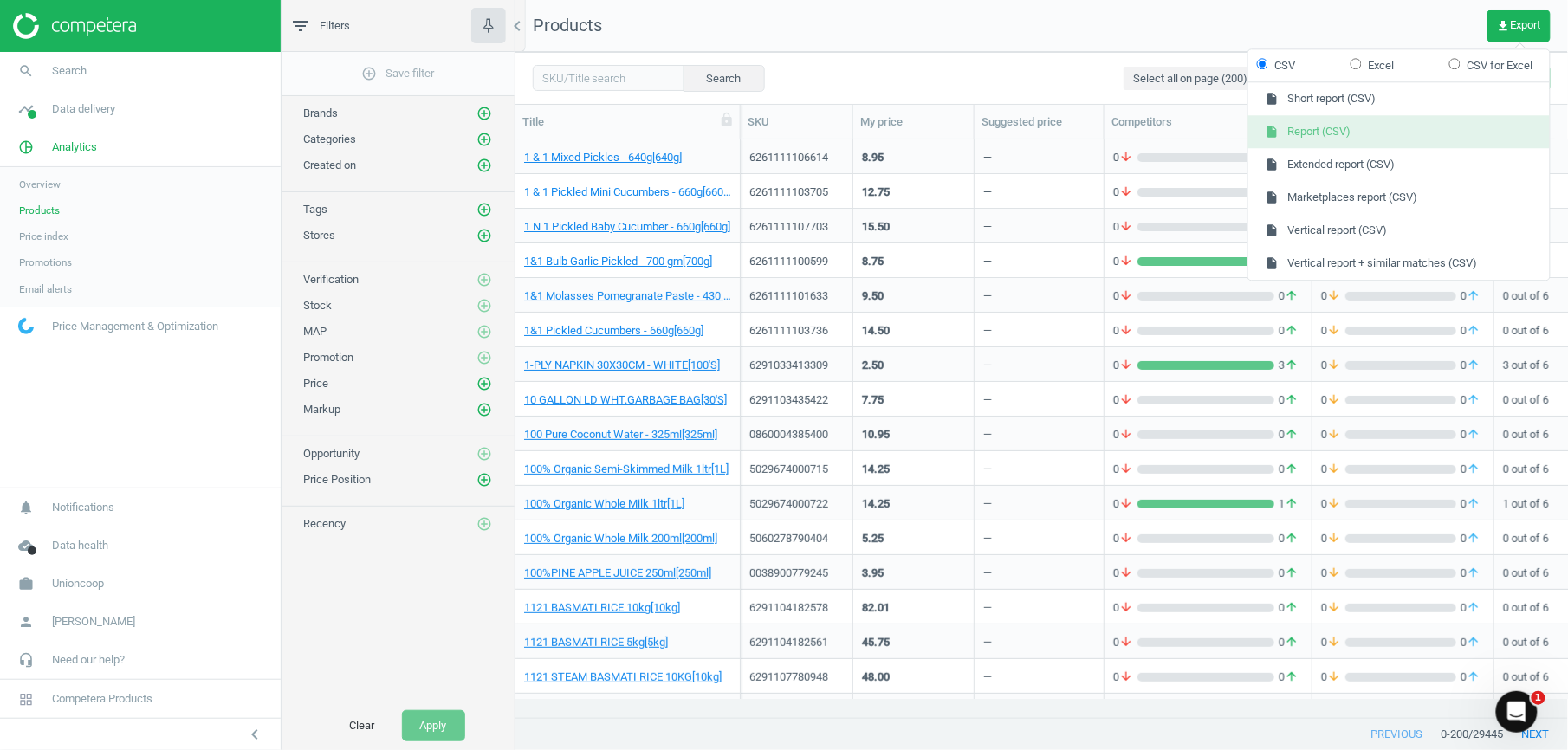
click at [1311, 136] on button "insert_drive_file Report (CSV)" at bounding box center [1399, 132] width 301 height 33
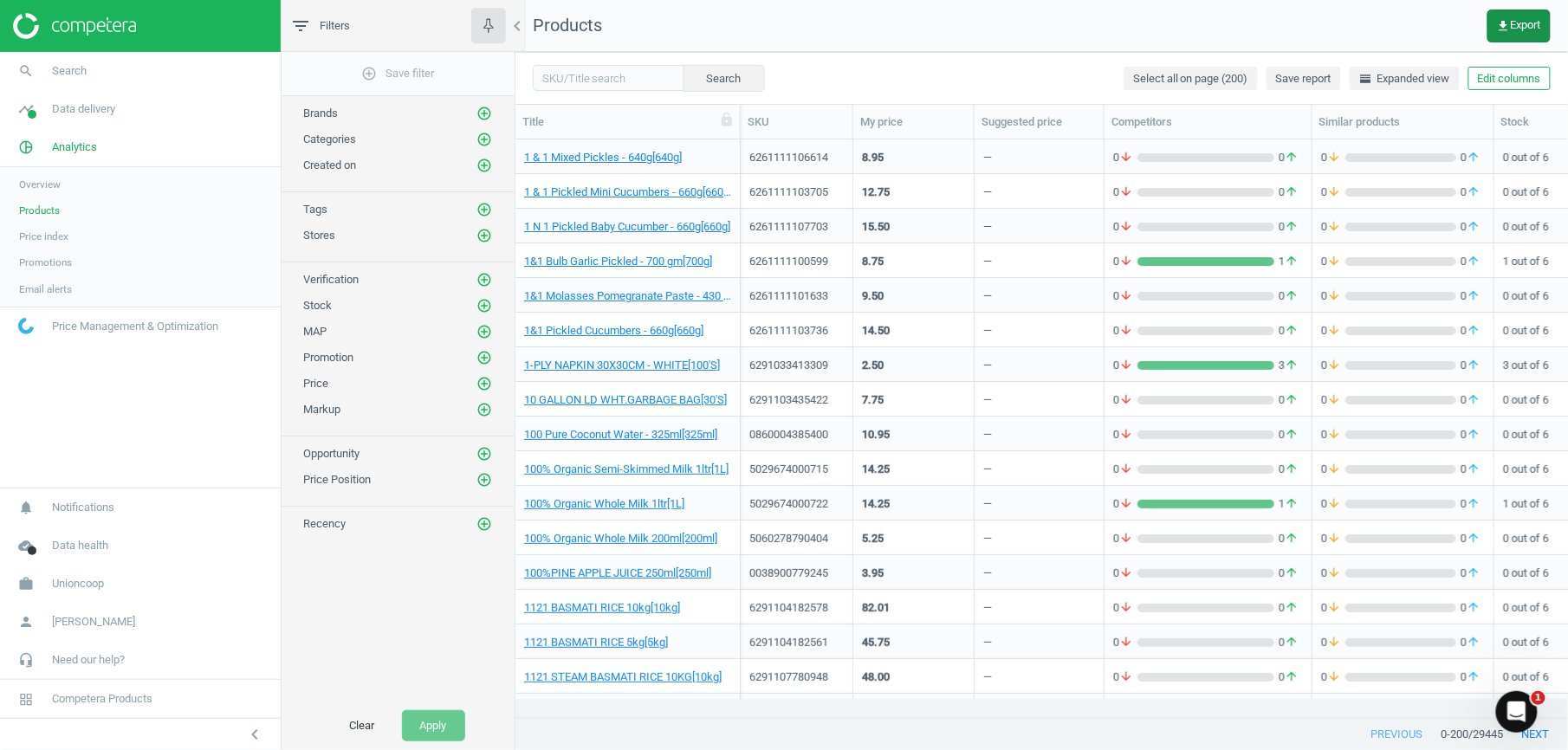
click at [1525, 33] on button "get_app Export" at bounding box center [1519, 26] width 63 height 33
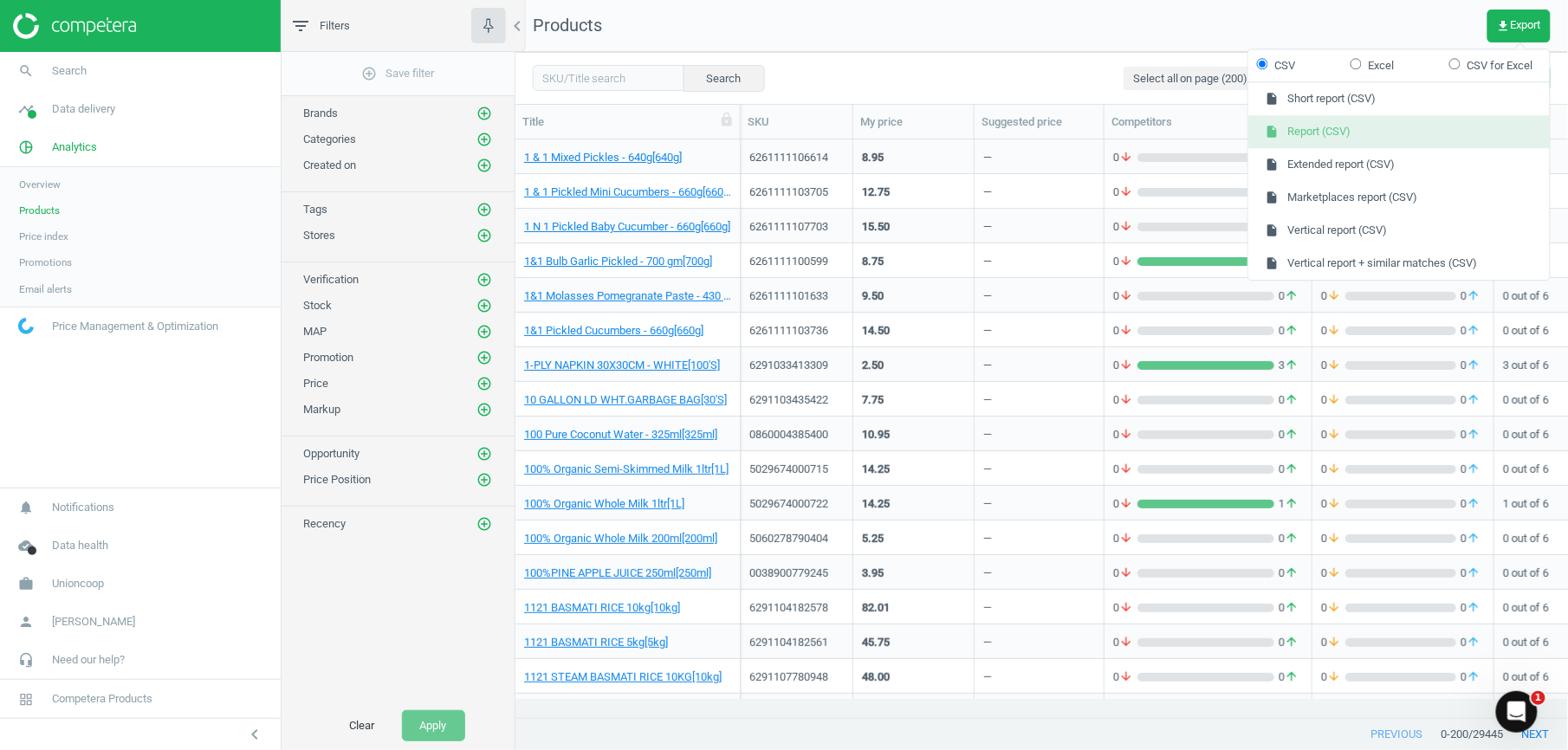
click at [1343, 130] on button "insert_drive_file Report (CSV)" at bounding box center [1399, 132] width 301 height 33
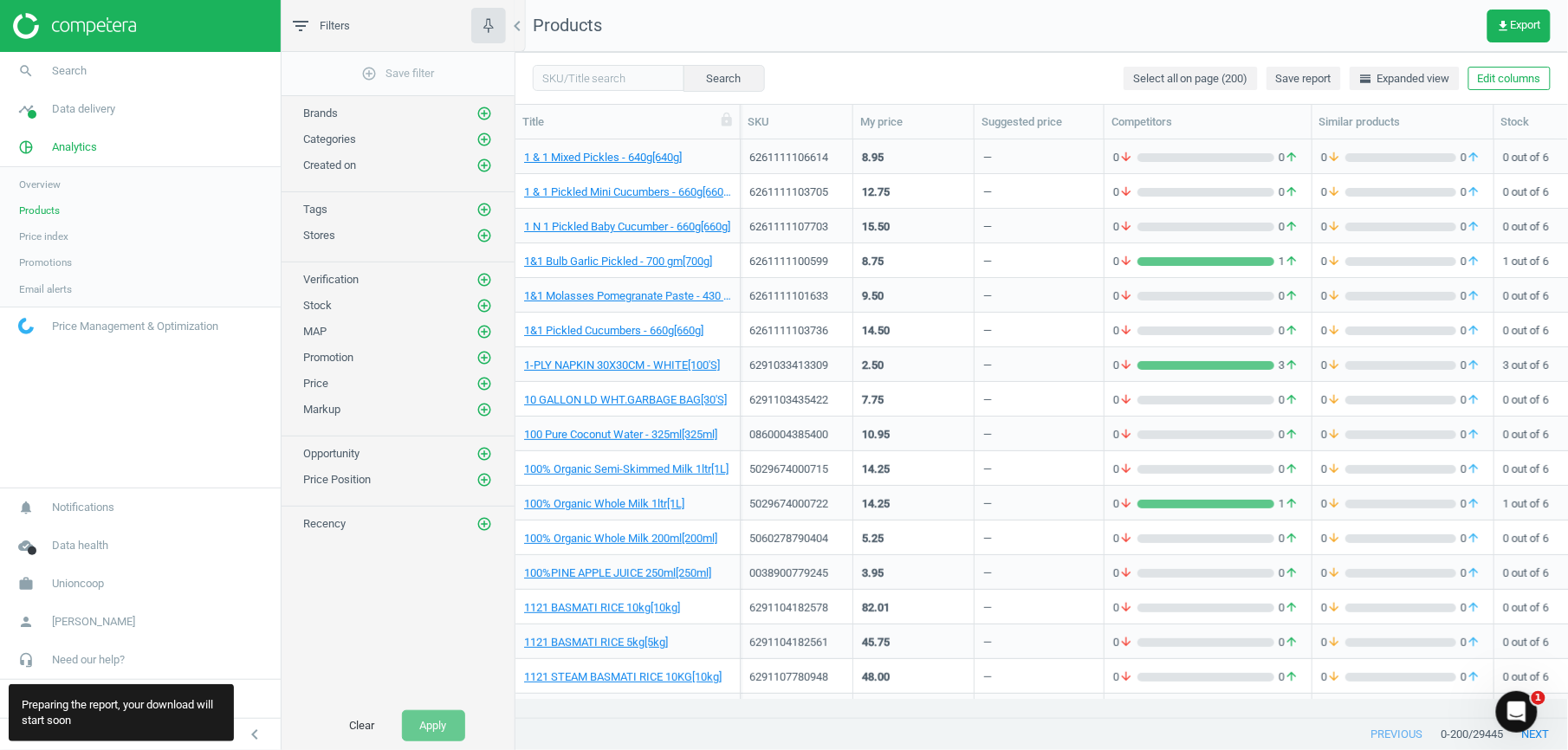
drag, startPoint x: 157, startPoint y: 732, endPoint x: 174, endPoint y: 733, distance: 17.0
click at [157, 732] on div "Preparing the report, your download will start soon" at bounding box center [121, 712] width 225 height 57
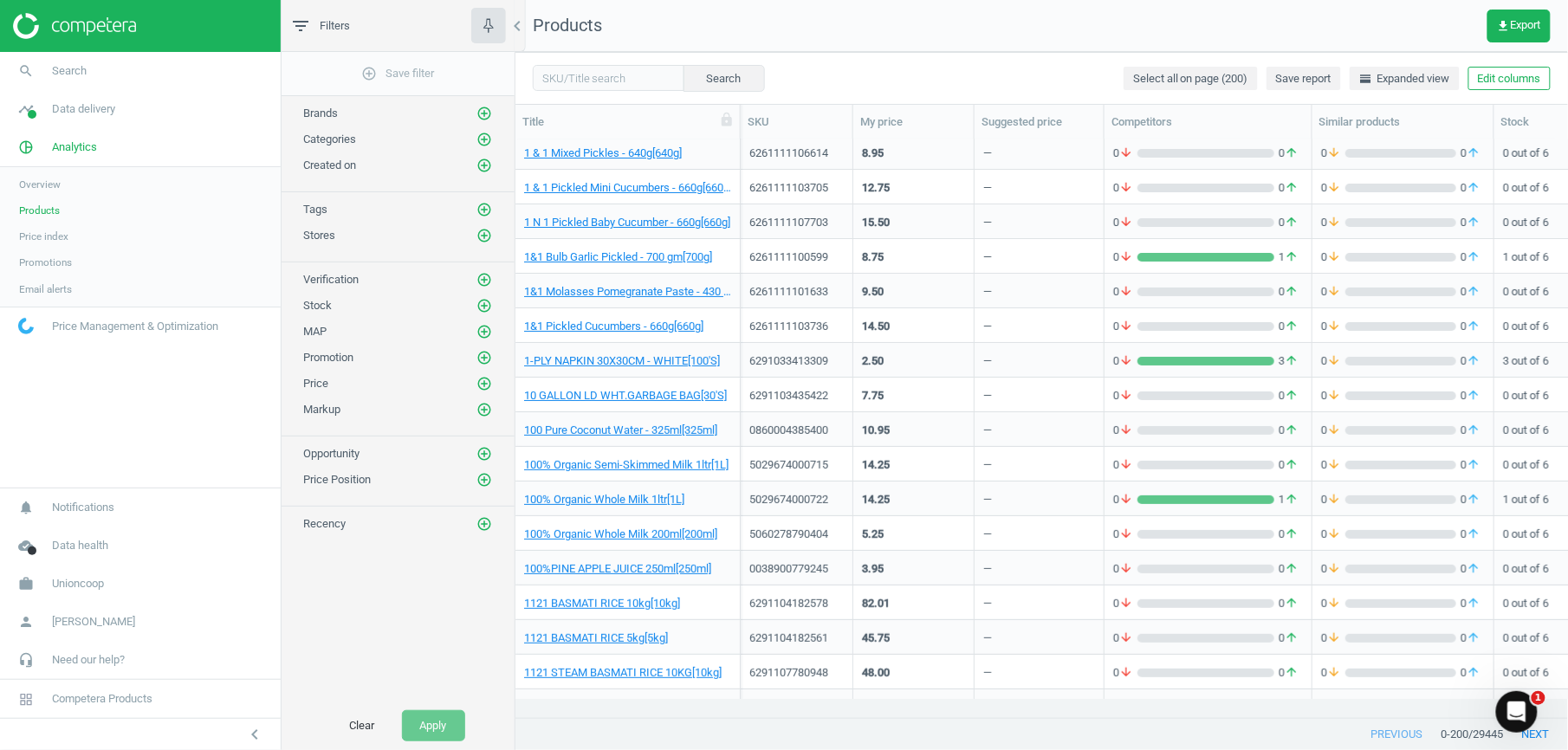
scroll to position [0, 0]
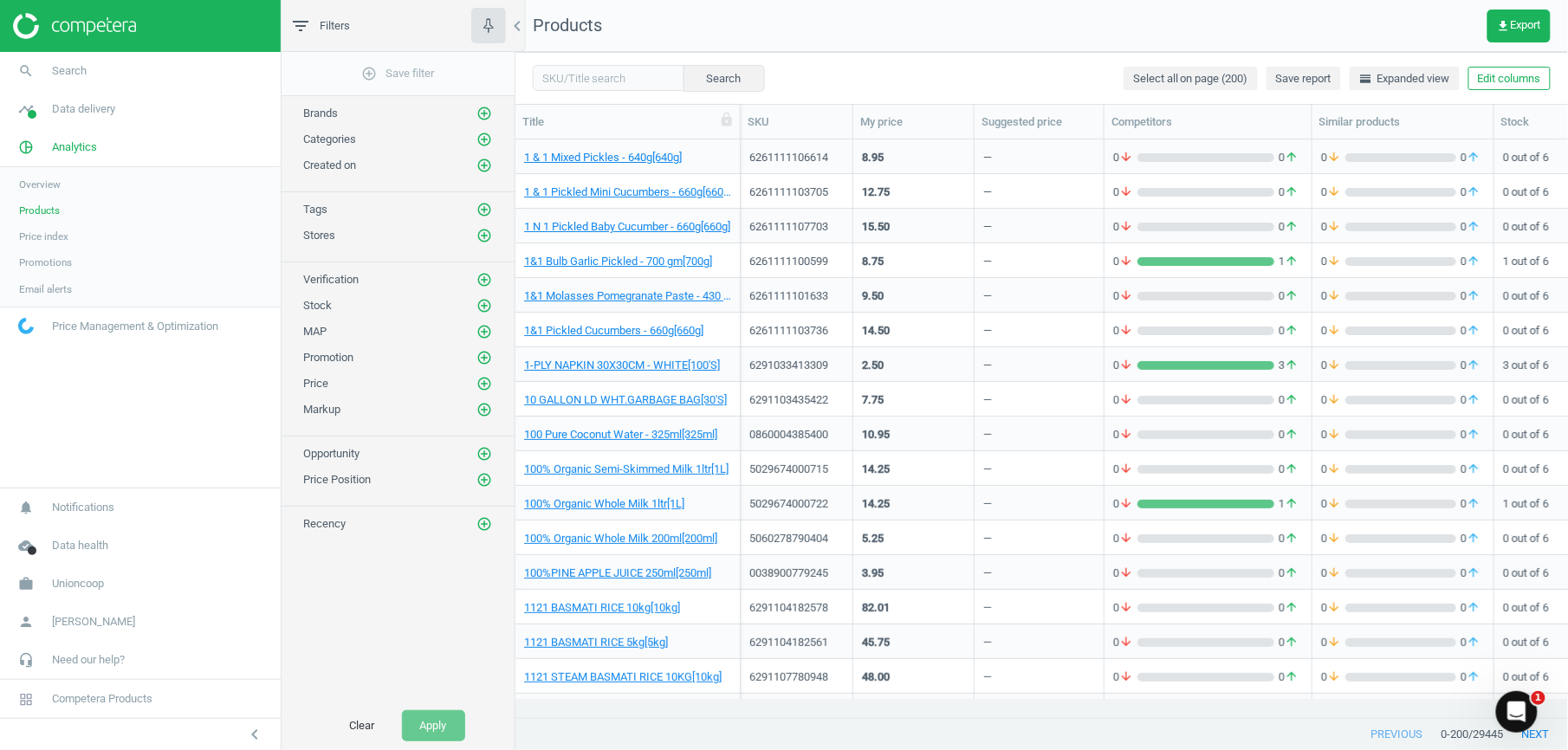
drag, startPoint x: 1401, startPoint y: 2, endPoint x: 1010, endPoint y: 29, distance: 391.9
click at [995, 32] on nav "Products get_app Export" at bounding box center [1041, 25] width 1052 height 52
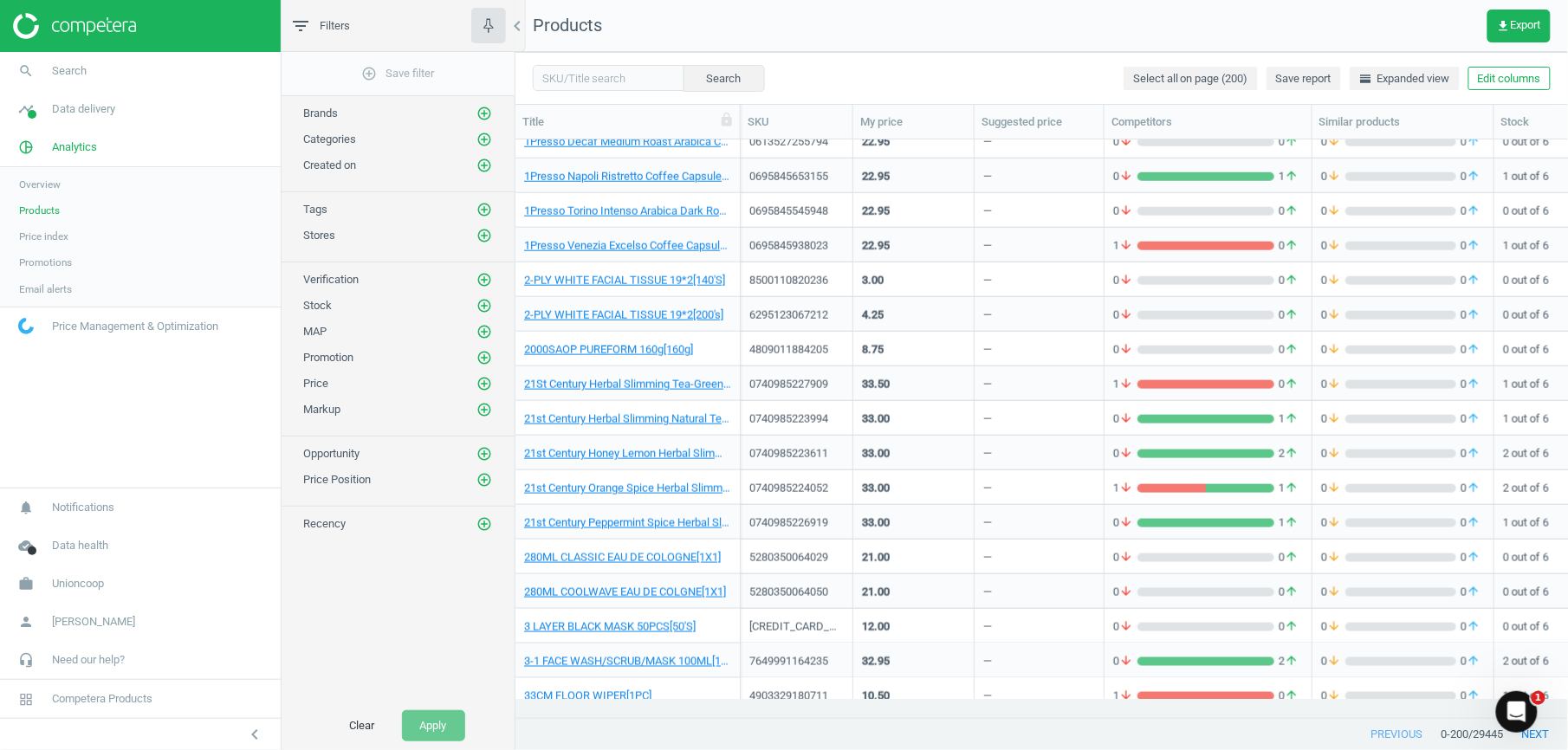
scroll to position [676, 0]
click at [518, 30] on icon "chevron_left" at bounding box center [517, 25] width 21 height 21
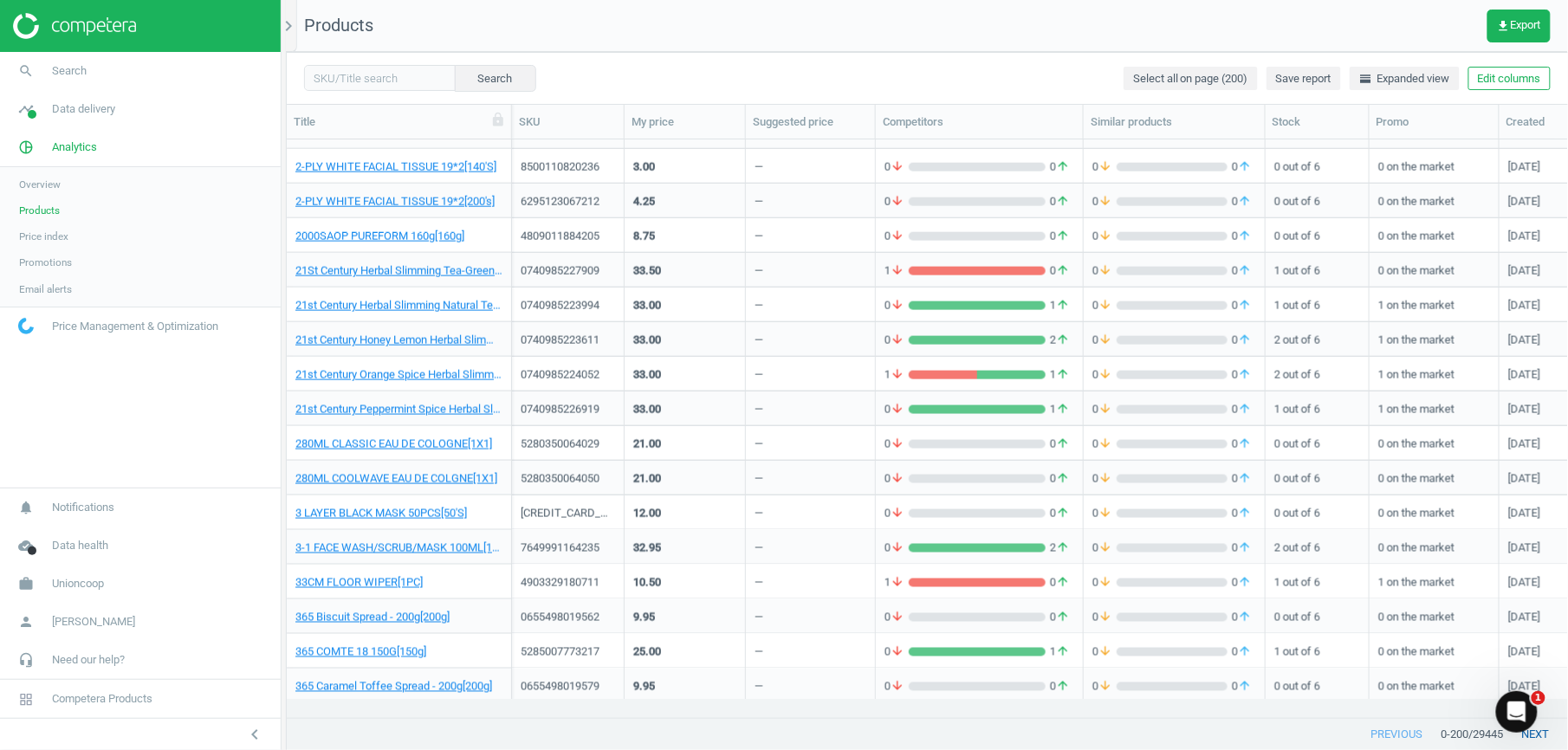
scroll to position [791, 0]
